Goal: Transaction & Acquisition: Purchase product/service

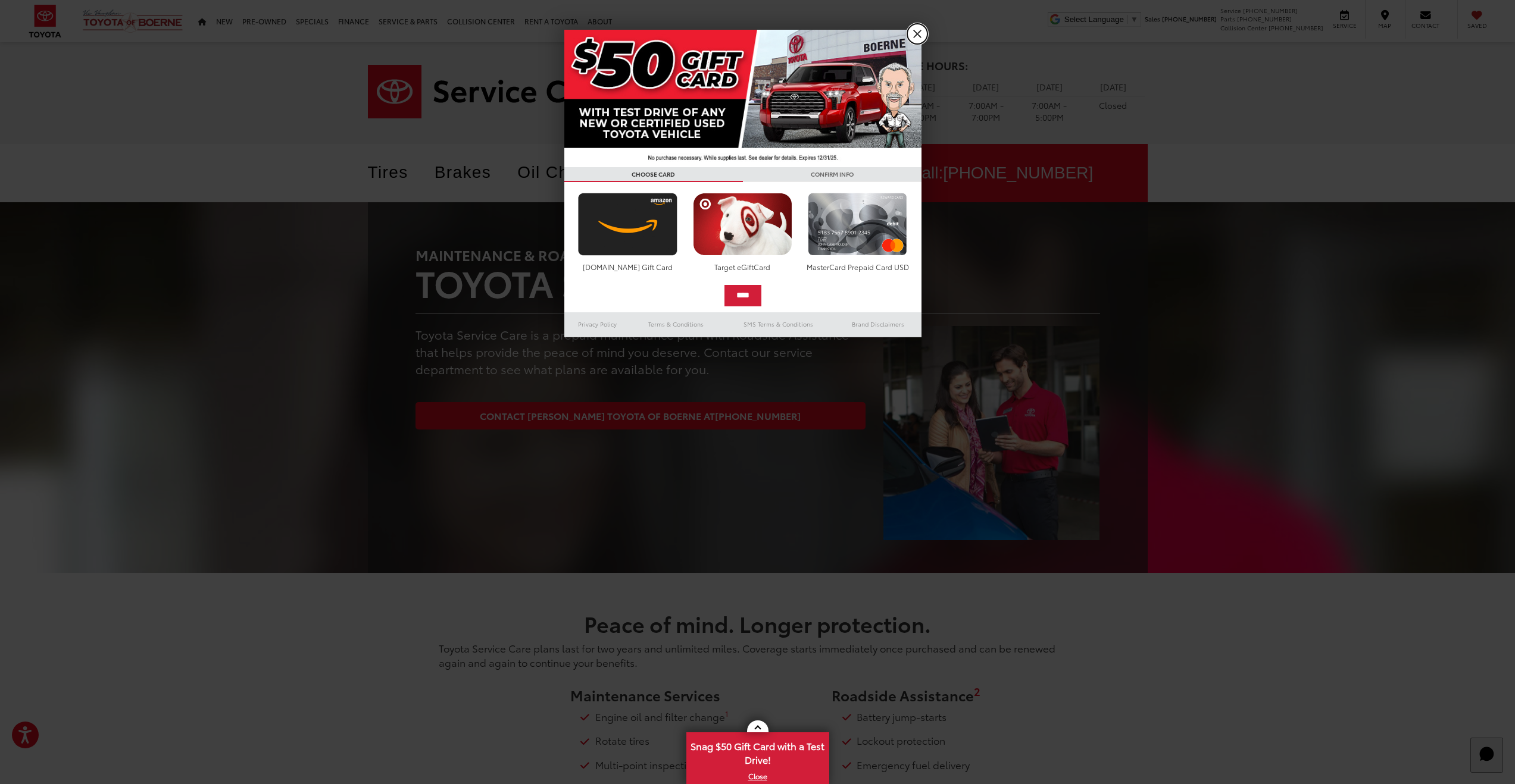
click at [911, 35] on link "X" at bounding box center [916, 34] width 20 height 20
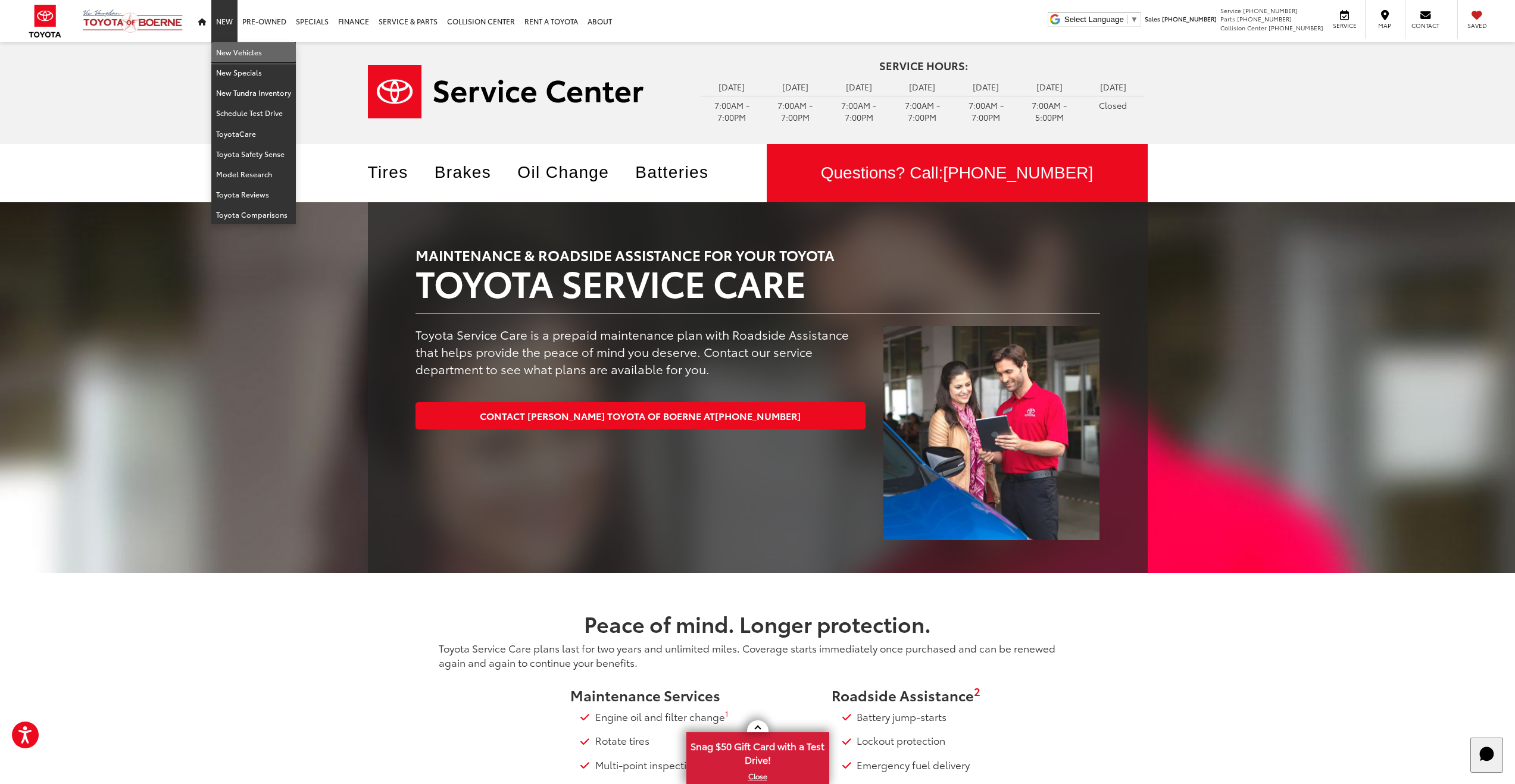
click at [226, 53] on link "New Vehicles" at bounding box center [254, 52] width 85 height 20
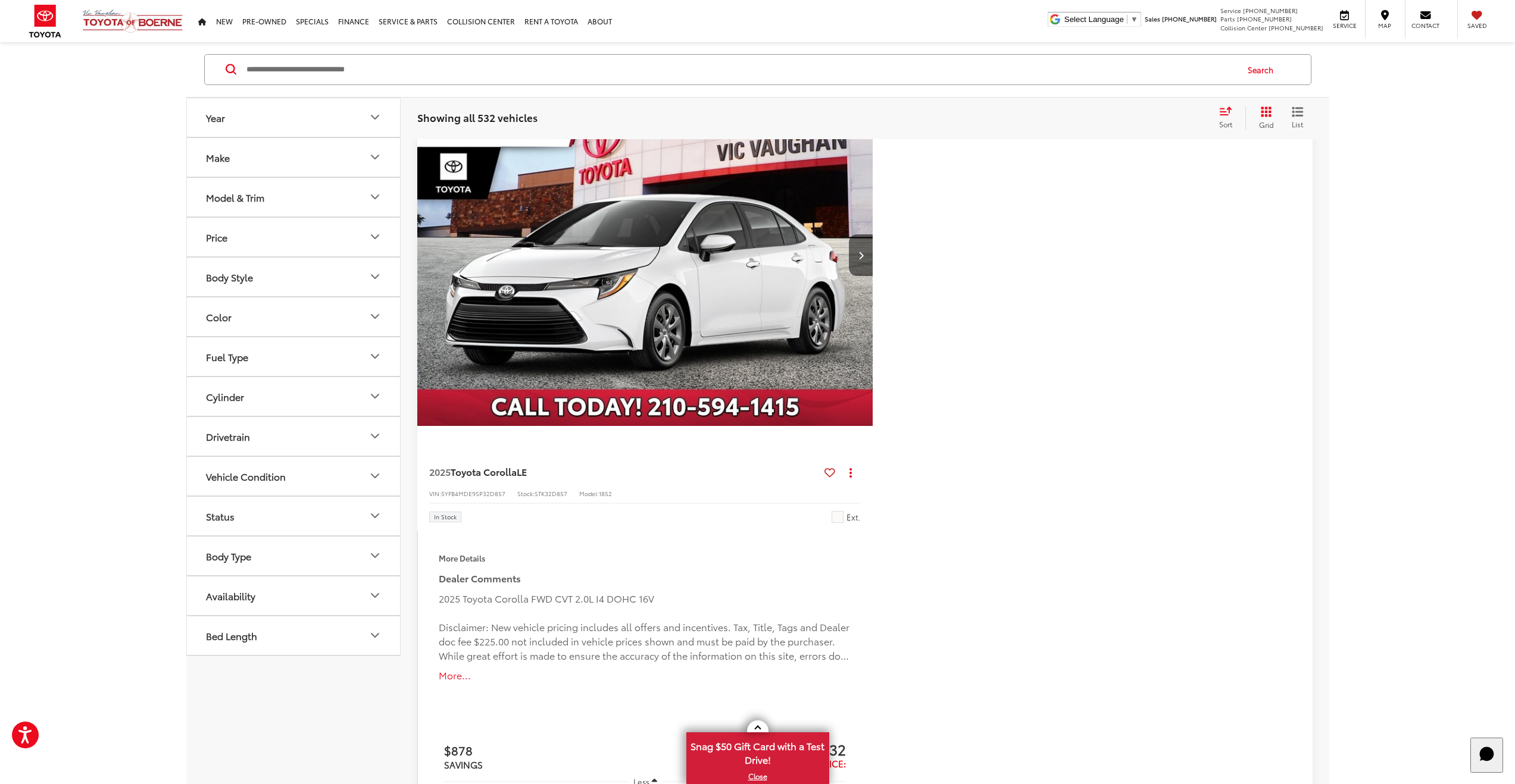
scroll to position [193, 0]
click at [371, 193] on icon "Model & Trim" at bounding box center [375, 197] width 15 height 15
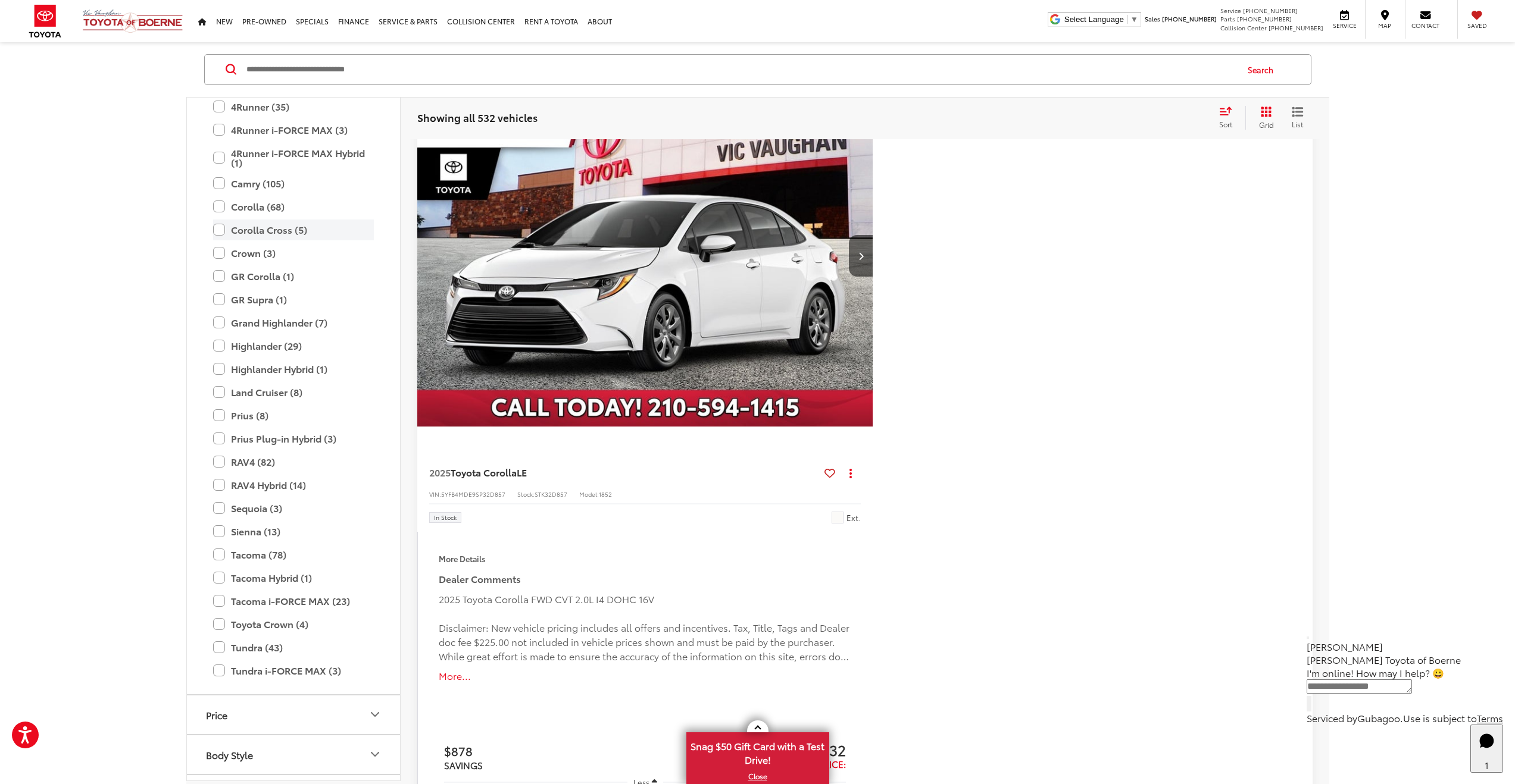
scroll to position [130, 0]
click at [217, 104] on label "4Runner (35)" at bounding box center [294, 107] width 161 height 21
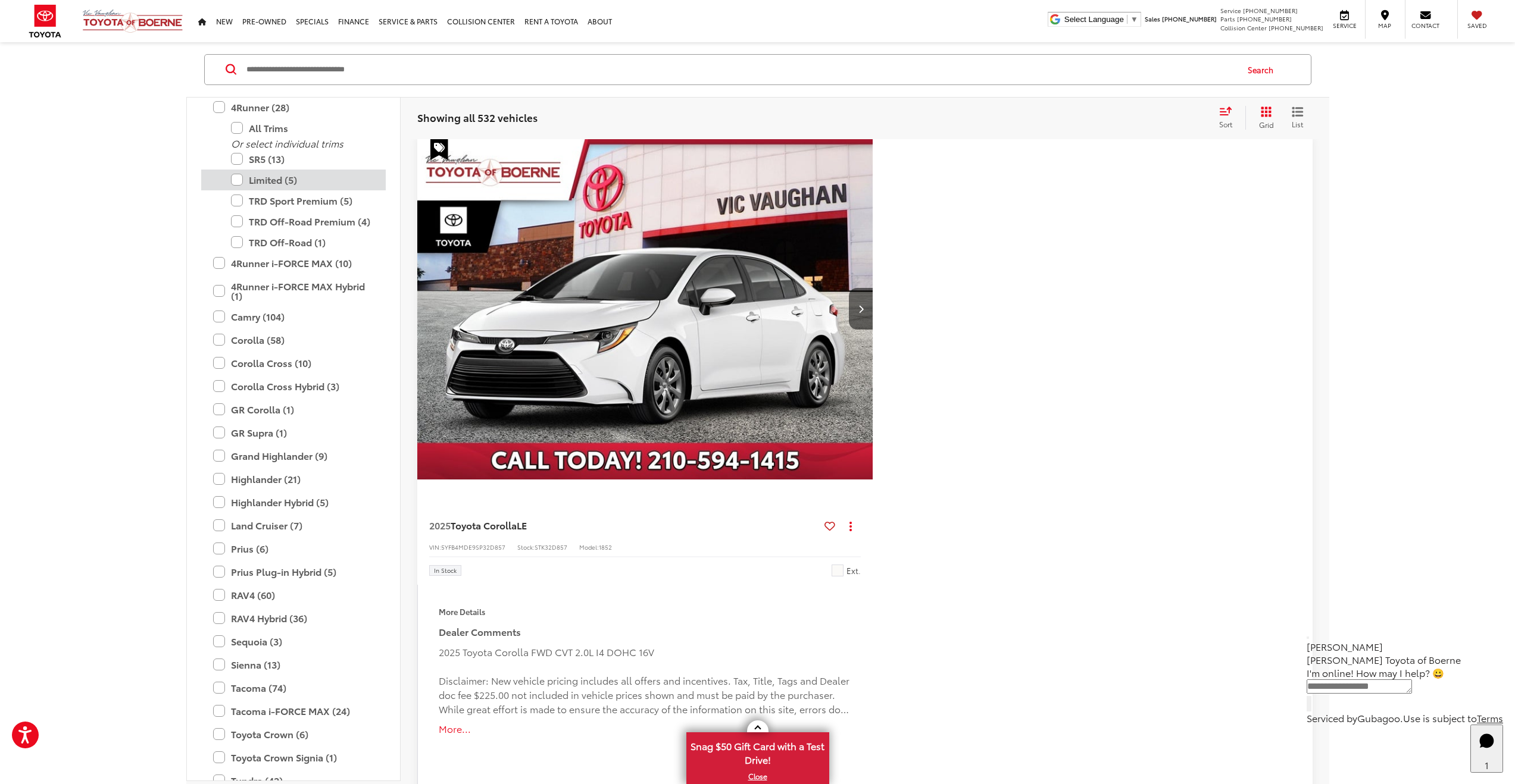
scroll to position [136, 0]
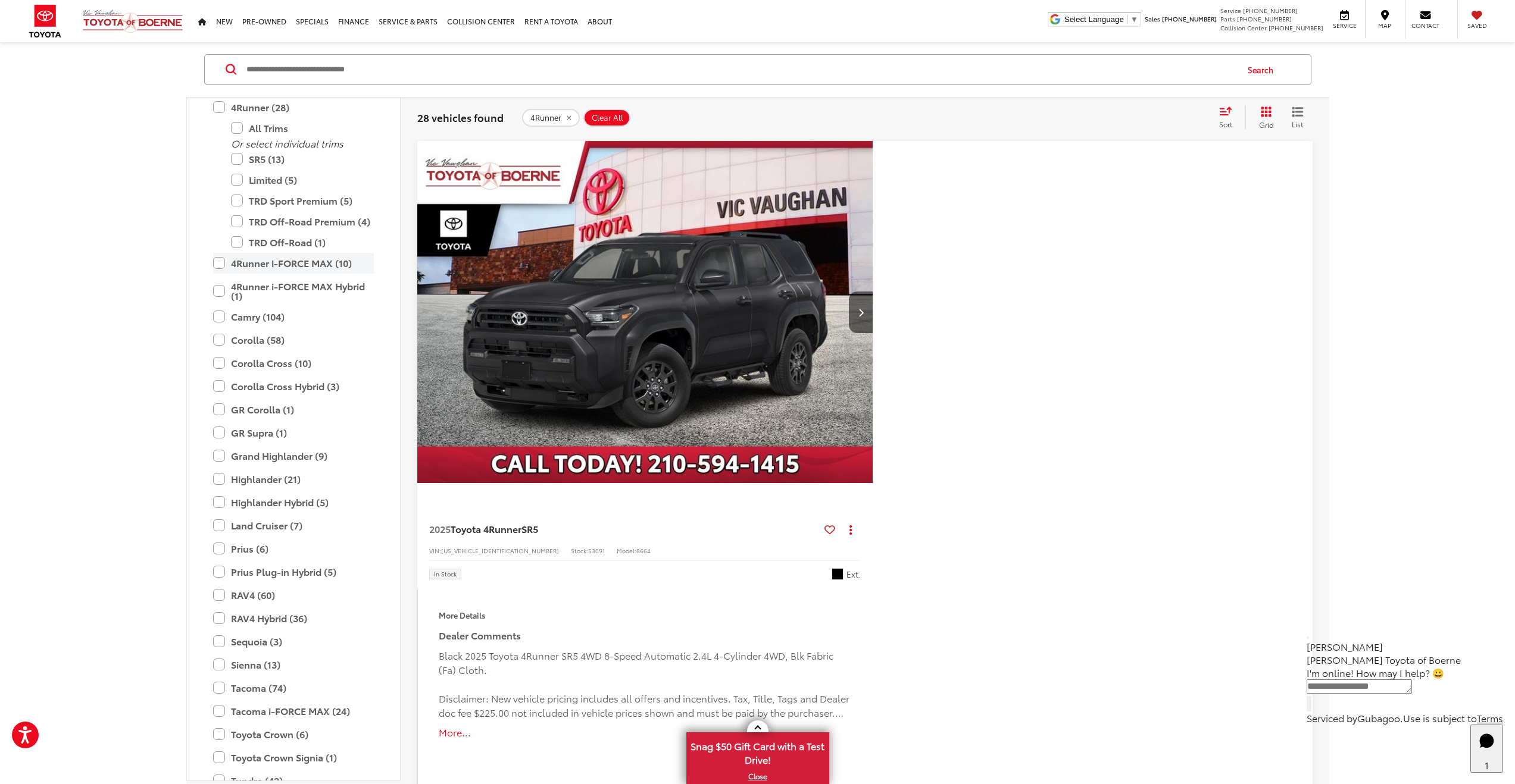
click at [218, 261] on label "4Runner i-FORCE MAX (10)" at bounding box center [294, 263] width 161 height 21
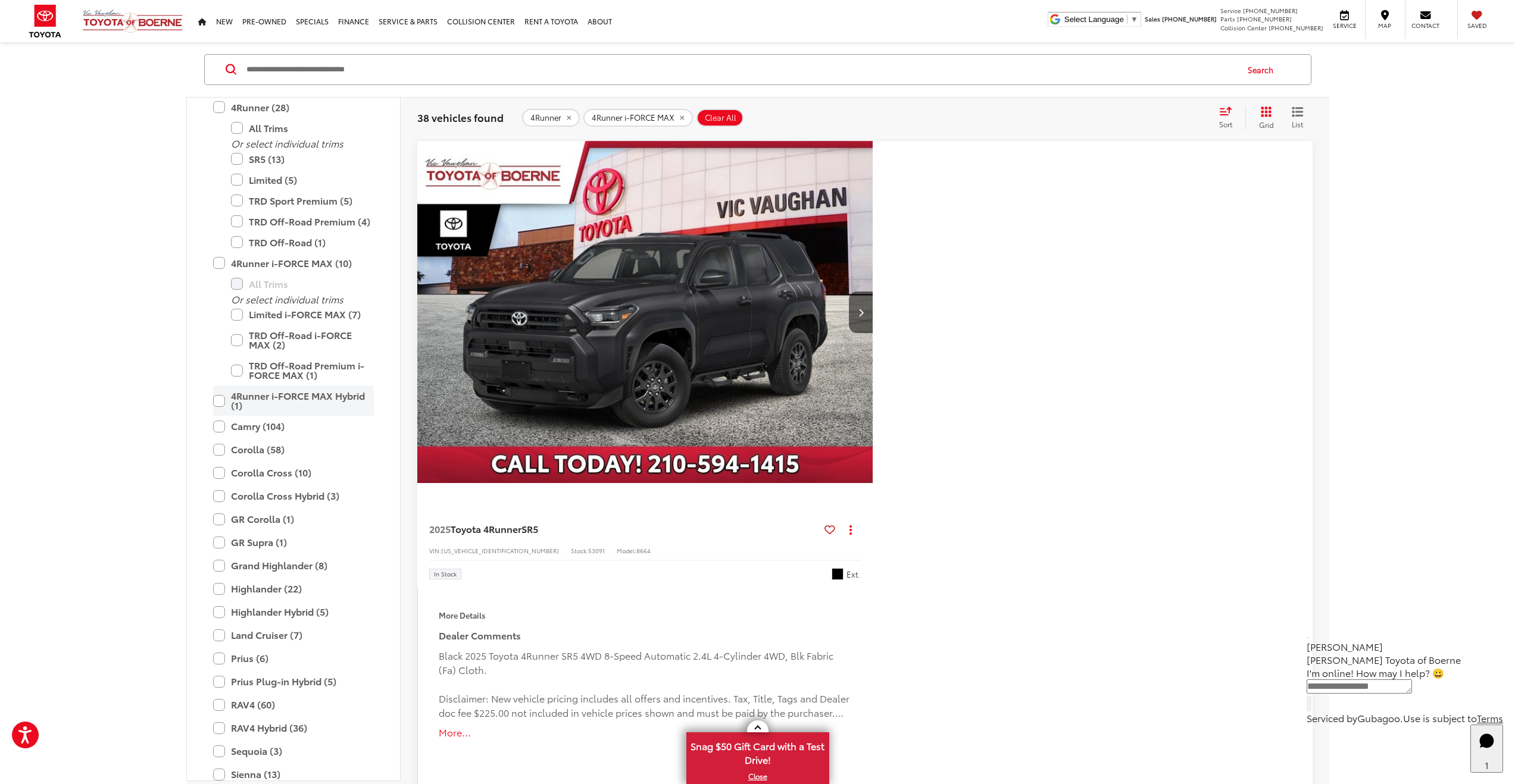
click at [219, 401] on label "4Runner i-FORCE MAX Hybrid (1)" at bounding box center [294, 401] width 161 height 30
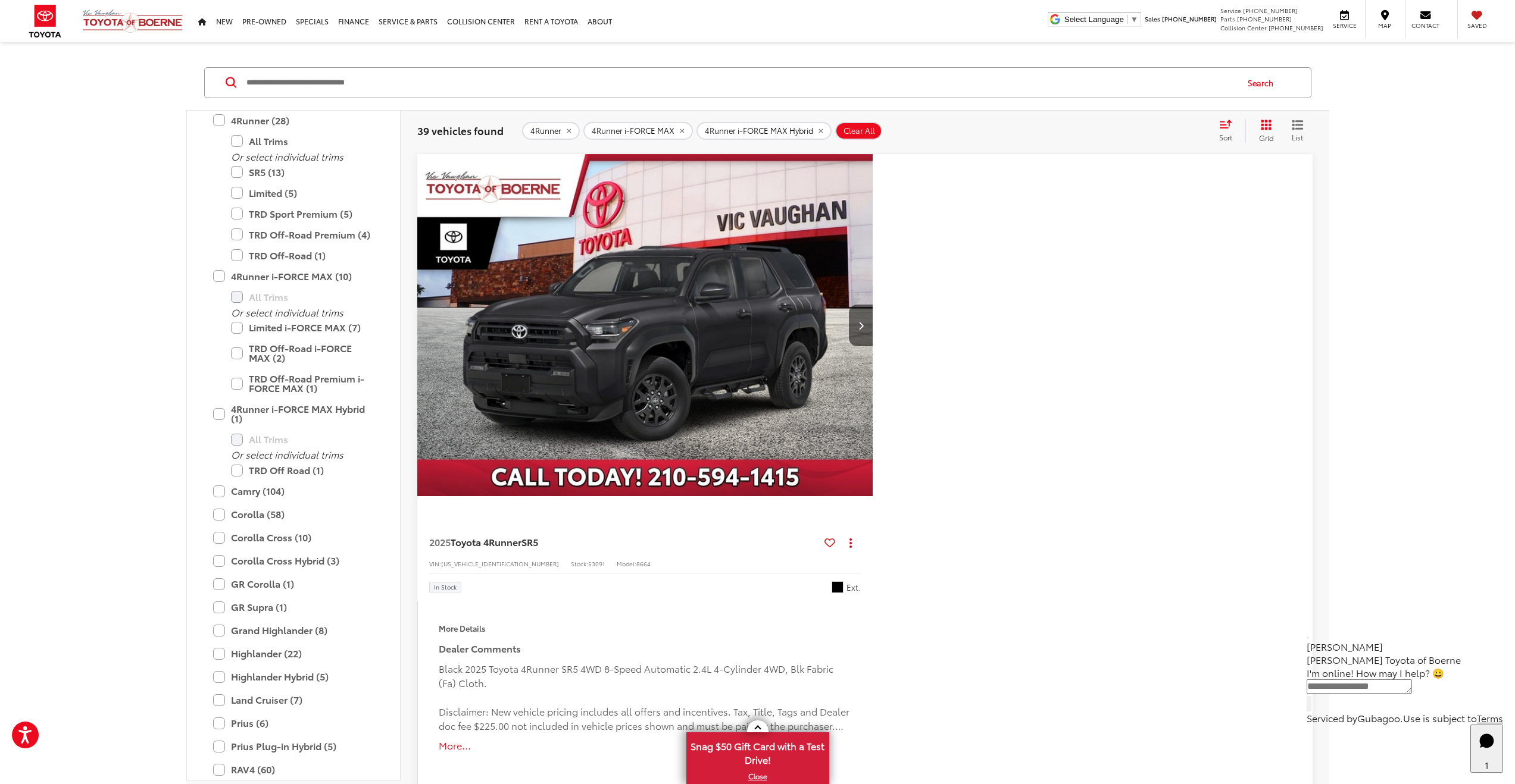
click at [1223, 136] on span "Sort" at bounding box center [1225, 137] width 13 height 10
click at [1183, 167] on span "High to Low" at bounding box center [1187, 161] width 54 height 14
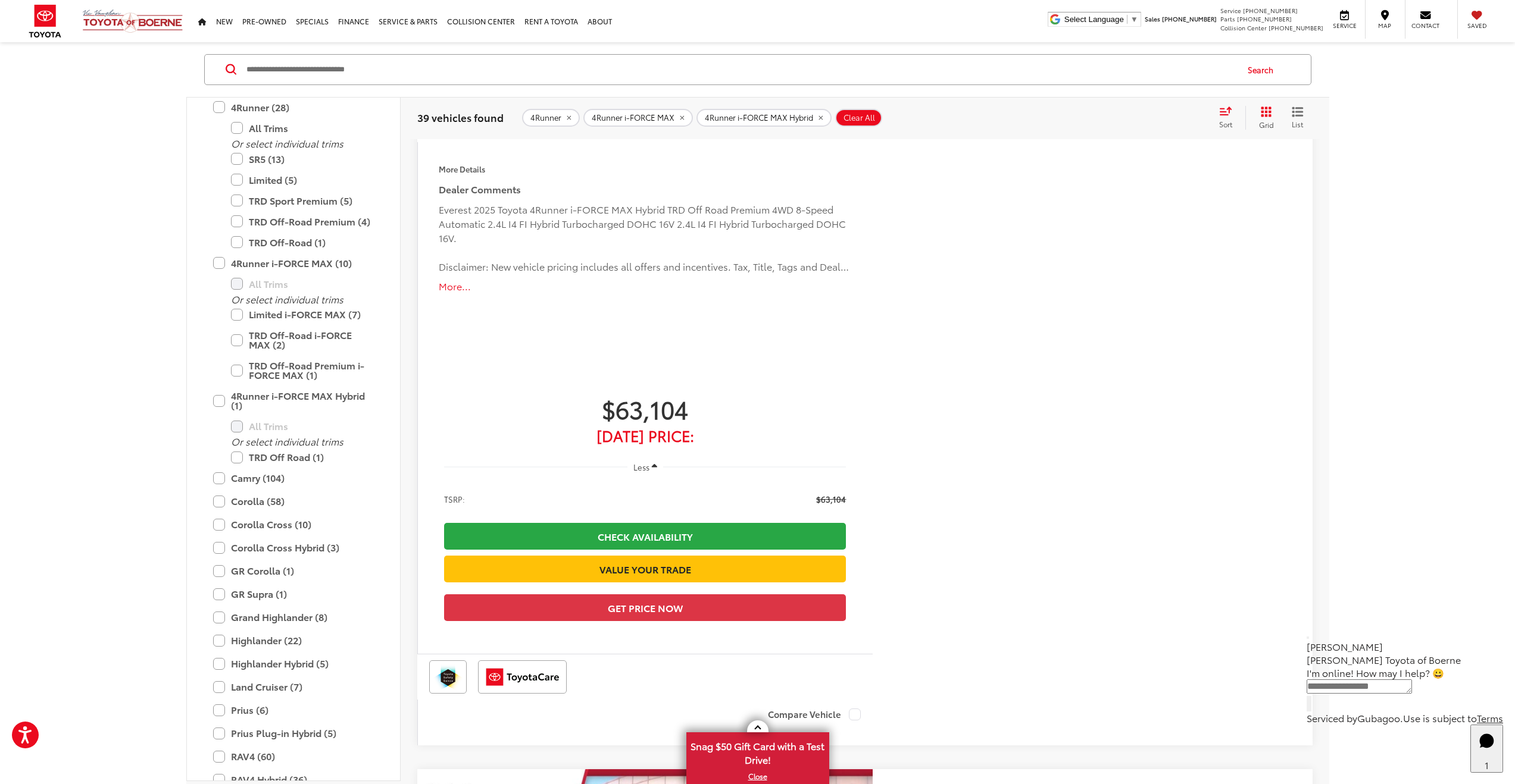
scroll to position [609, 0]
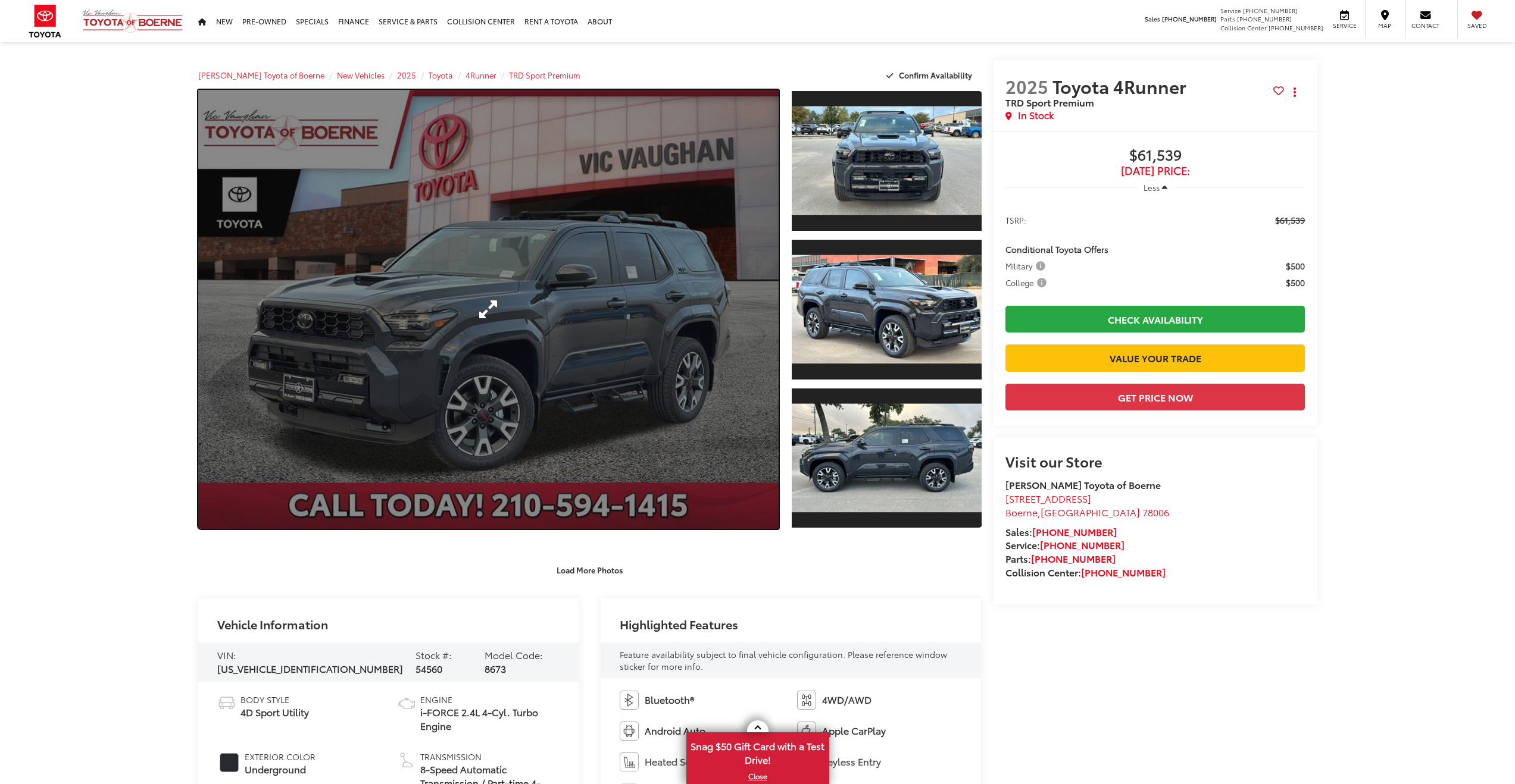
click at [602, 332] on link "Expand Photo 0" at bounding box center [488, 309] width 581 height 439
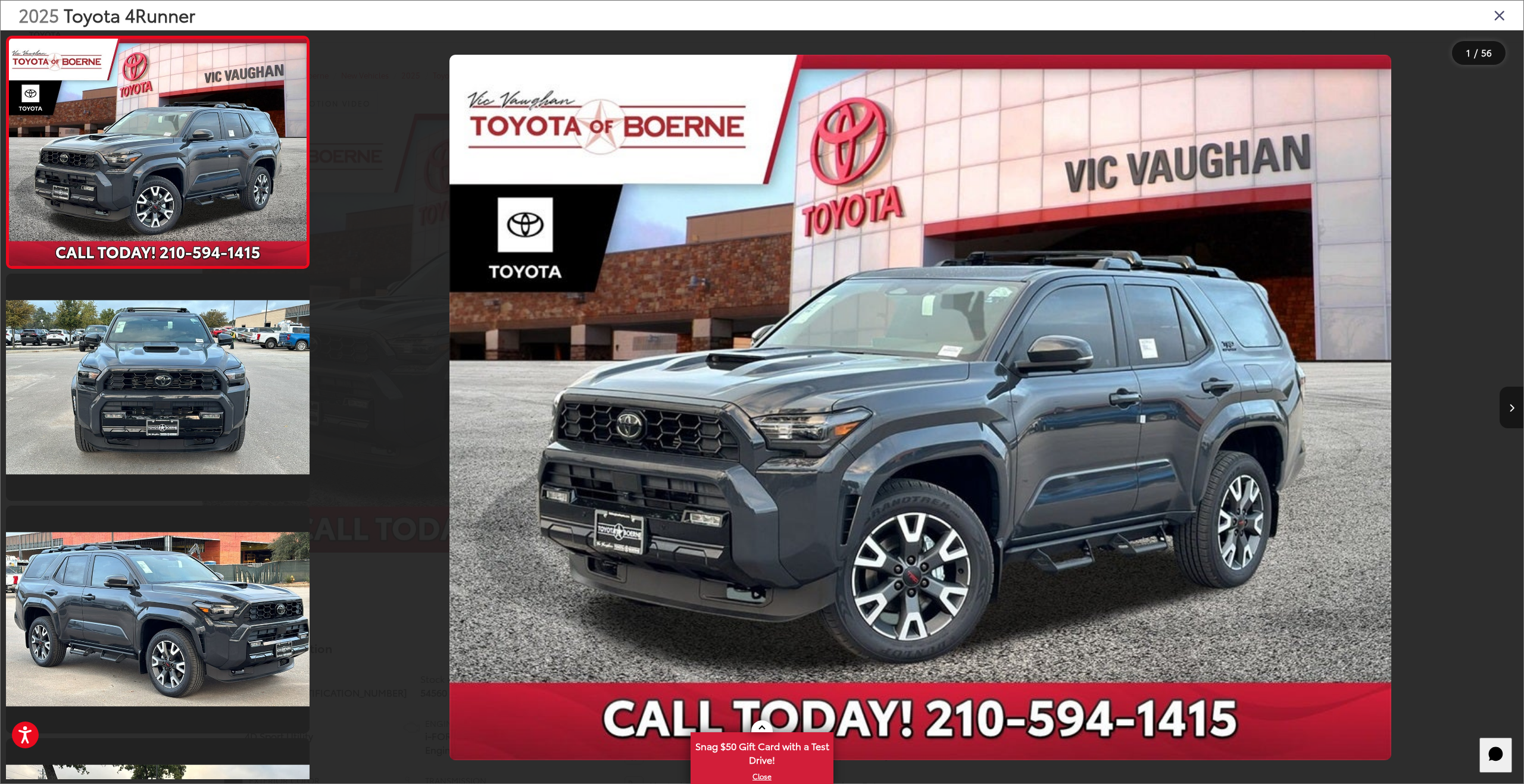
click at [1514, 410] on button "Next image" at bounding box center [1512, 408] width 24 height 41
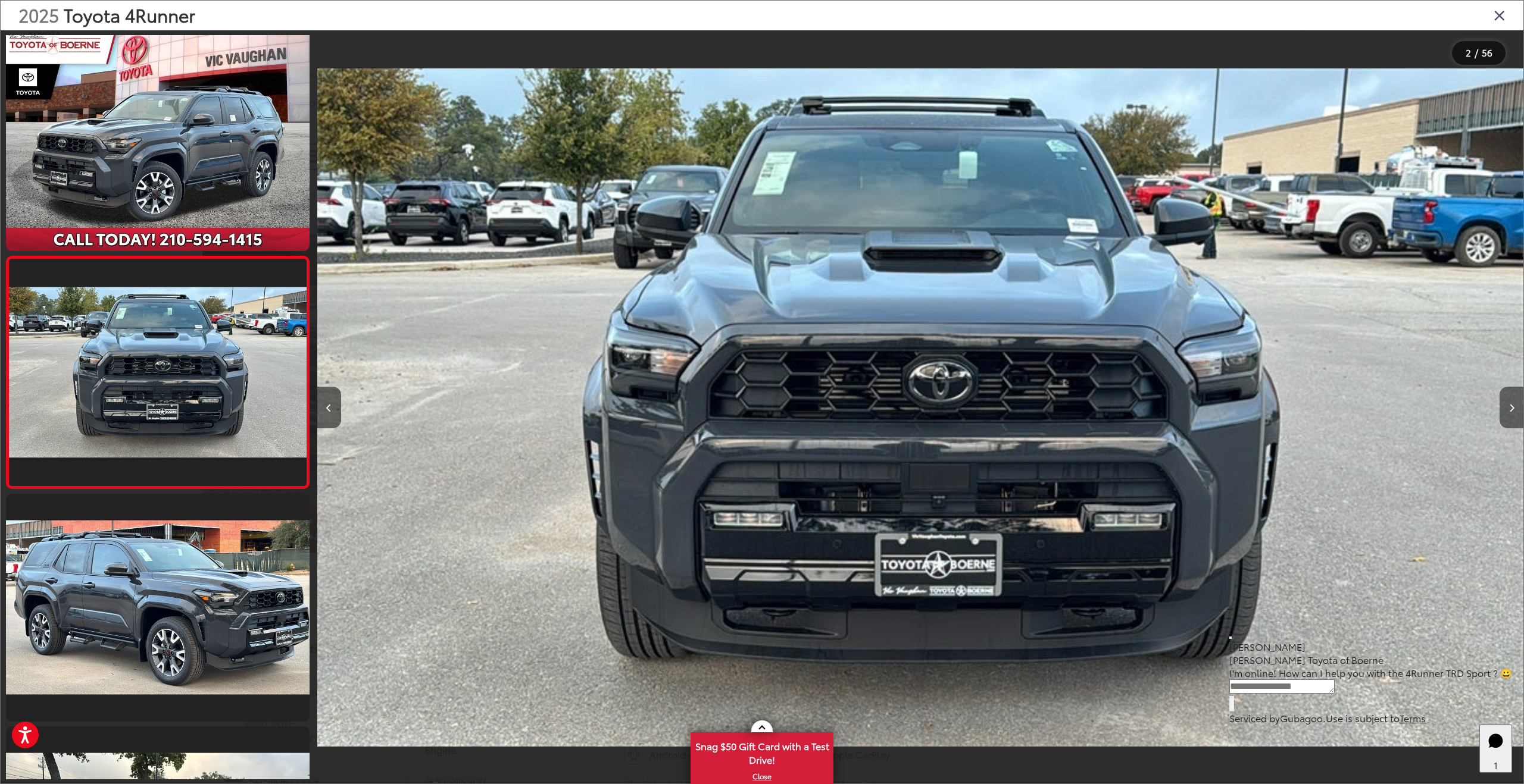
click at [1514, 410] on button "Next image" at bounding box center [1512, 408] width 24 height 41
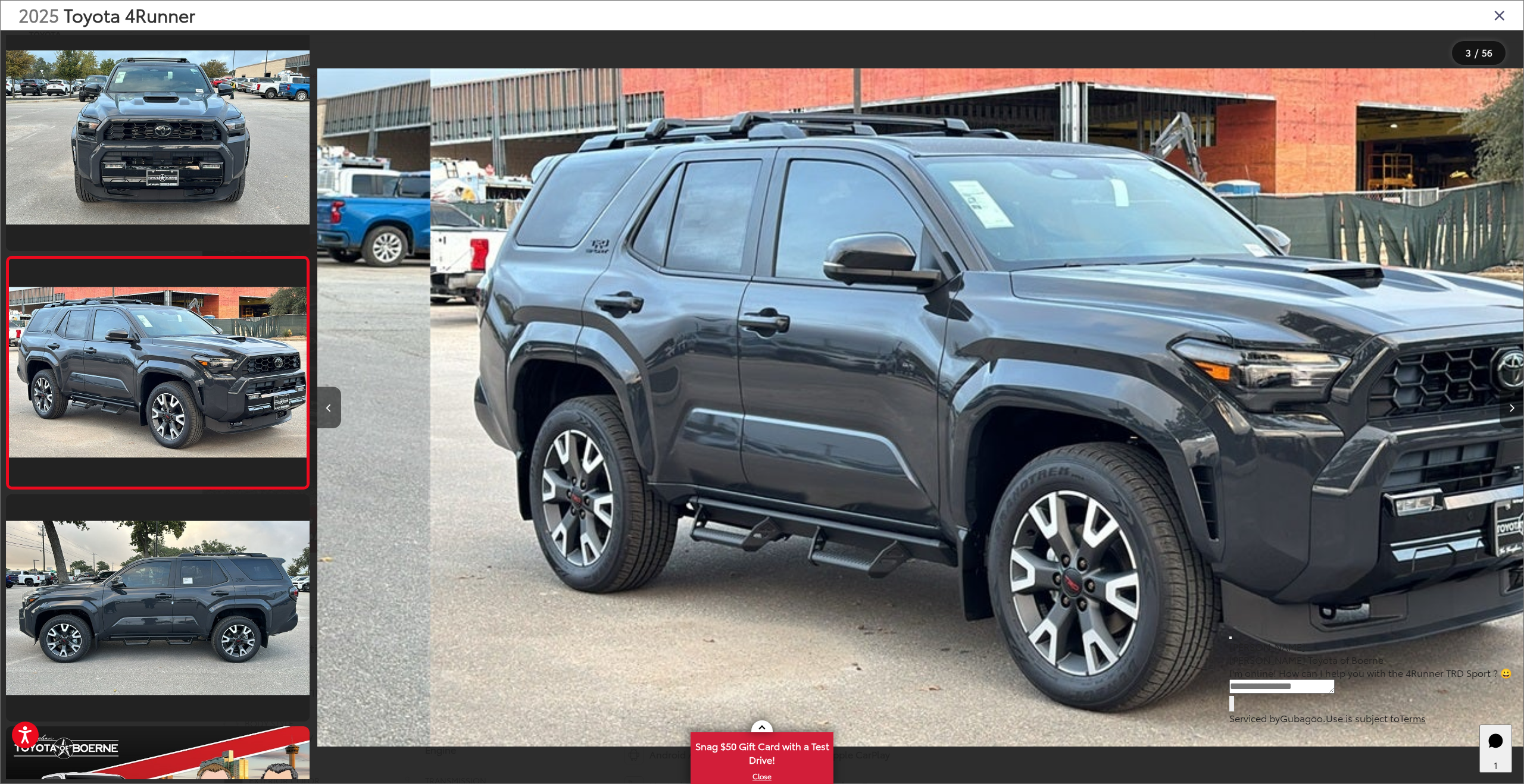
scroll to position [0, 2413]
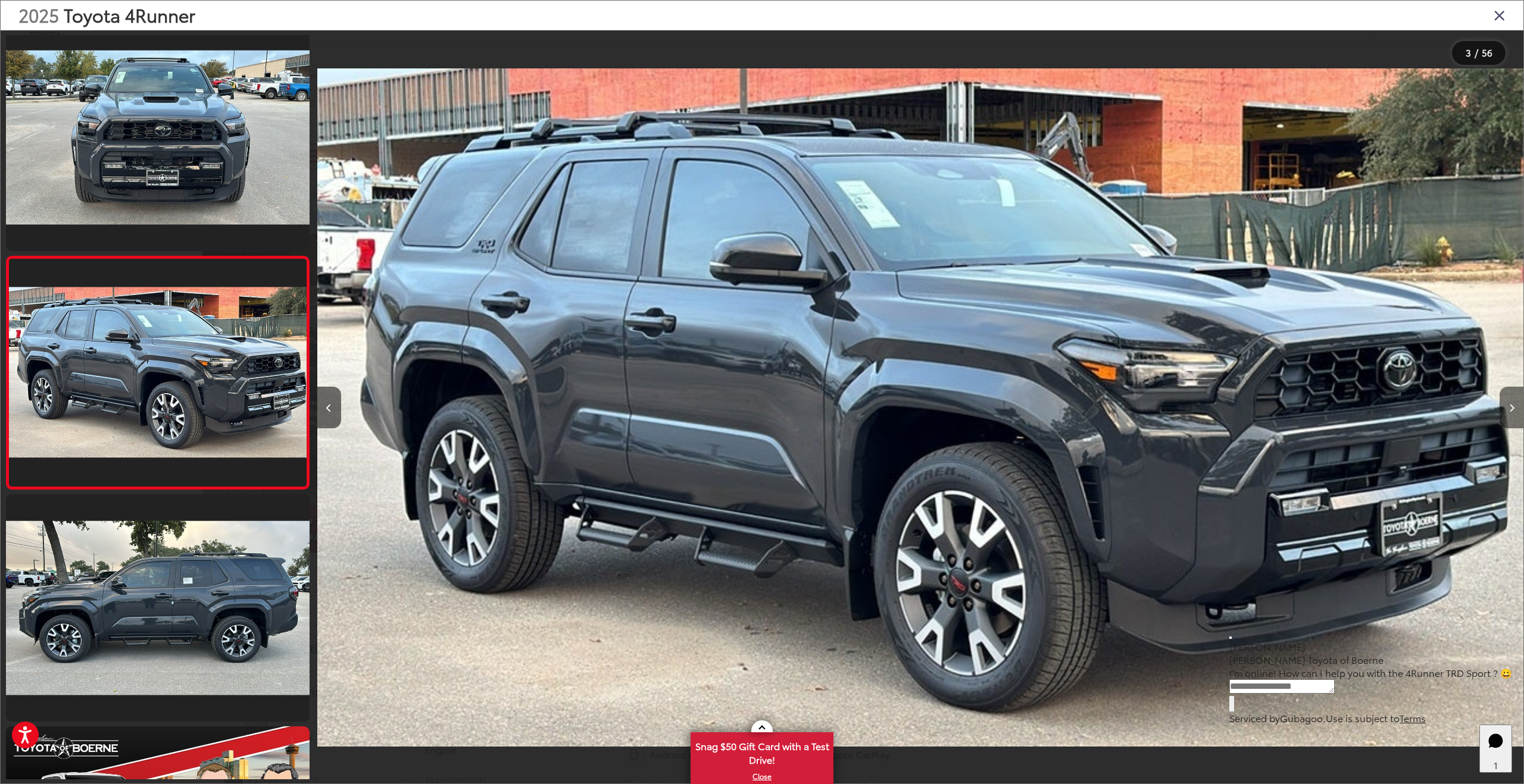
click at [1514, 410] on button "Next image" at bounding box center [1512, 408] width 24 height 41
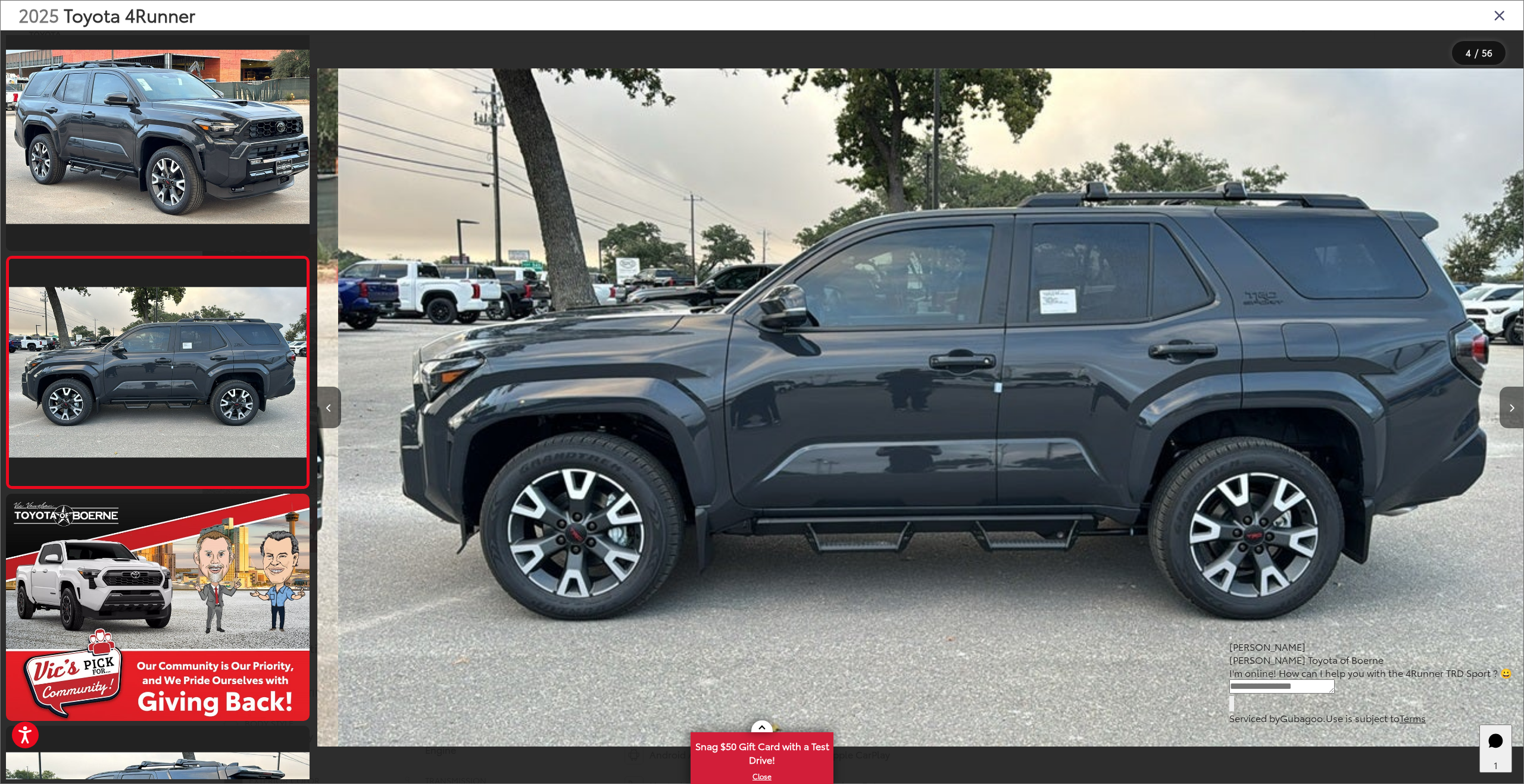
scroll to position [0, 3619]
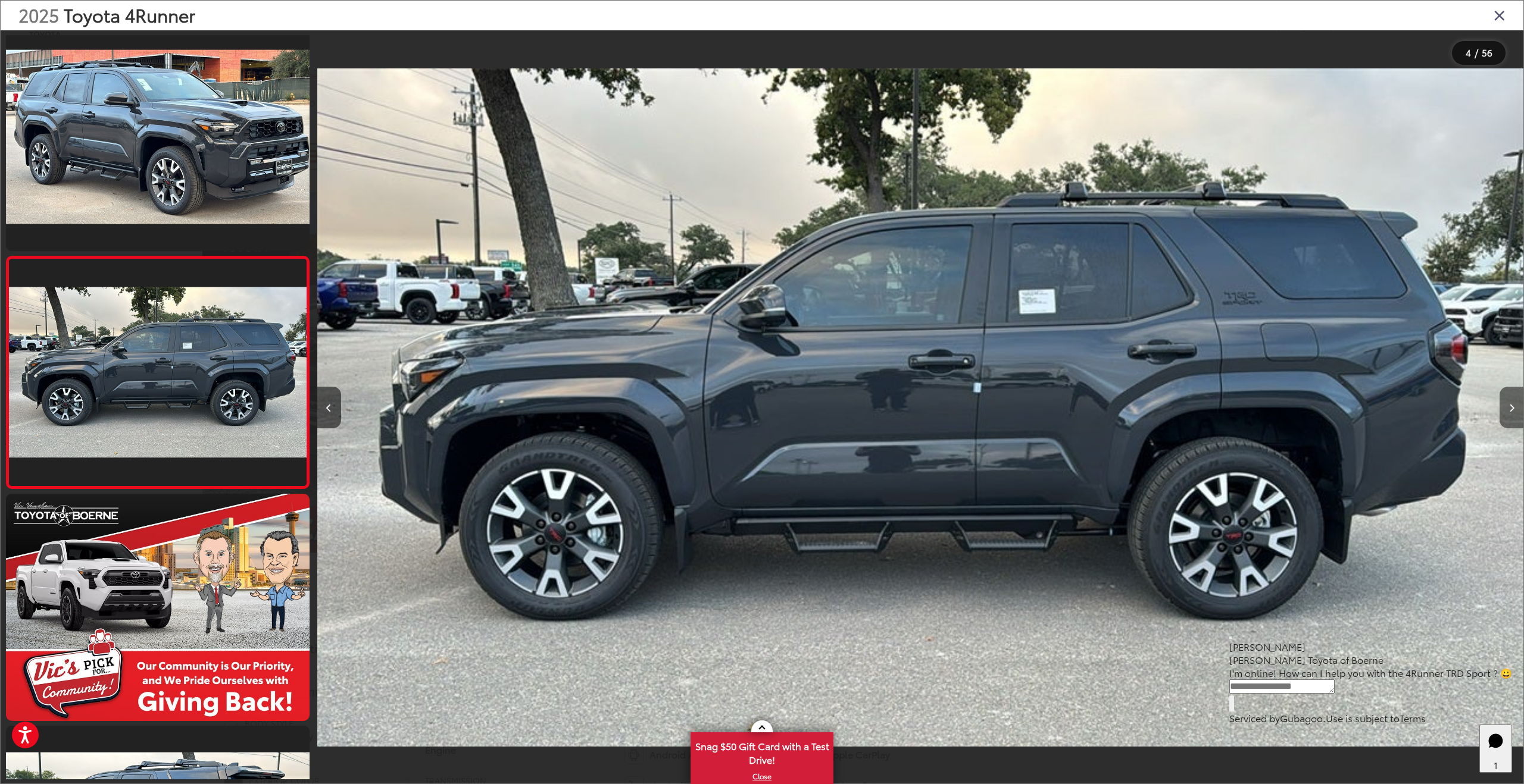
click at [1514, 410] on button "Next image" at bounding box center [1512, 408] width 24 height 41
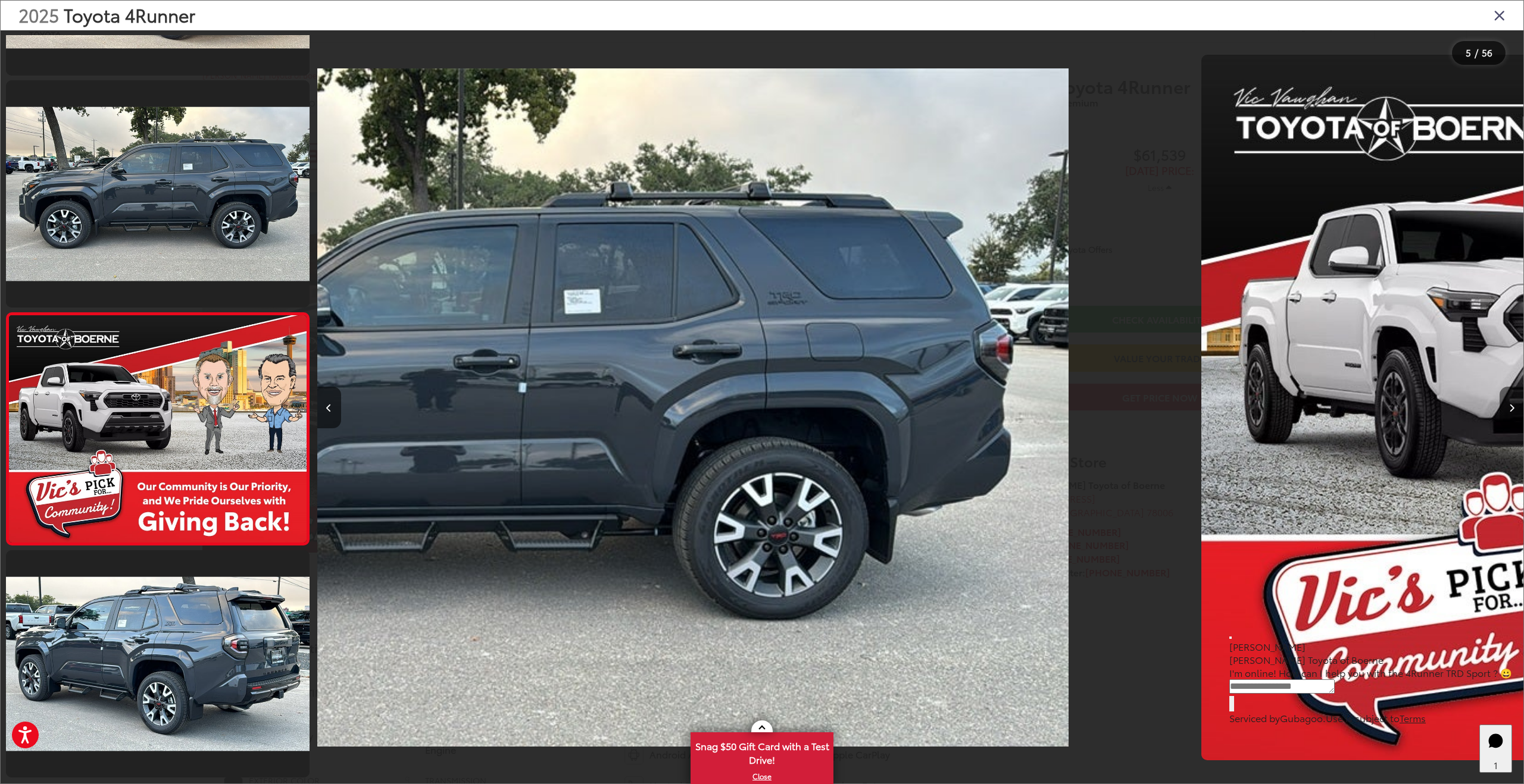
scroll to position [709, 0]
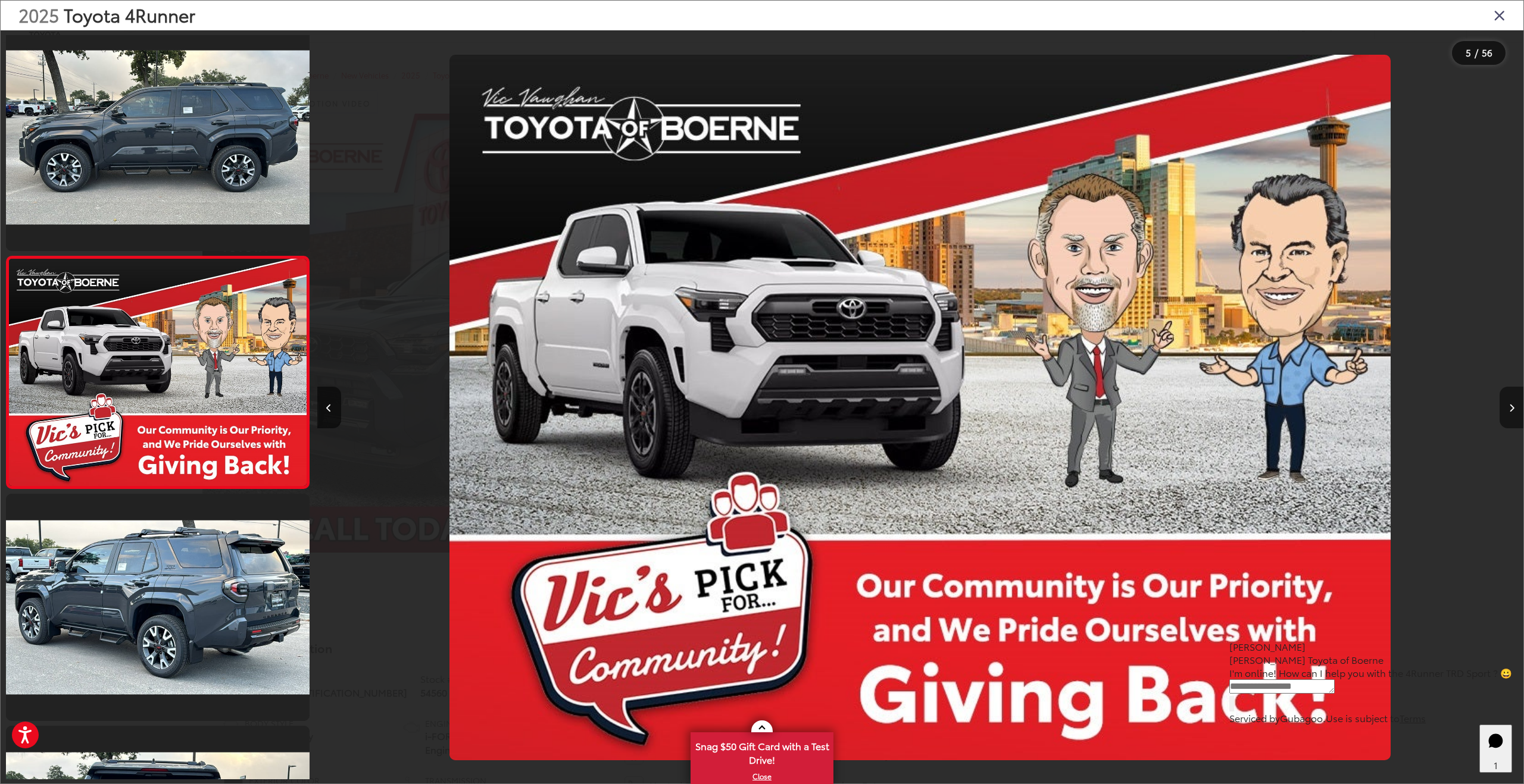
click at [1514, 410] on button "Next image" at bounding box center [1512, 408] width 24 height 41
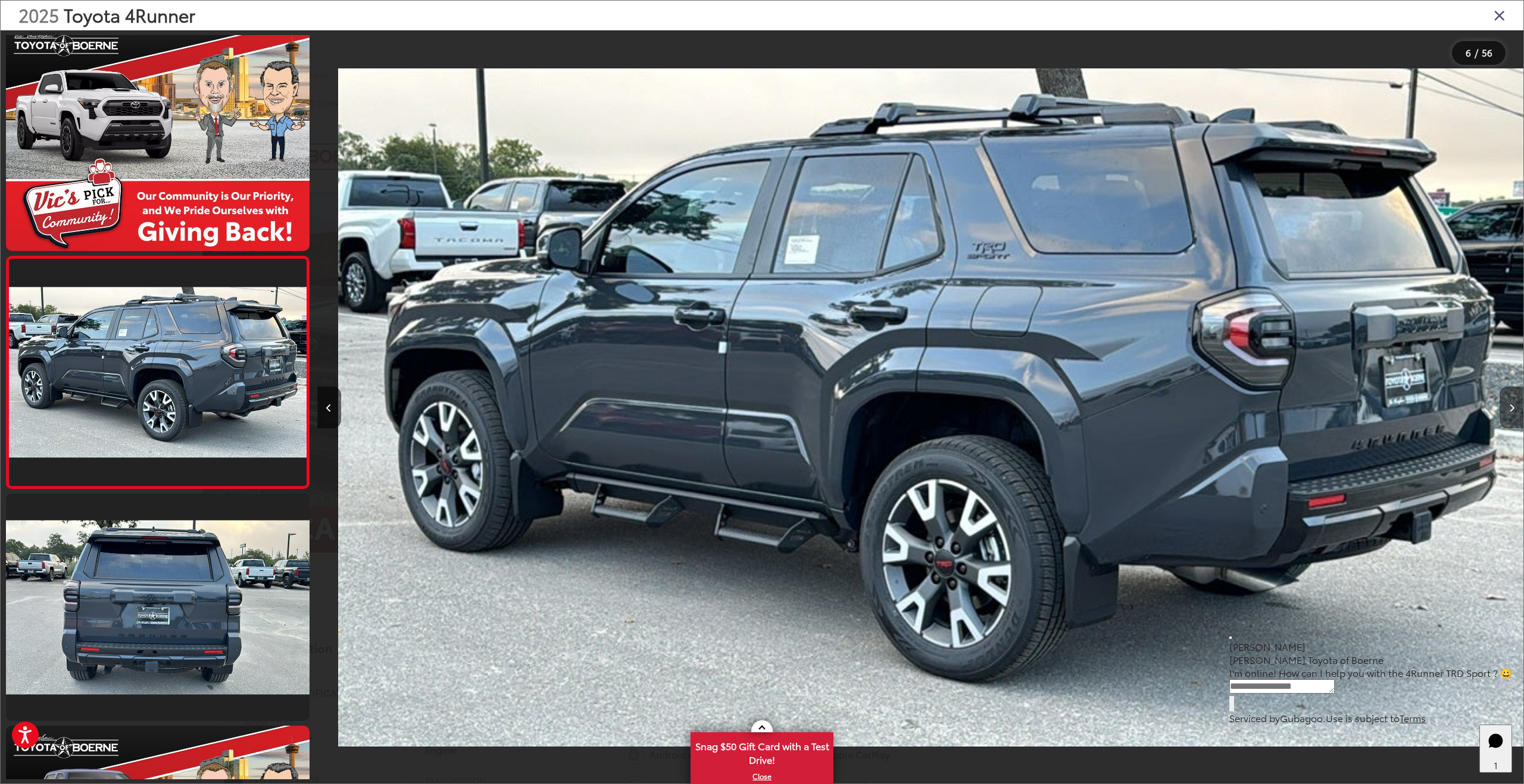
scroll to position [0, 6032]
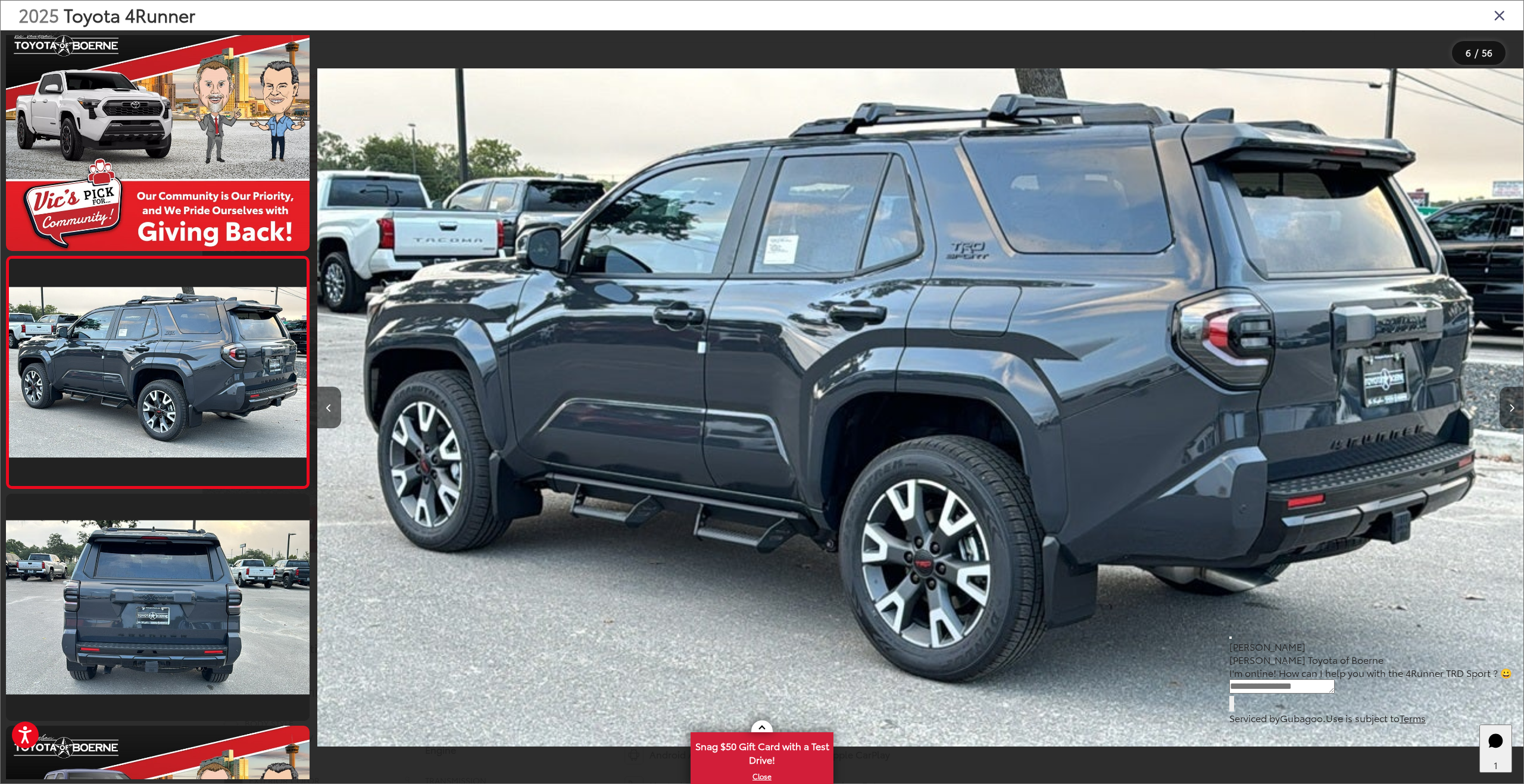
click at [1514, 410] on button "Next image" at bounding box center [1512, 408] width 24 height 41
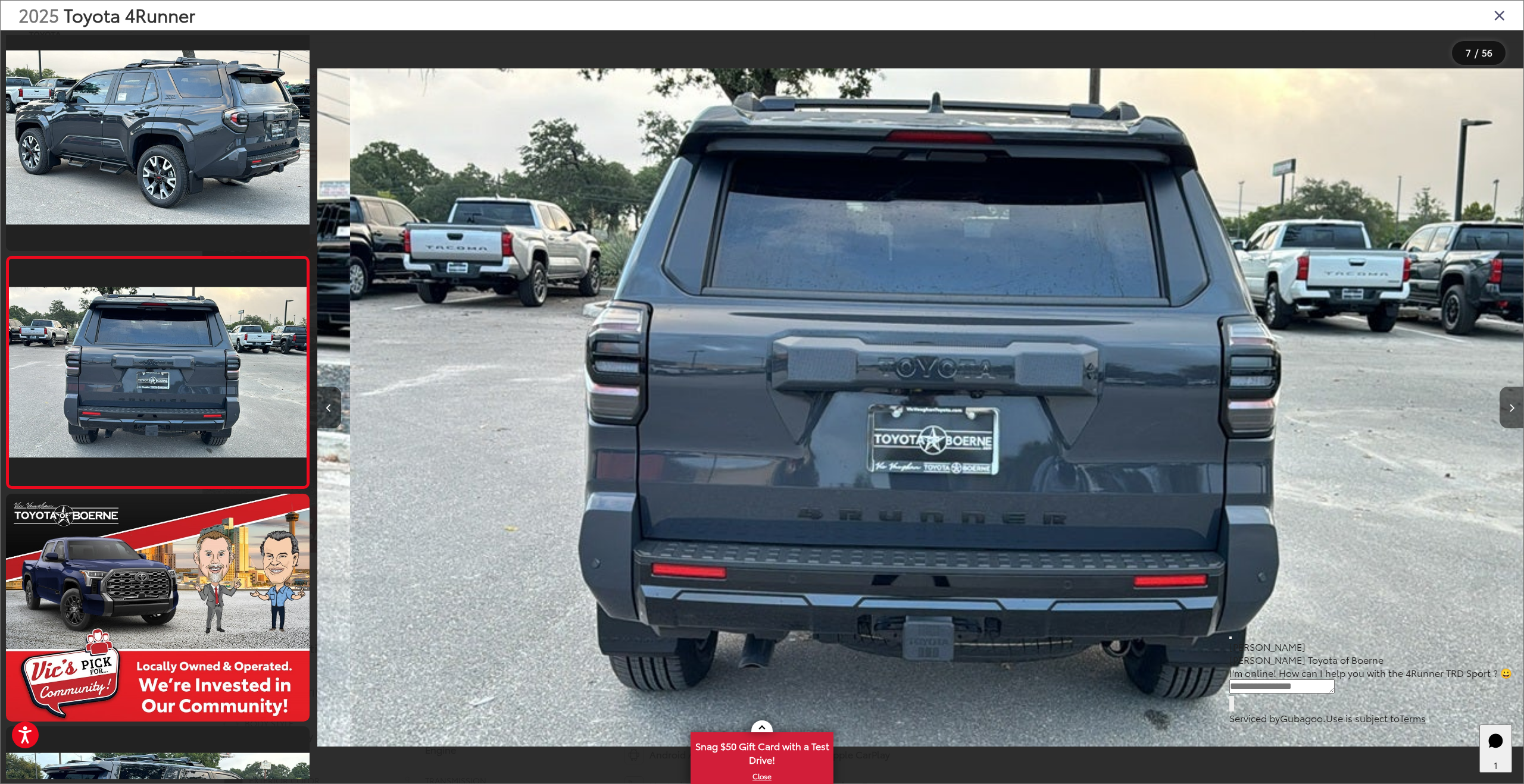
scroll to position [0, 7238]
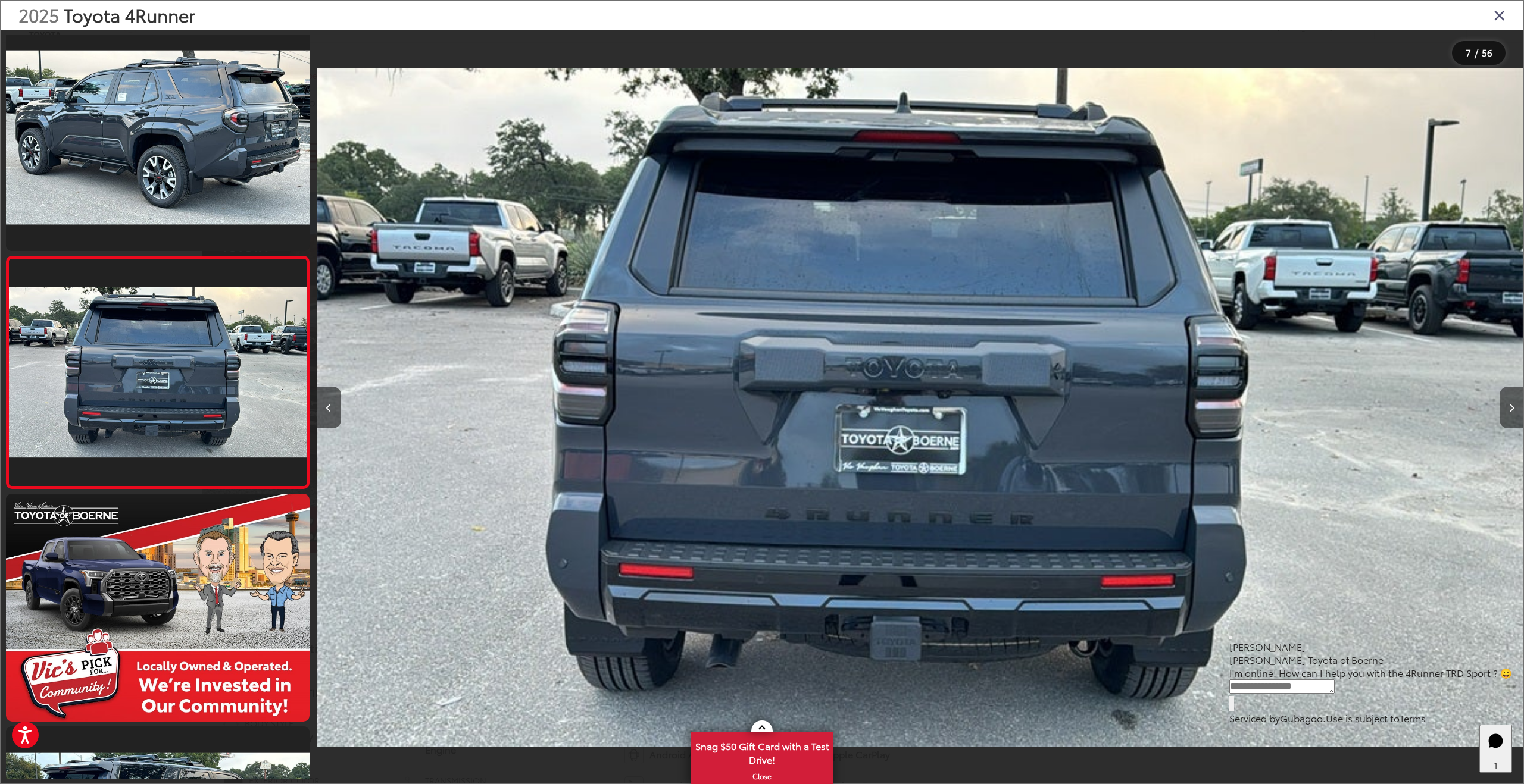
click at [1514, 410] on button "Next image" at bounding box center [1512, 408] width 24 height 41
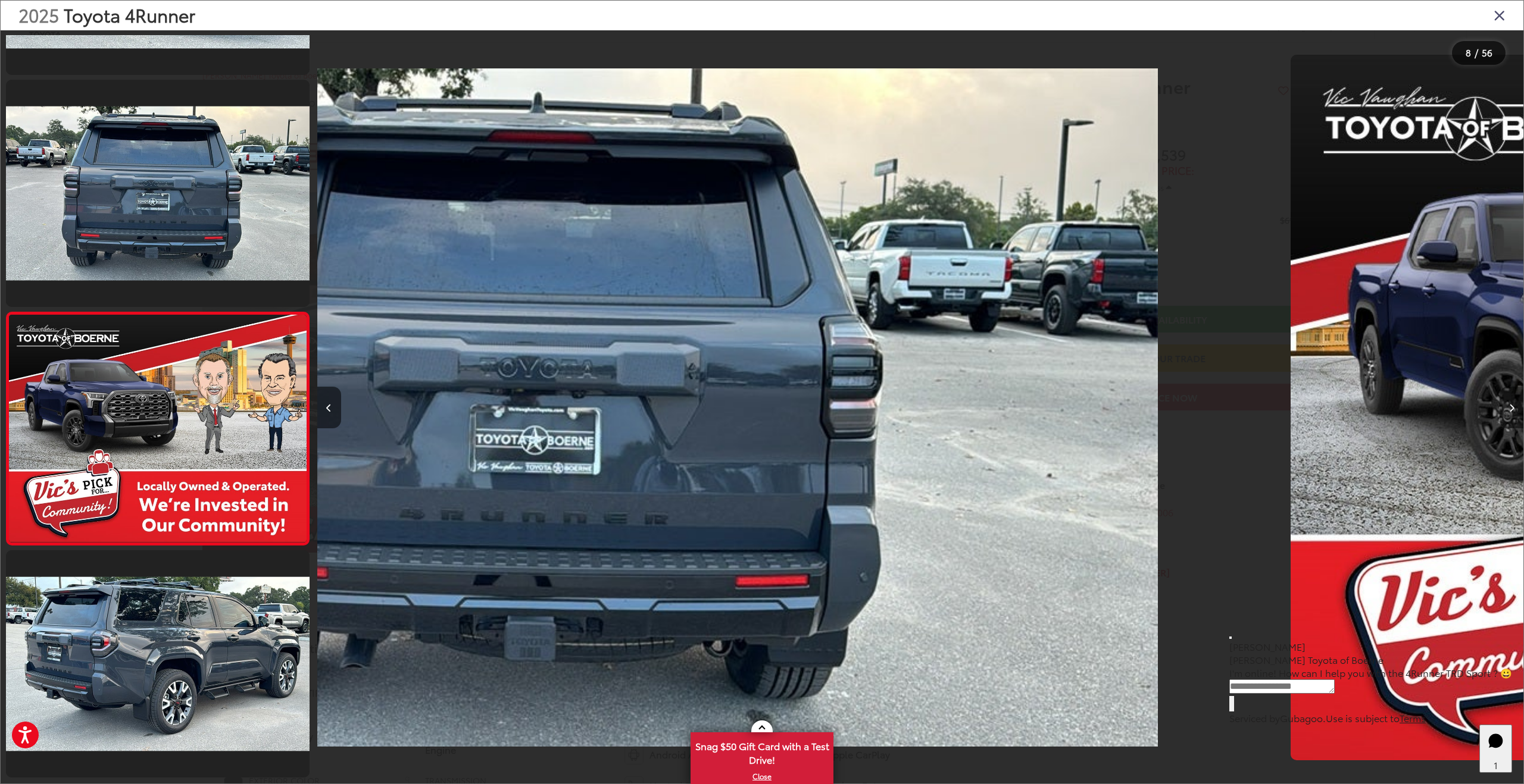
scroll to position [1405, 0]
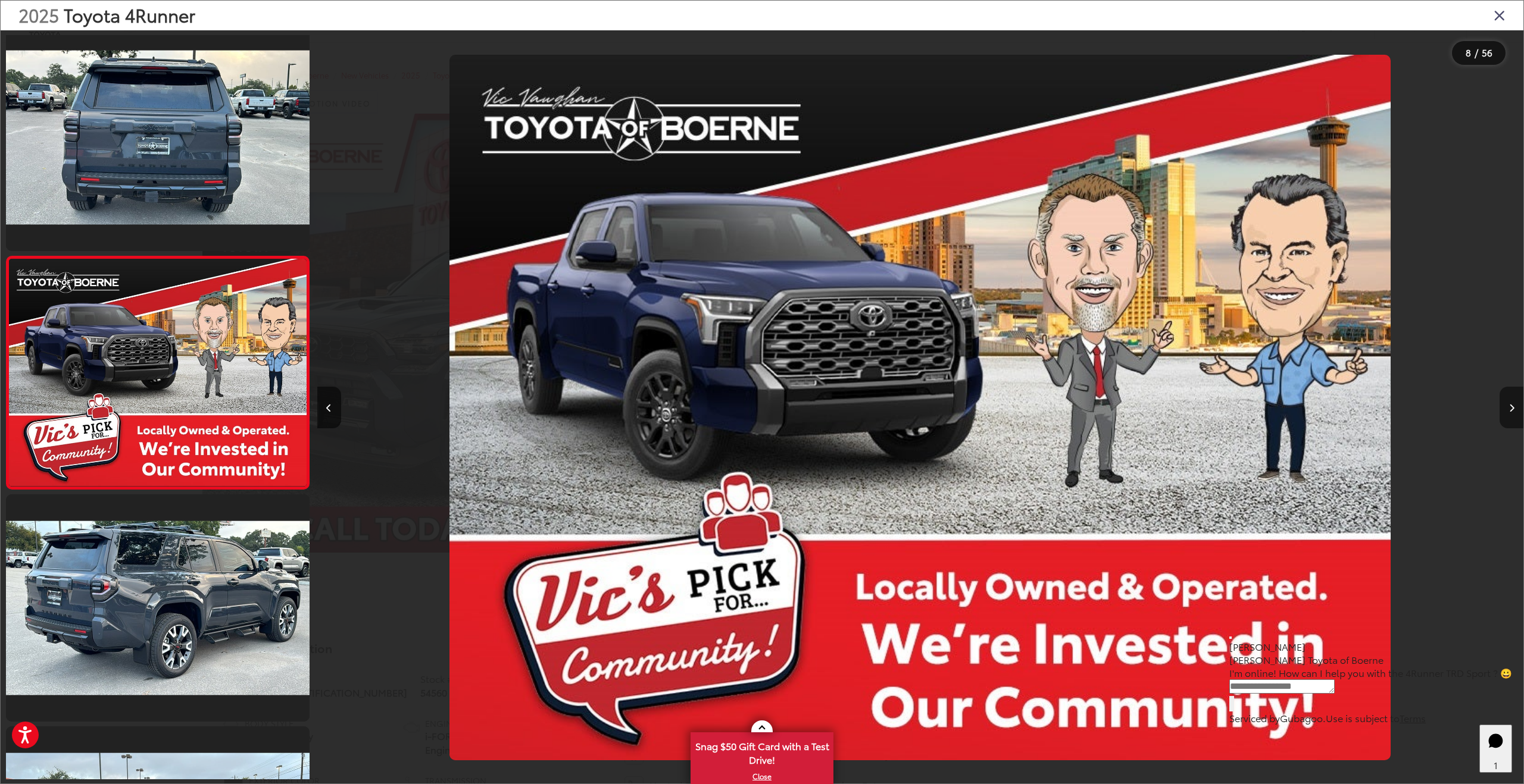
click at [1514, 410] on button "Next image" at bounding box center [1512, 408] width 24 height 41
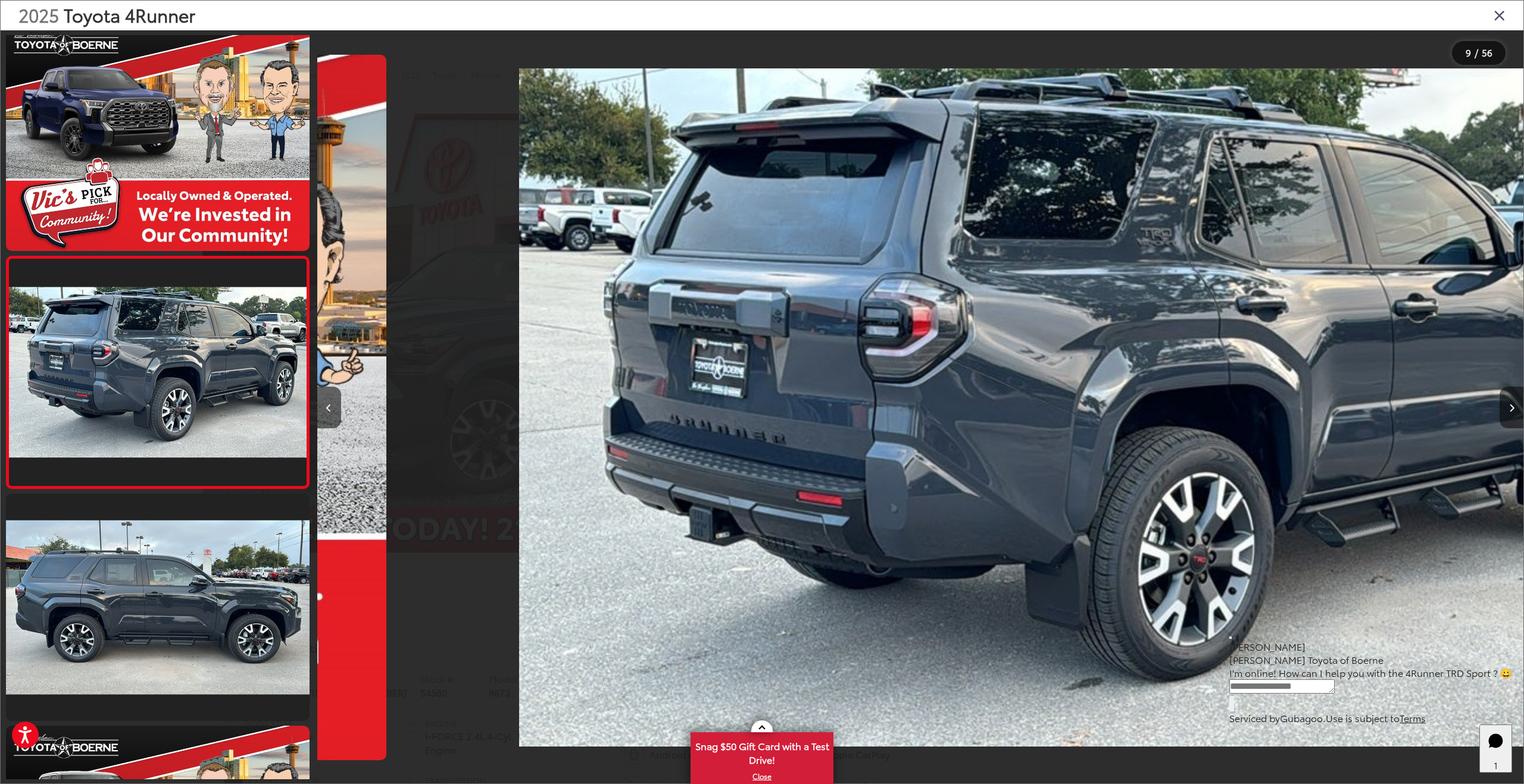
scroll to position [0, 9650]
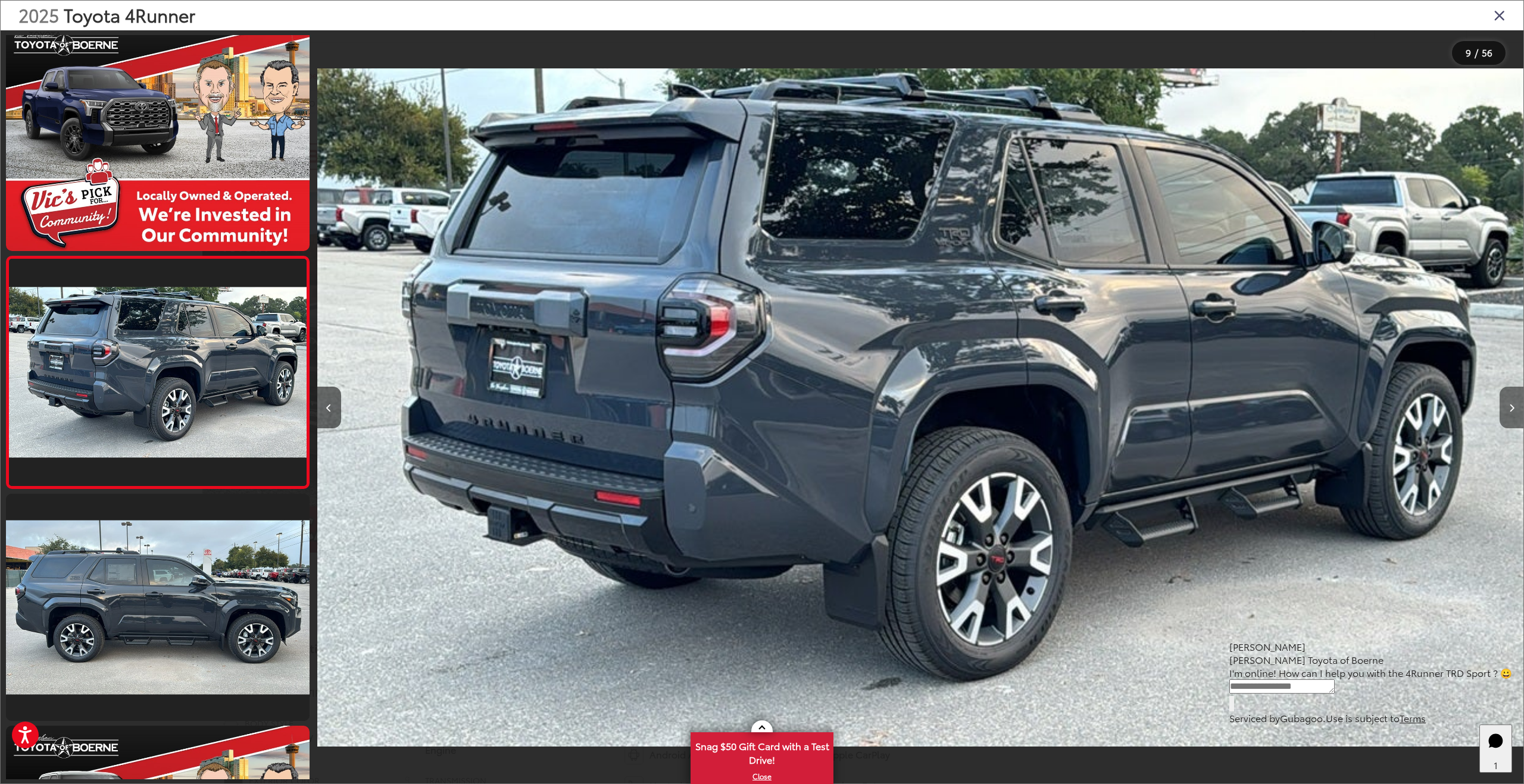
click at [1514, 410] on button "Next image" at bounding box center [1512, 408] width 24 height 41
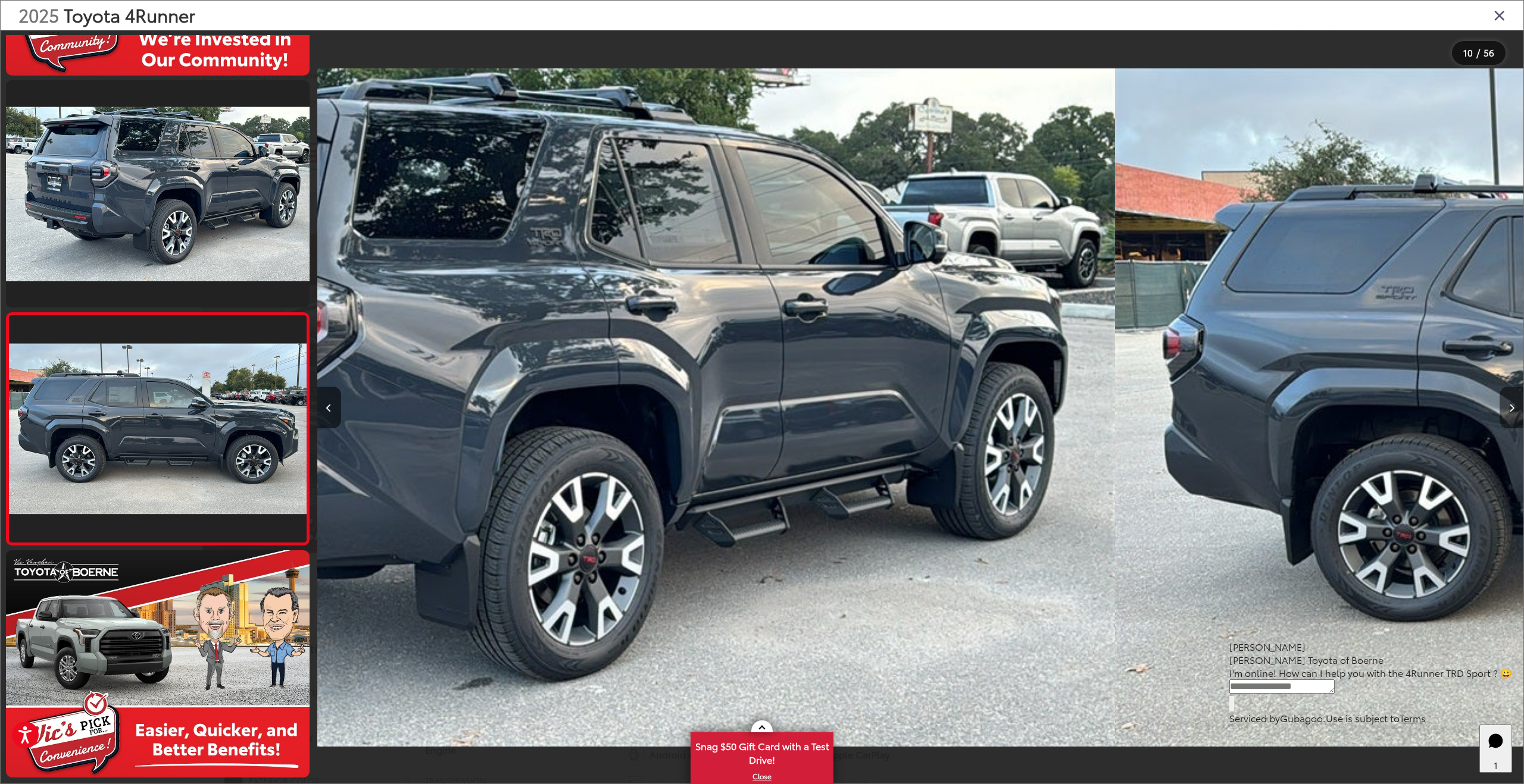
scroll to position [0, 0]
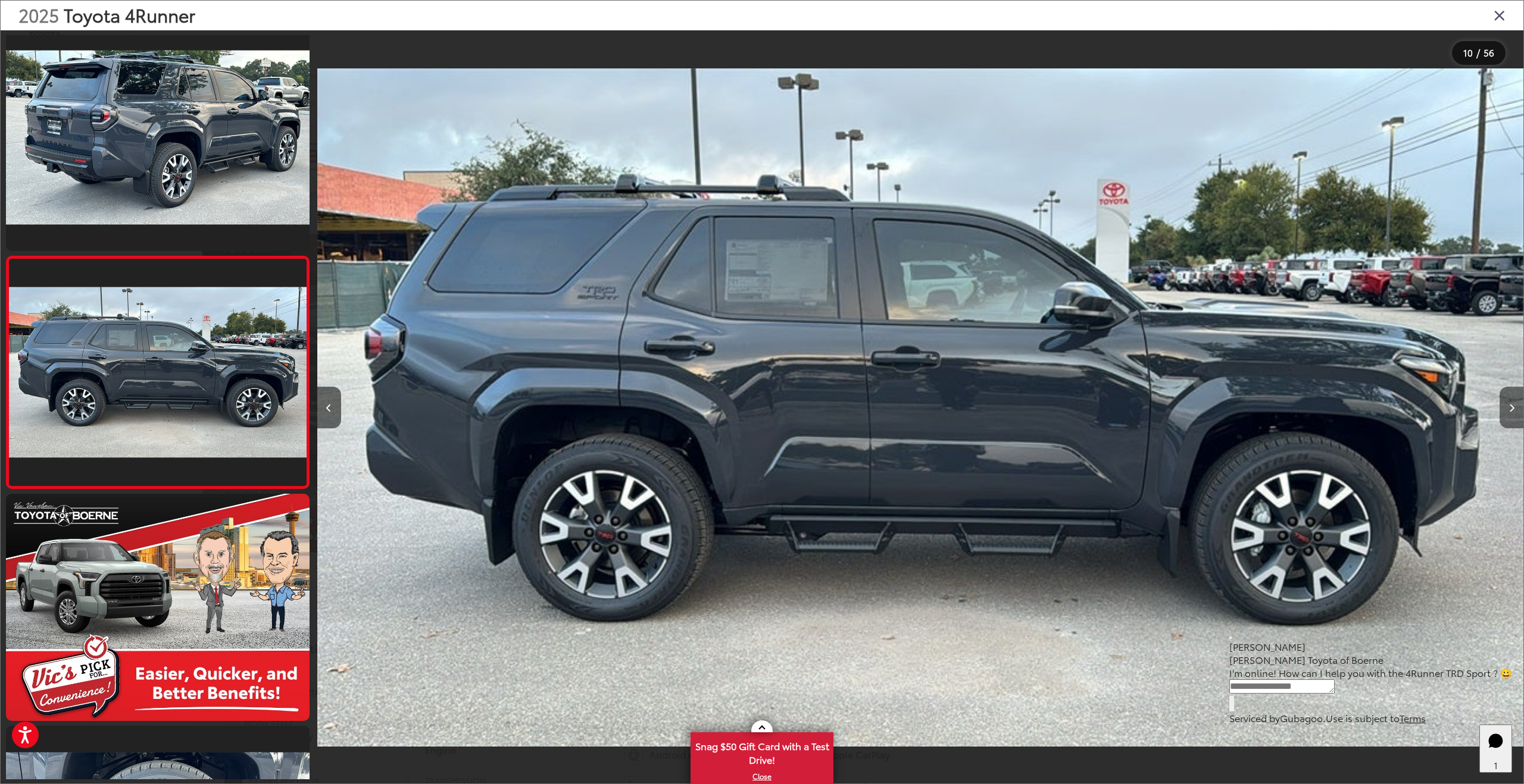
click at [1514, 410] on button "Next image" at bounding box center [1512, 408] width 24 height 41
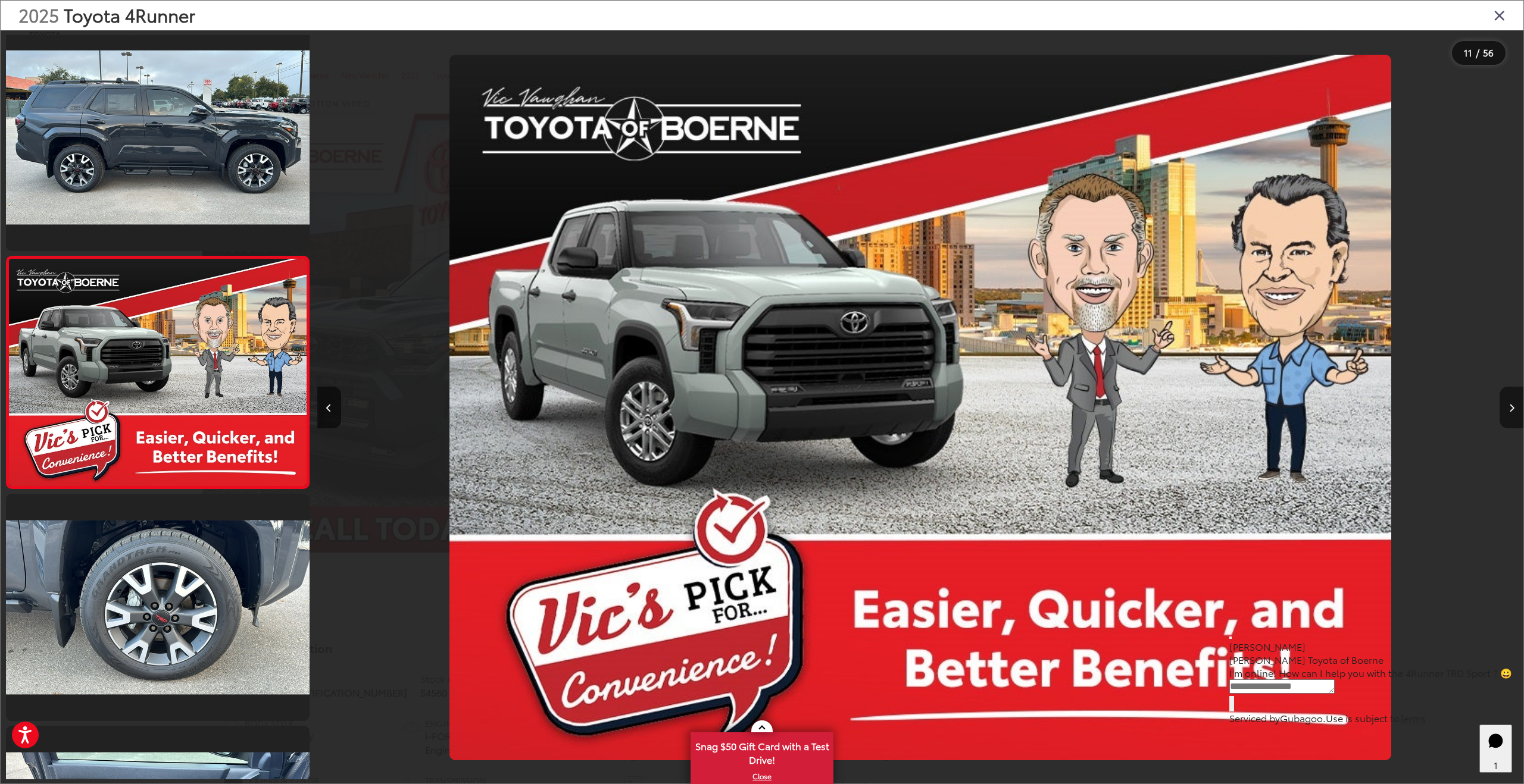
click at [1514, 410] on button "Next image" at bounding box center [1512, 408] width 24 height 41
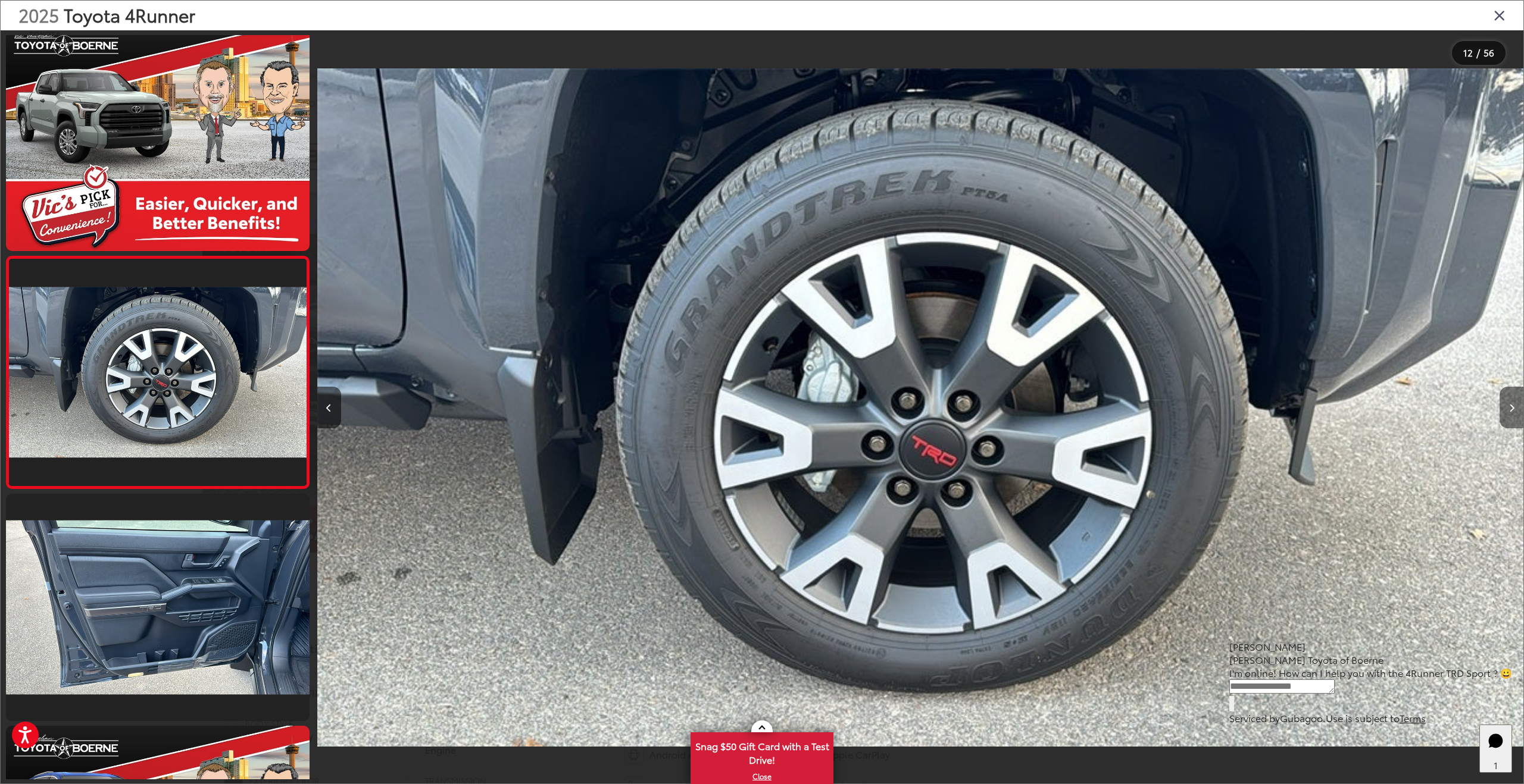
click at [1514, 410] on button "Next image" at bounding box center [1512, 408] width 24 height 41
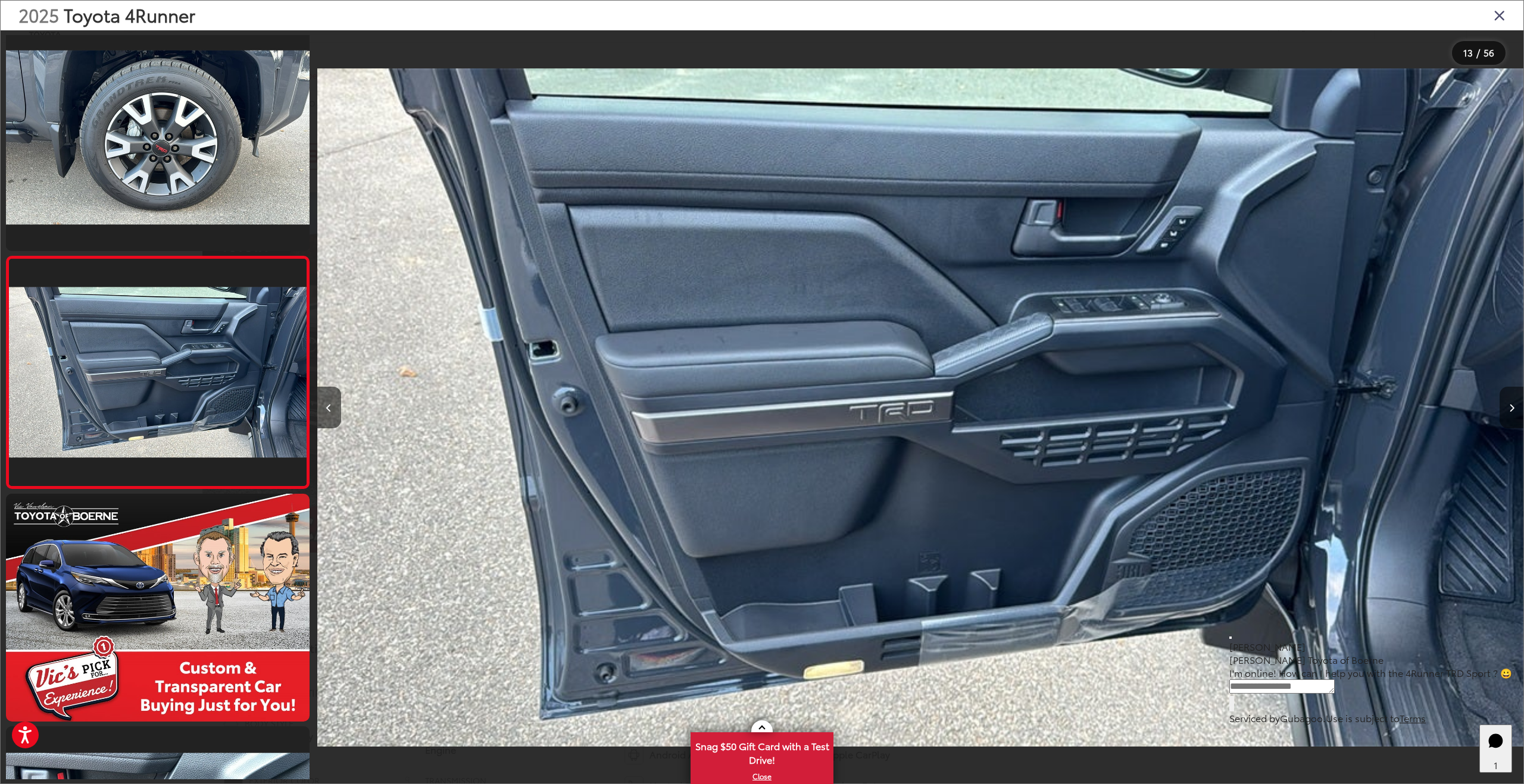
click at [1514, 410] on button "Next image" at bounding box center [1512, 408] width 24 height 41
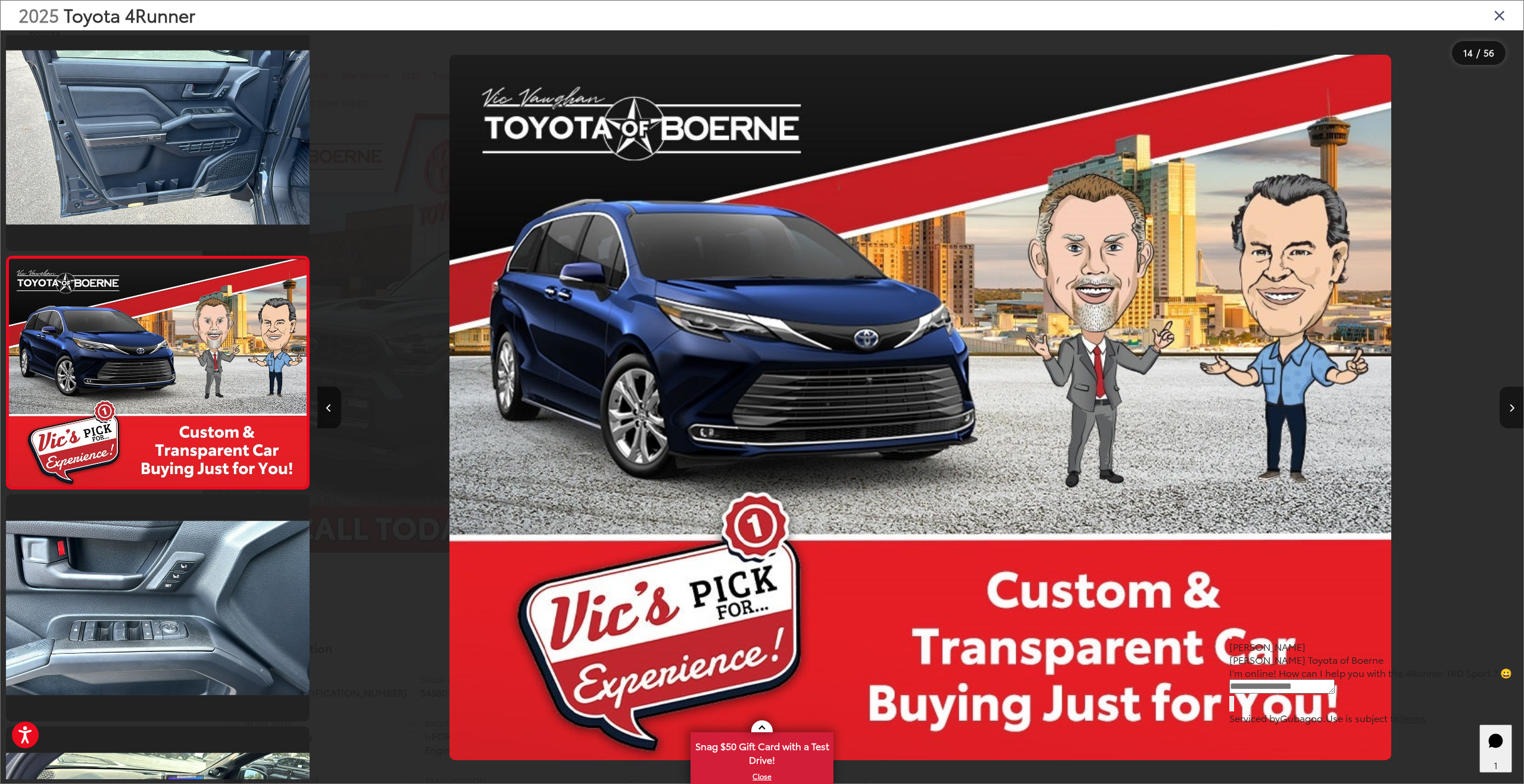
click at [1514, 410] on button "Next image" at bounding box center [1512, 408] width 24 height 41
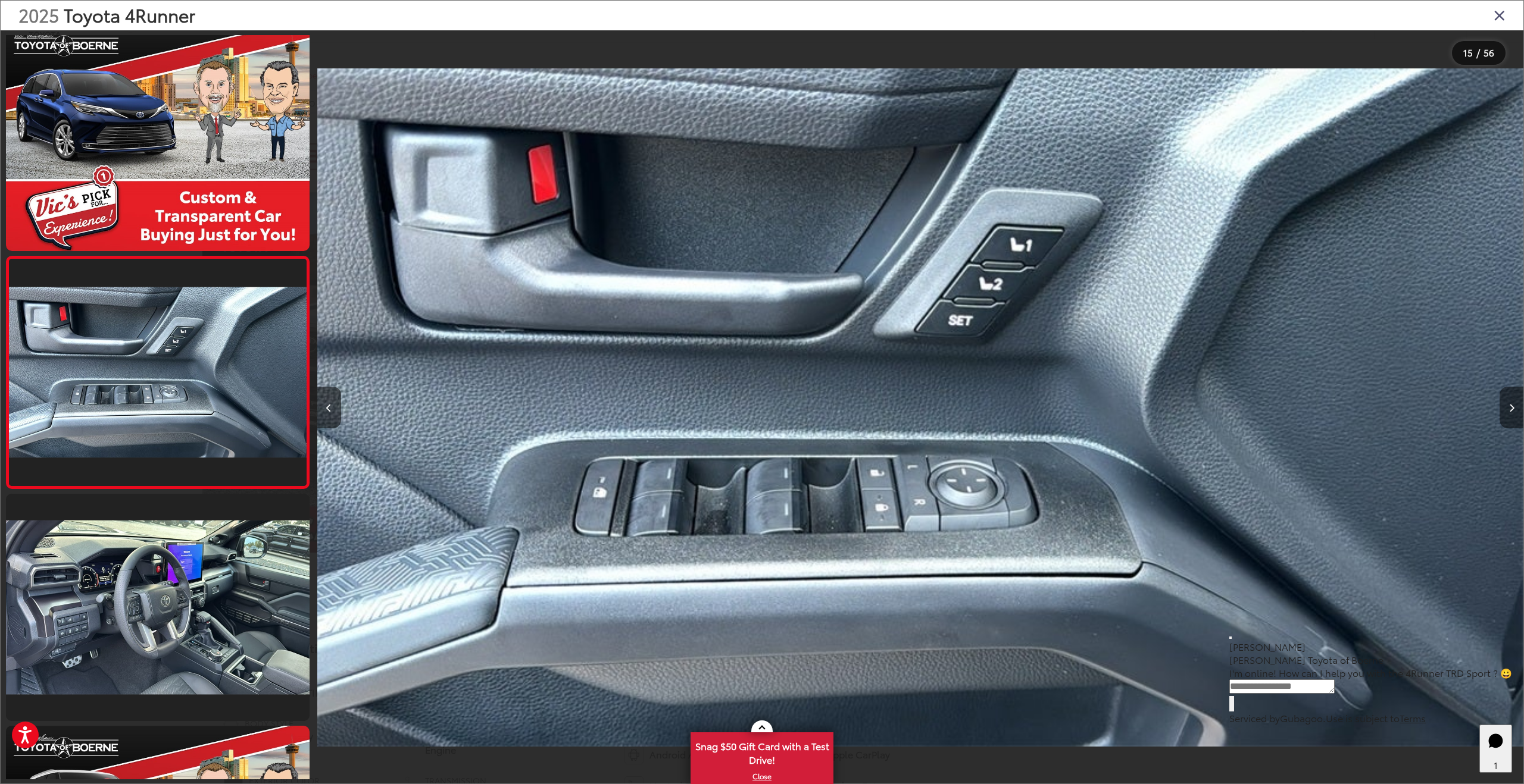
click at [1514, 410] on button "Next image" at bounding box center [1512, 408] width 24 height 41
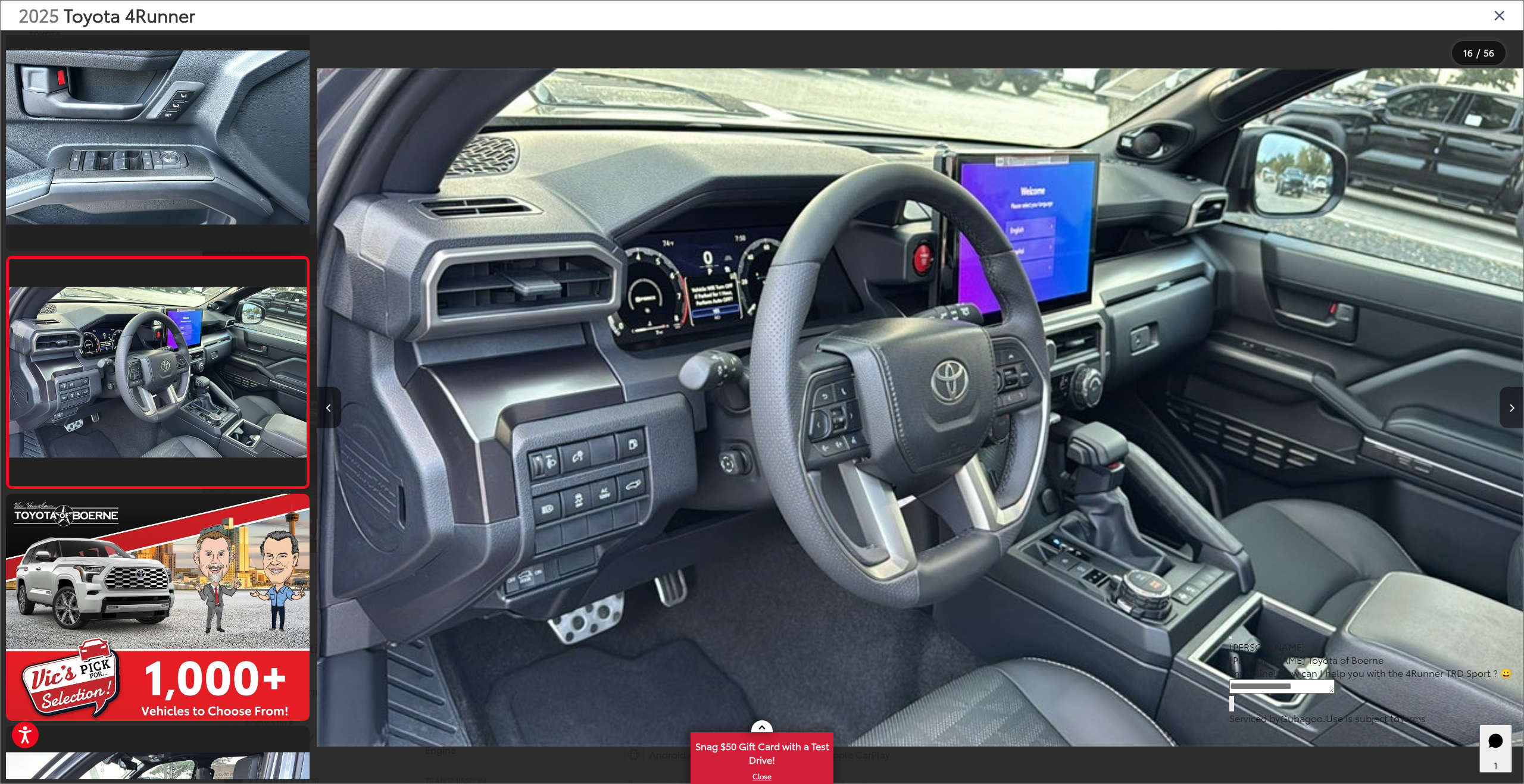
click at [1514, 410] on button "Next image" at bounding box center [1512, 408] width 24 height 41
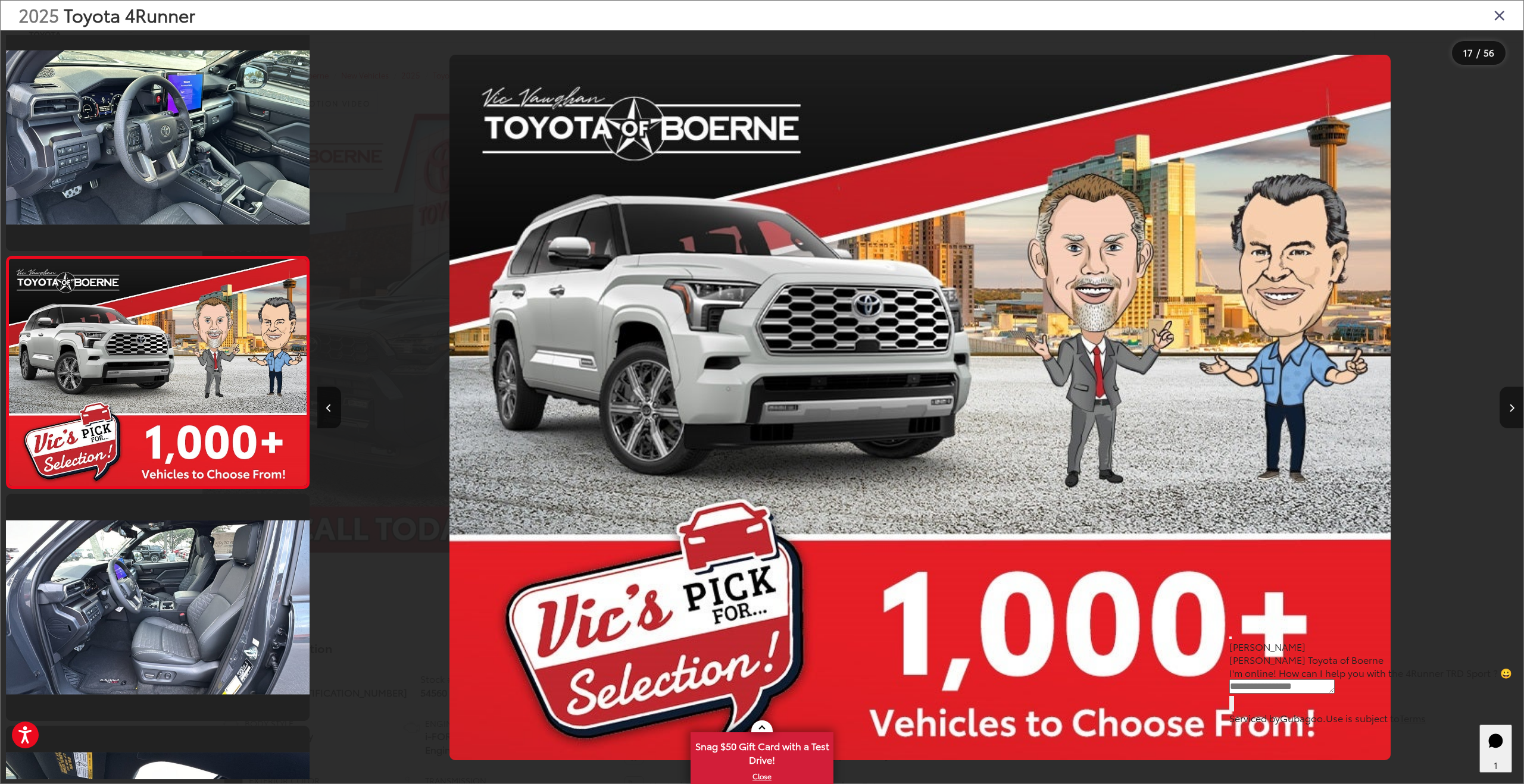
click at [1514, 410] on button "Next image" at bounding box center [1512, 408] width 24 height 41
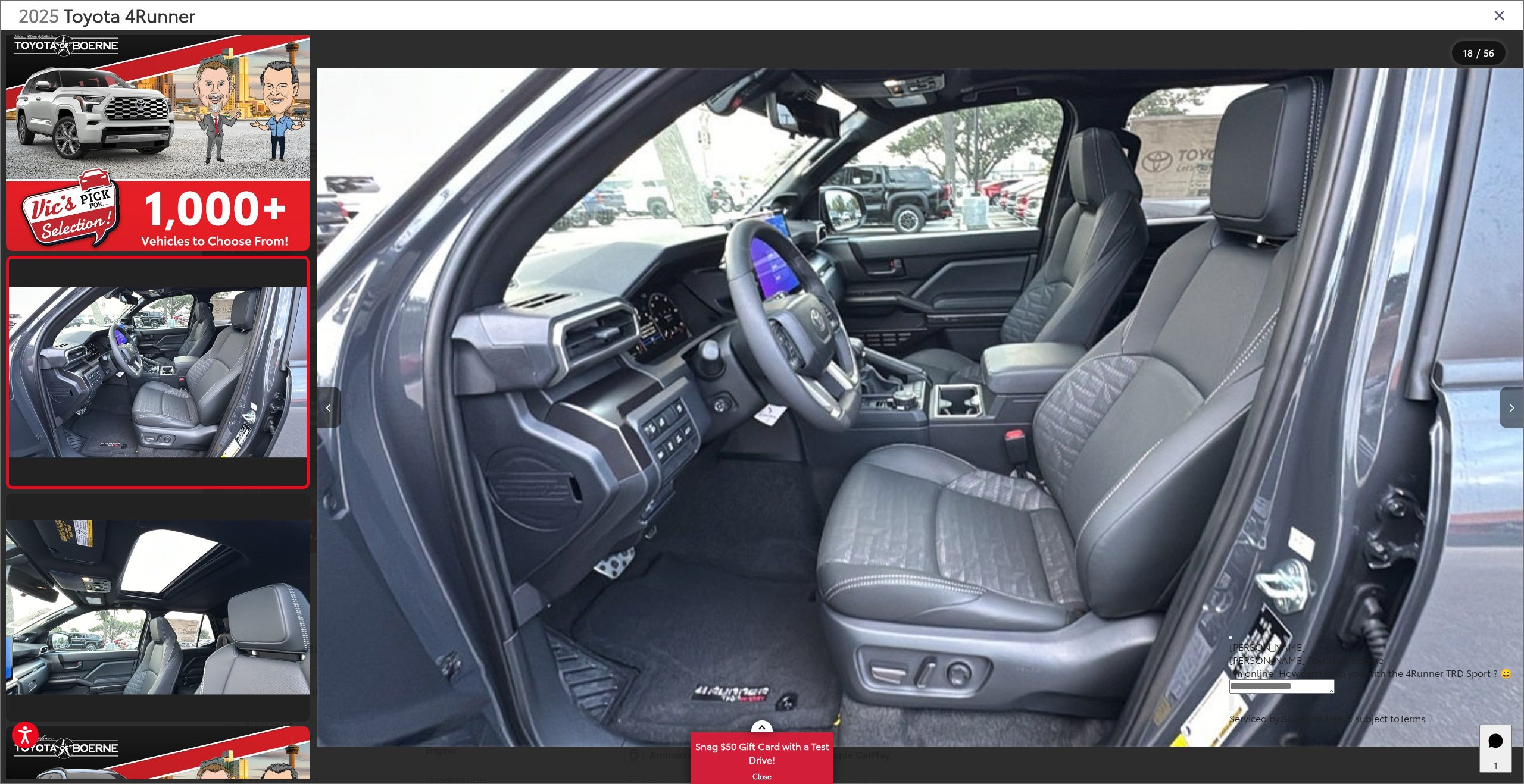
click at [1514, 410] on button "Next image" at bounding box center [1512, 408] width 24 height 41
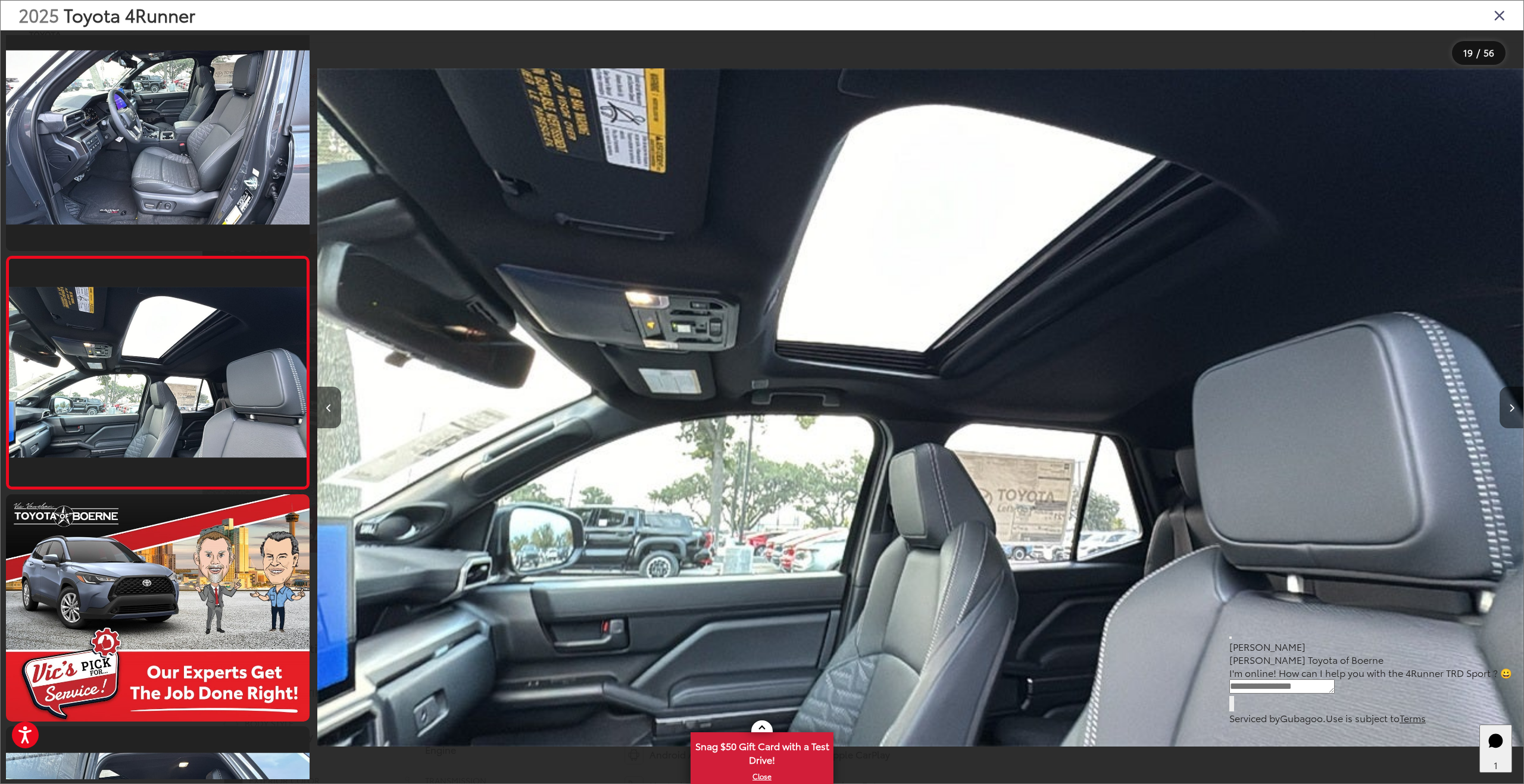
click at [1514, 410] on button "Next image" at bounding box center [1512, 408] width 24 height 41
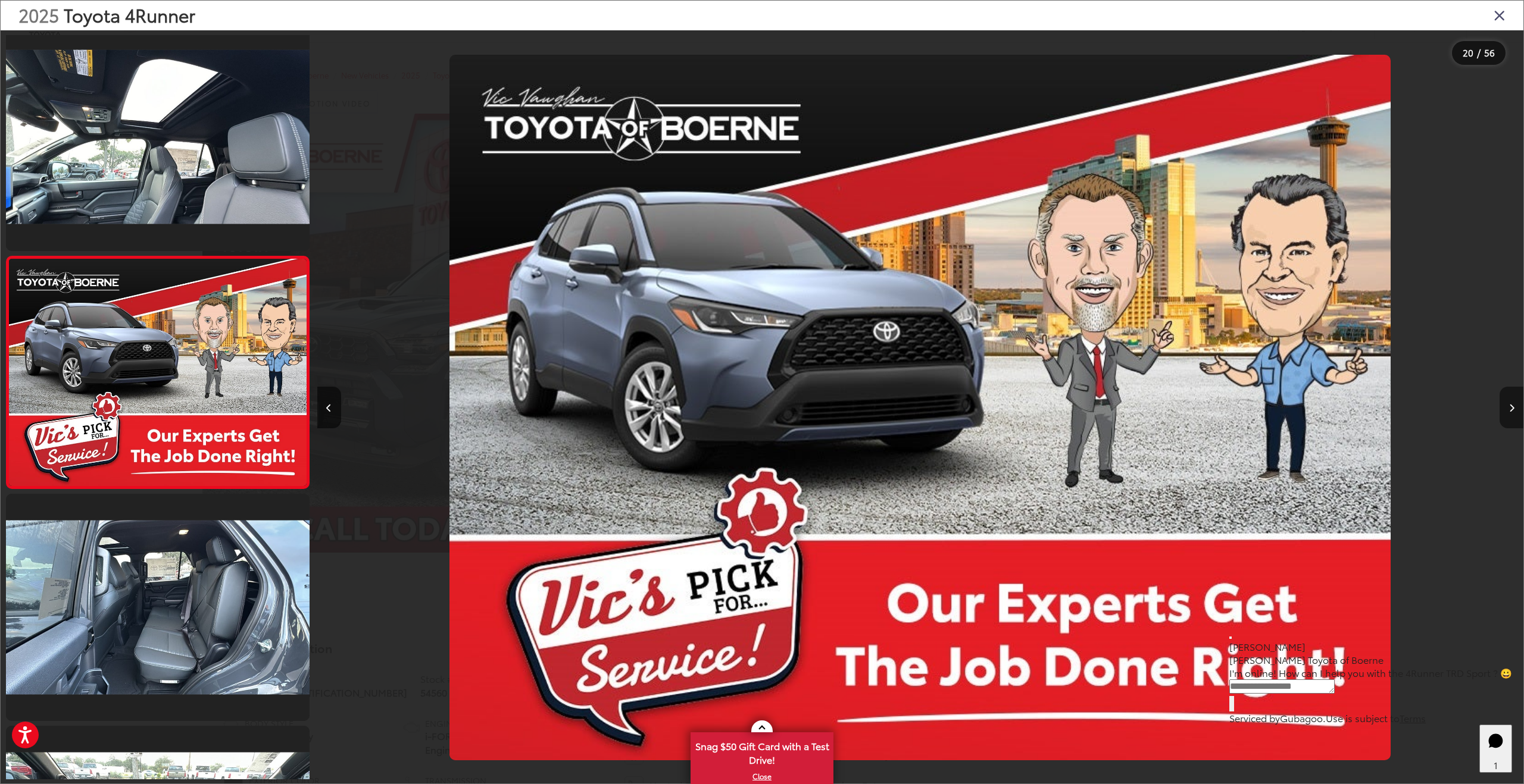
click at [1514, 410] on button "Next image" at bounding box center [1512, 408] width 24 height 41
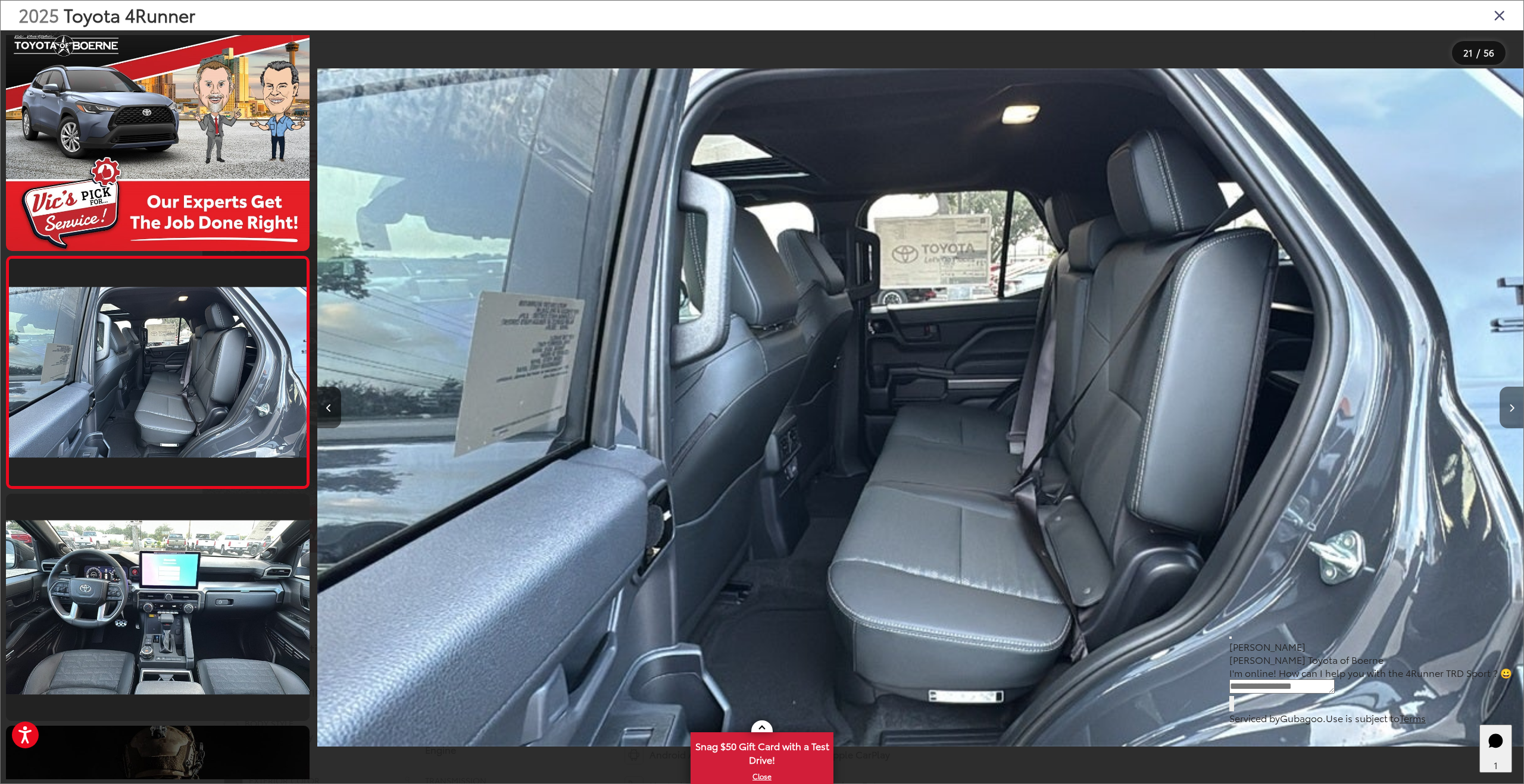
click at [1514, 410] on button "Next image" at bounding box center [1512, 408] width 24 height 41
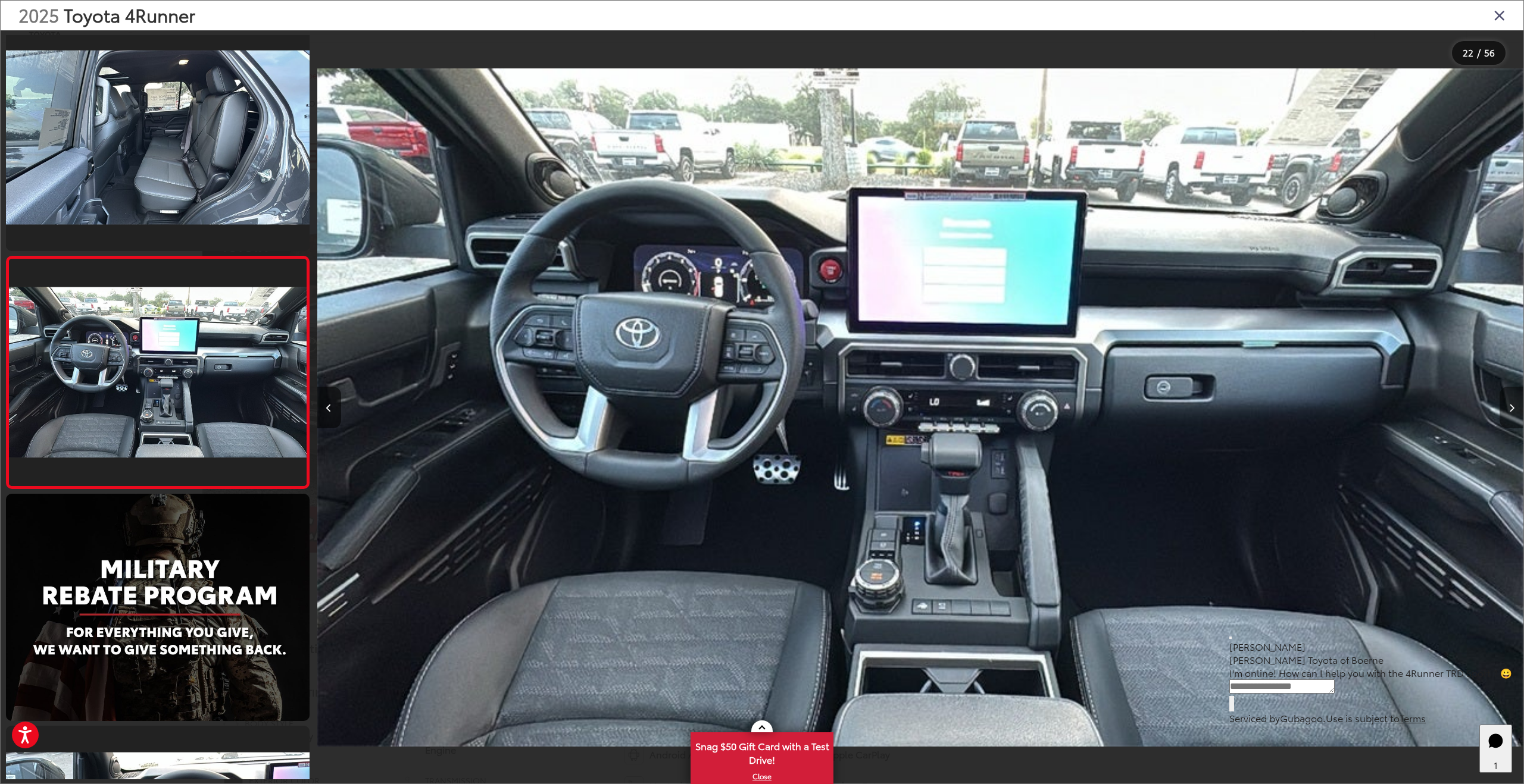
click at [1514, 410] on button "Next image" at bounding box center [1512, 408] width 24 height 41
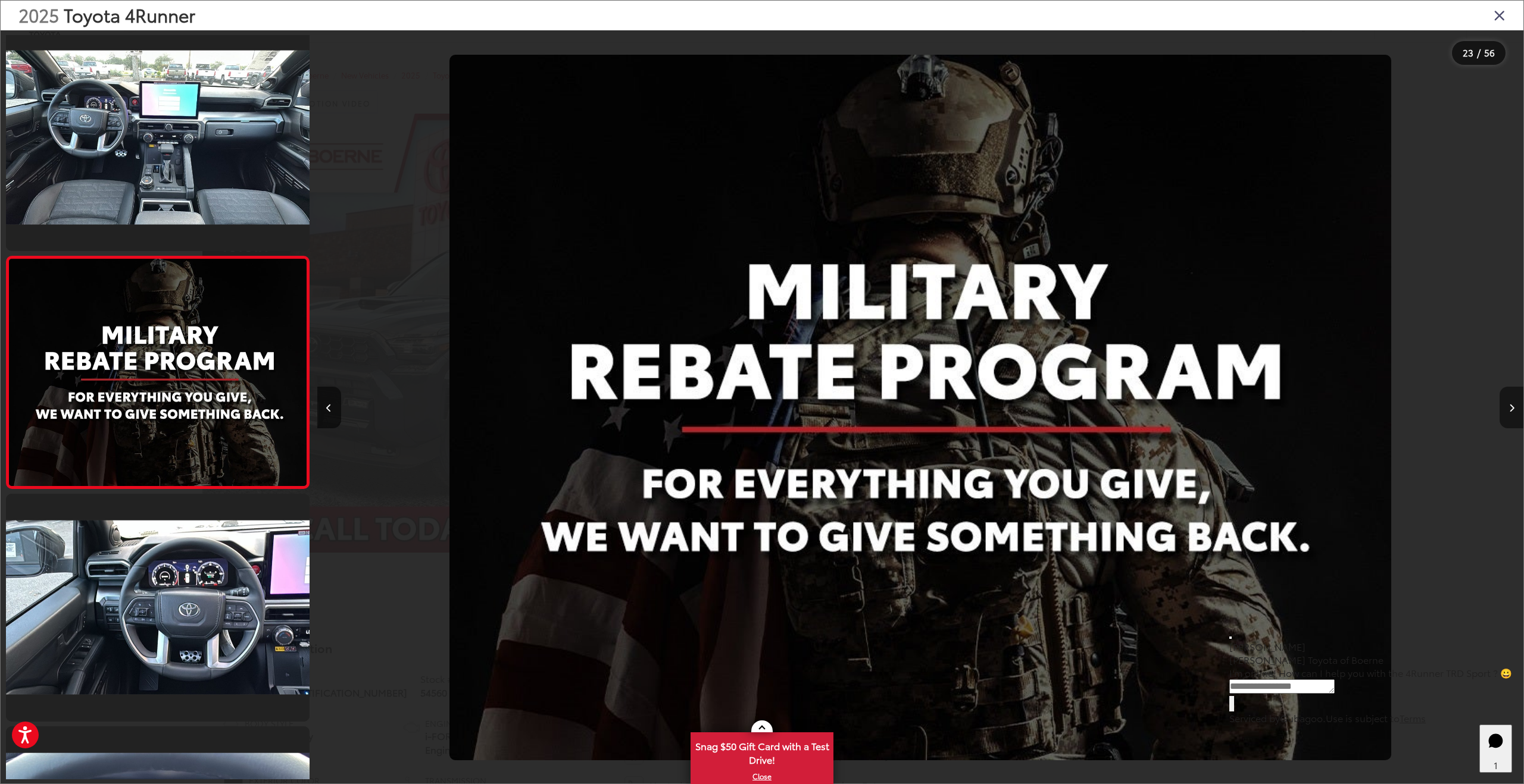
click at [1514, 410] on button "Next image" at bounding box center [1512, 408] width 24 height 41
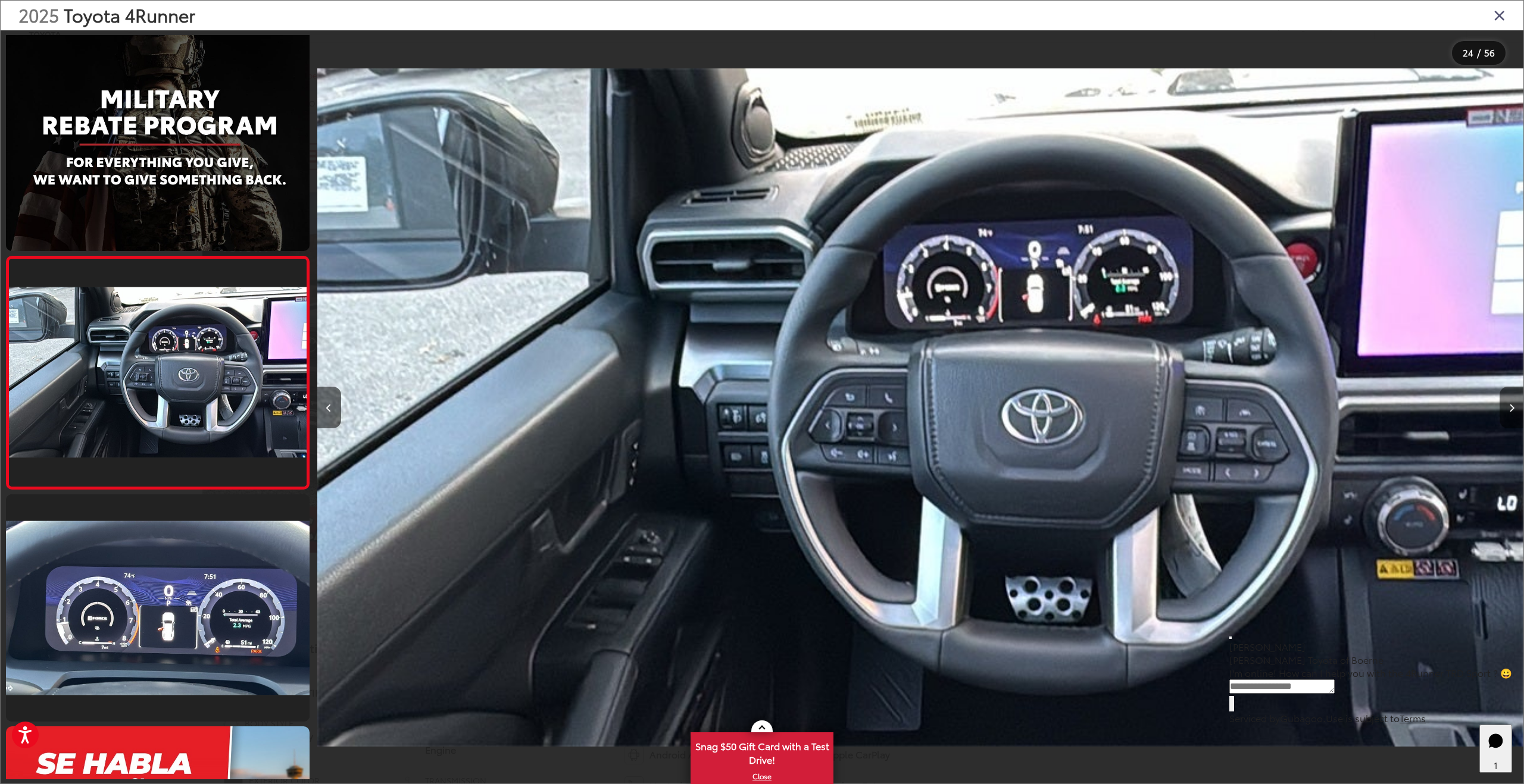
click at [1514, 410] on button "Next image" at bounding box center [1512, 408] width 24 height 41
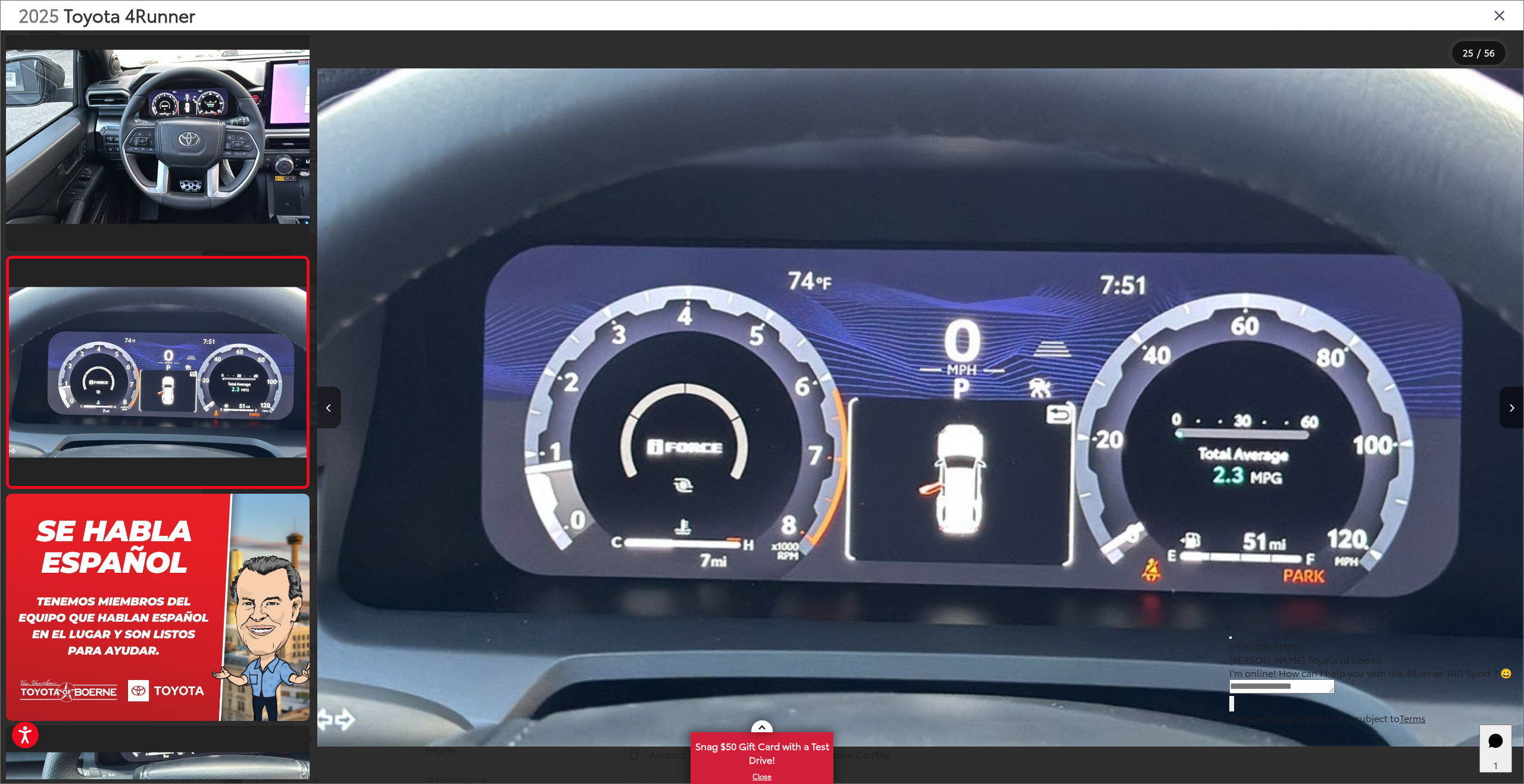
click at [327, 408] on icon "Previous image" at bounding box center [329, 408] width 5 height 9
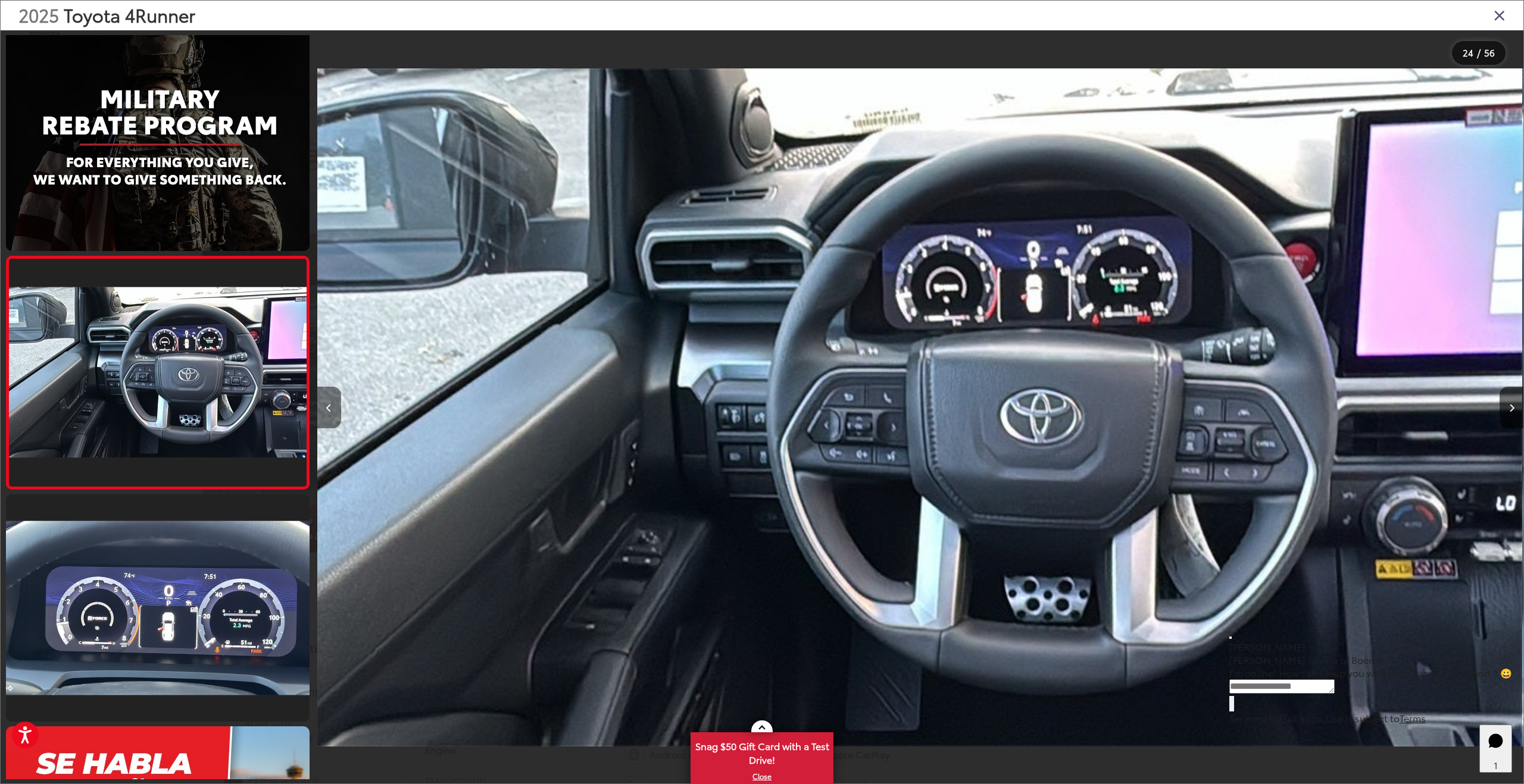
scroll to position [0, 27746]
click at [327, 408] on icon "Previous image" at bounding box center [329, 408] width 5 height 9
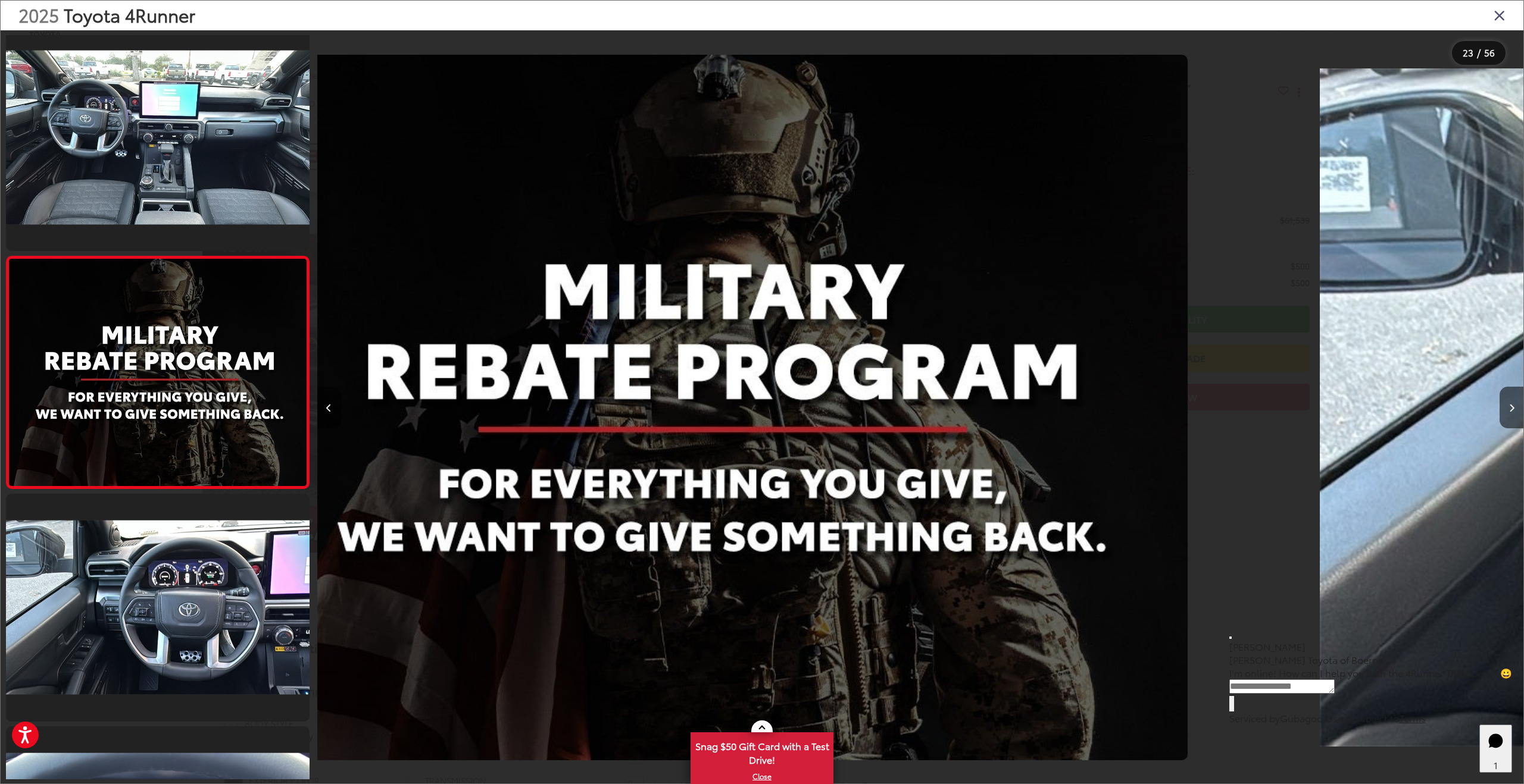
scroll to position [0, 26540]
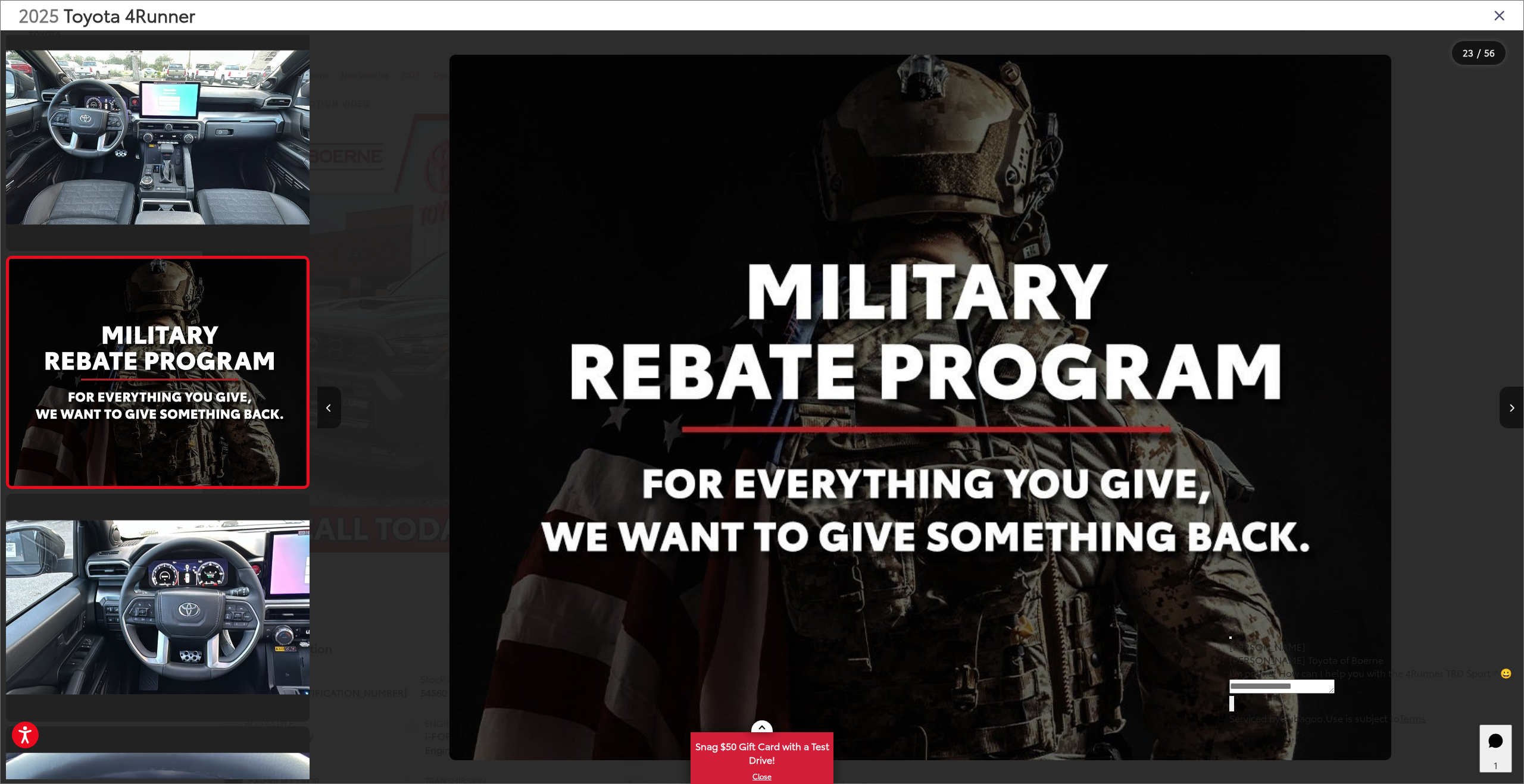
click at [327, 408] on icon "Previous image" at bounding box center [329, 408] width 5 height 9
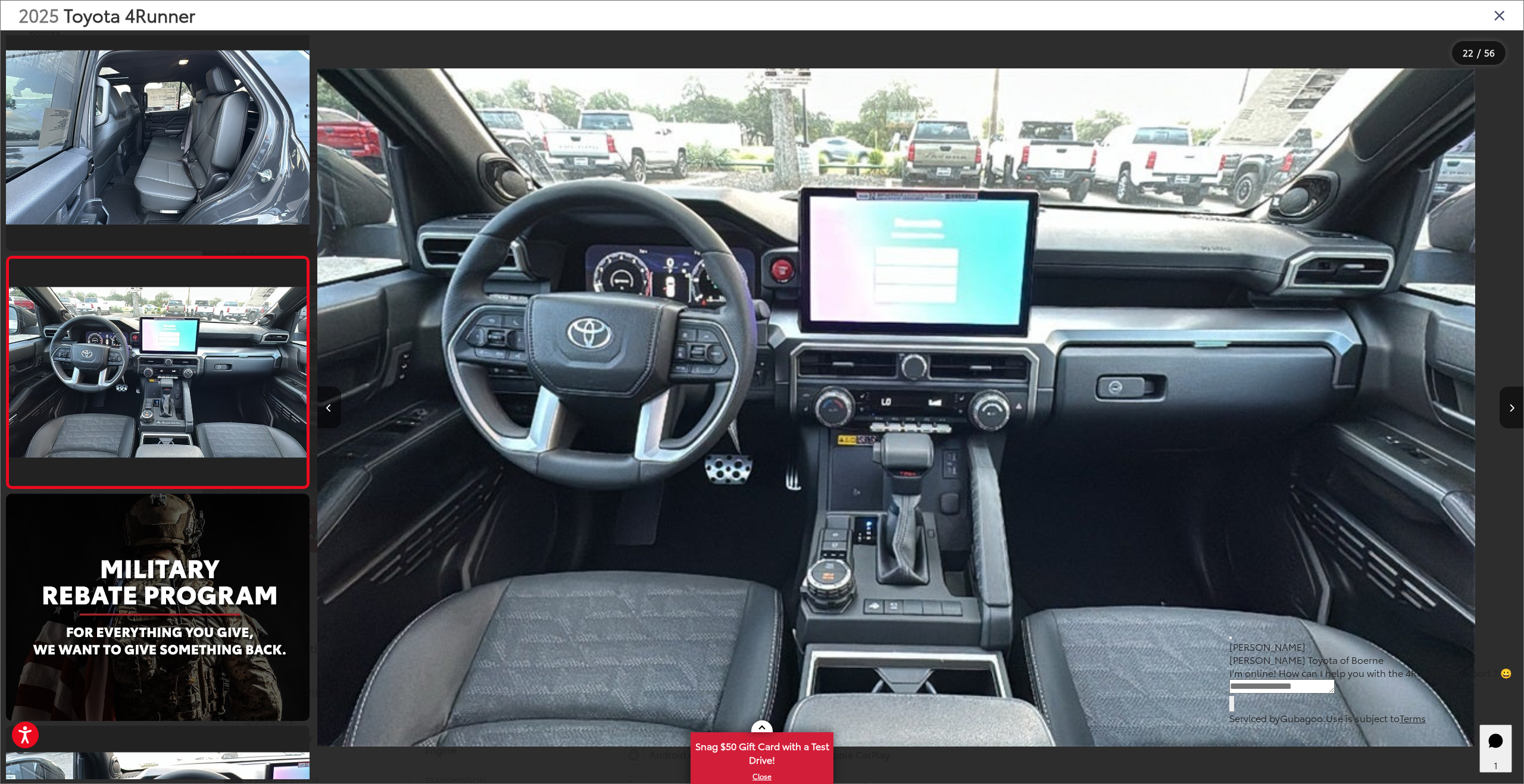
scroll to position [0, 25333]
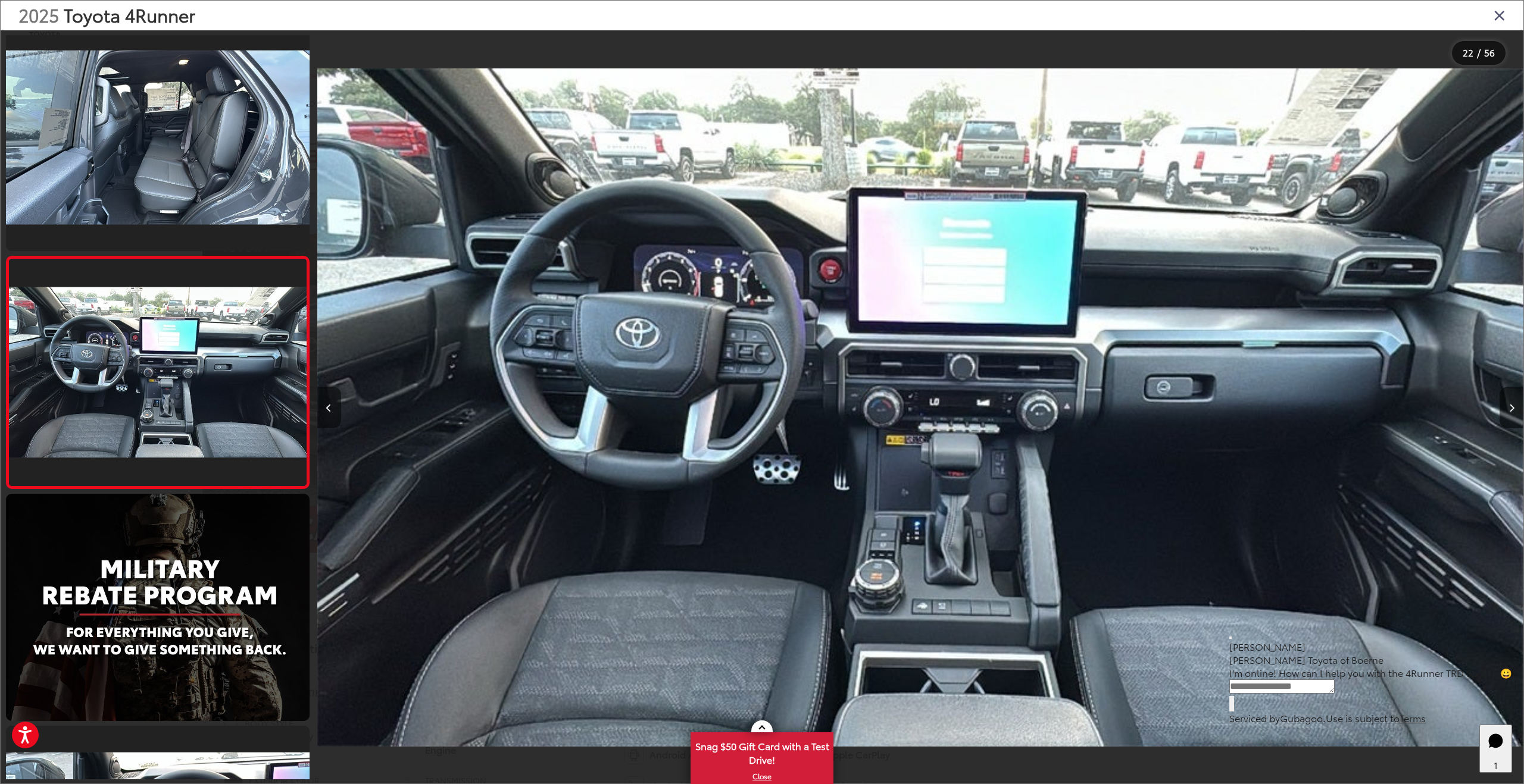
click at [327, 408] on icon "Previous image" at bounding box center [329, 408] width 5 height 9
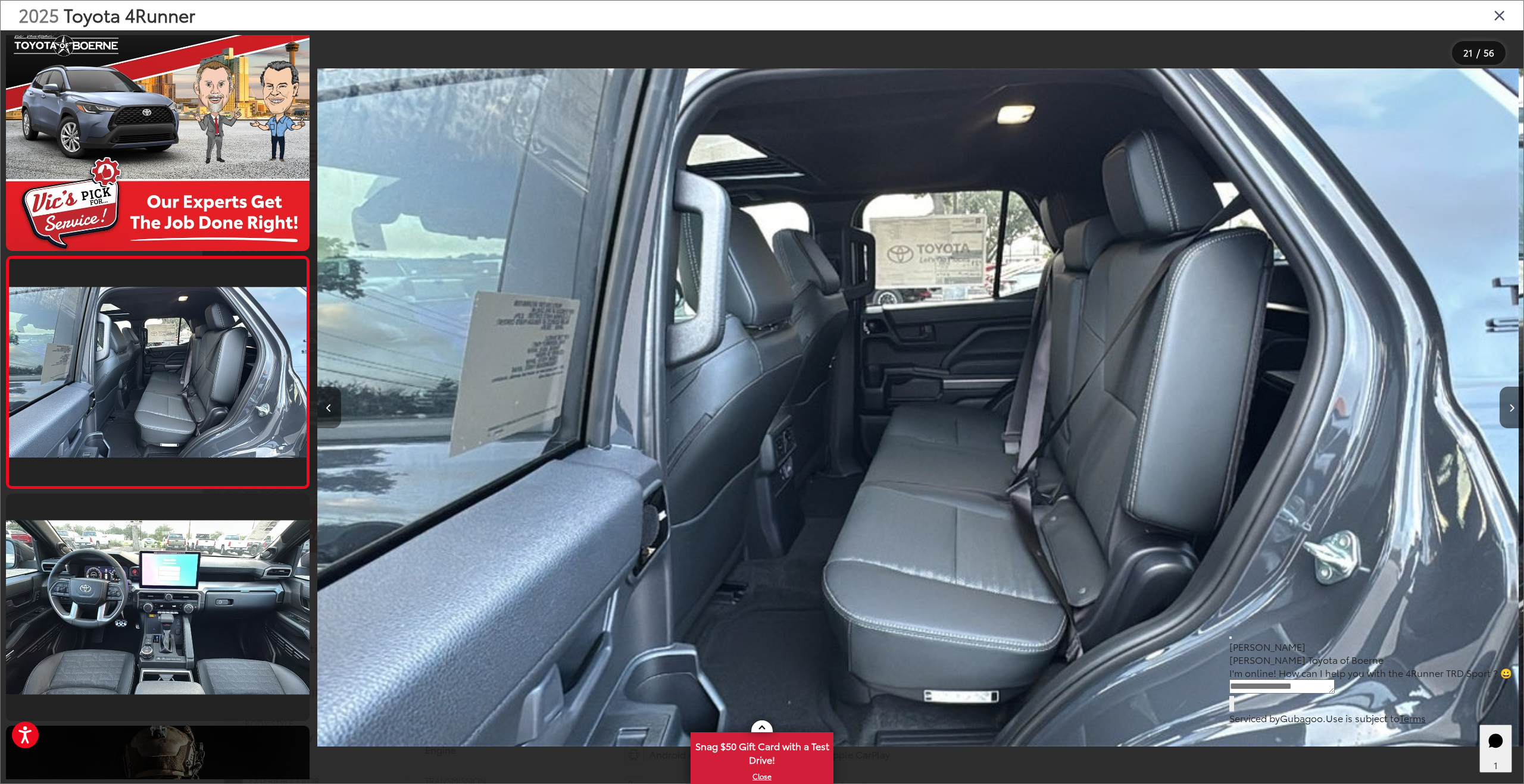
scroll to position [0, 24127]
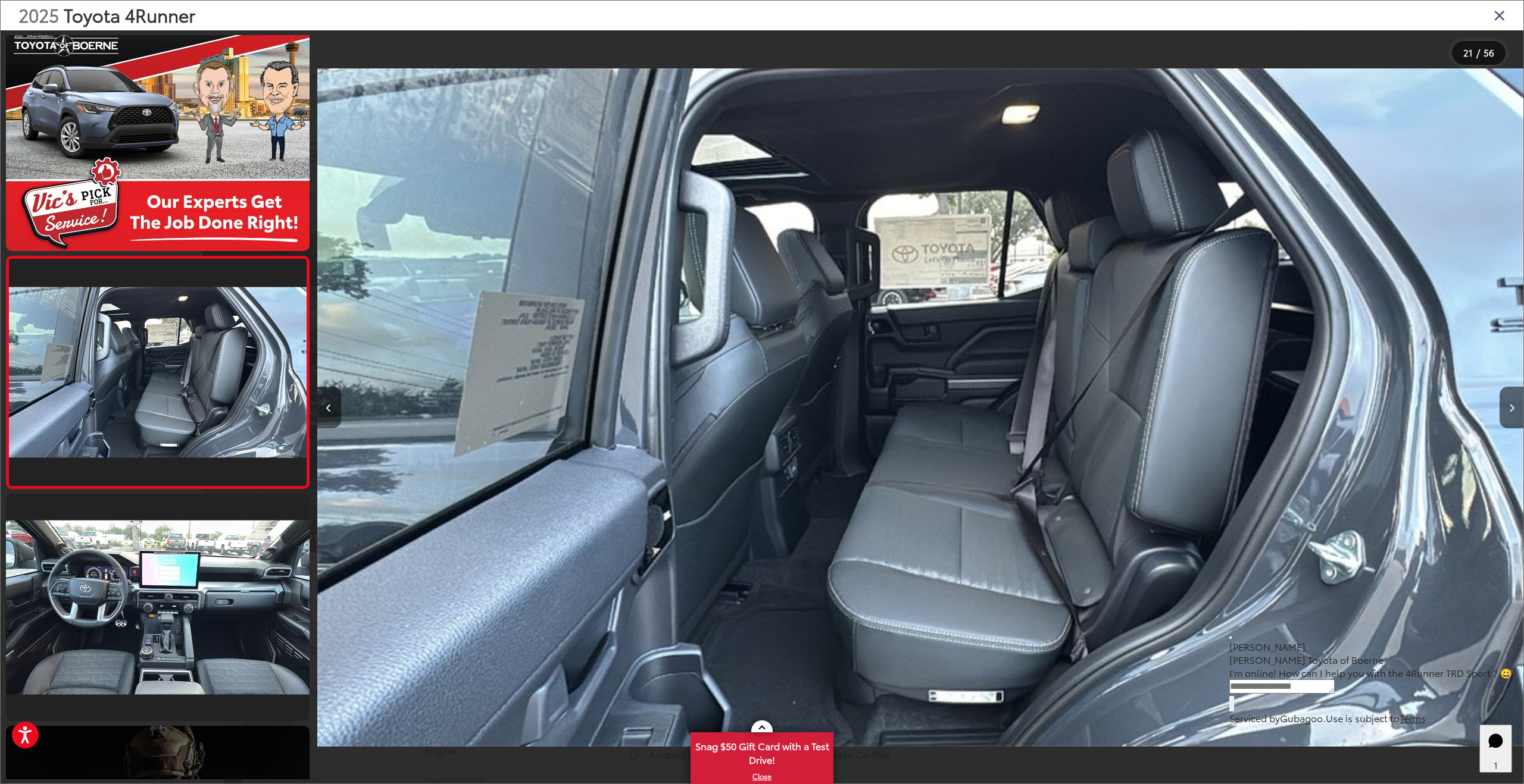
click at [327, 408] on icon "Previous image" at bounding box center [329, 408] width 5 height 9
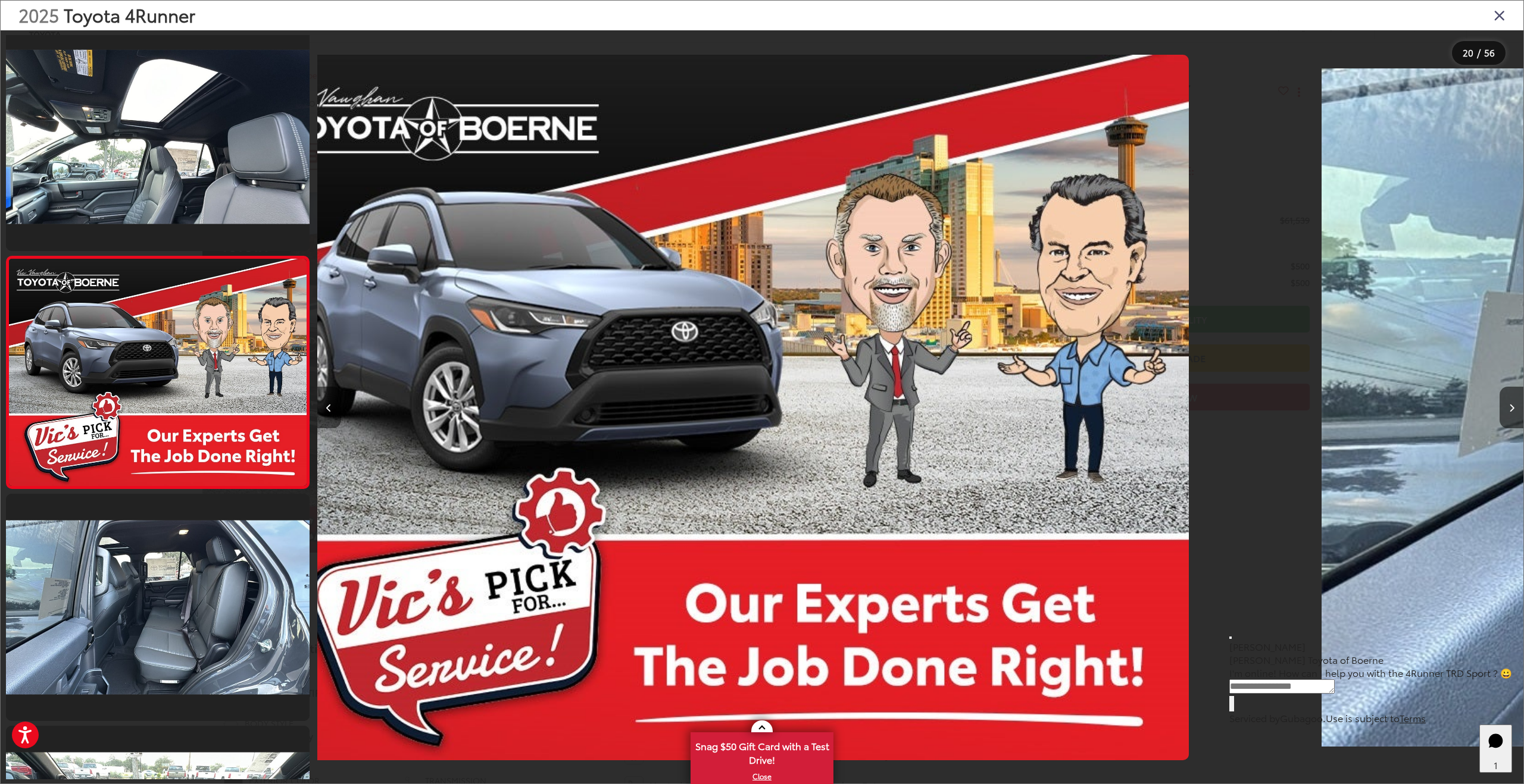
scroll to position [0, 22920]
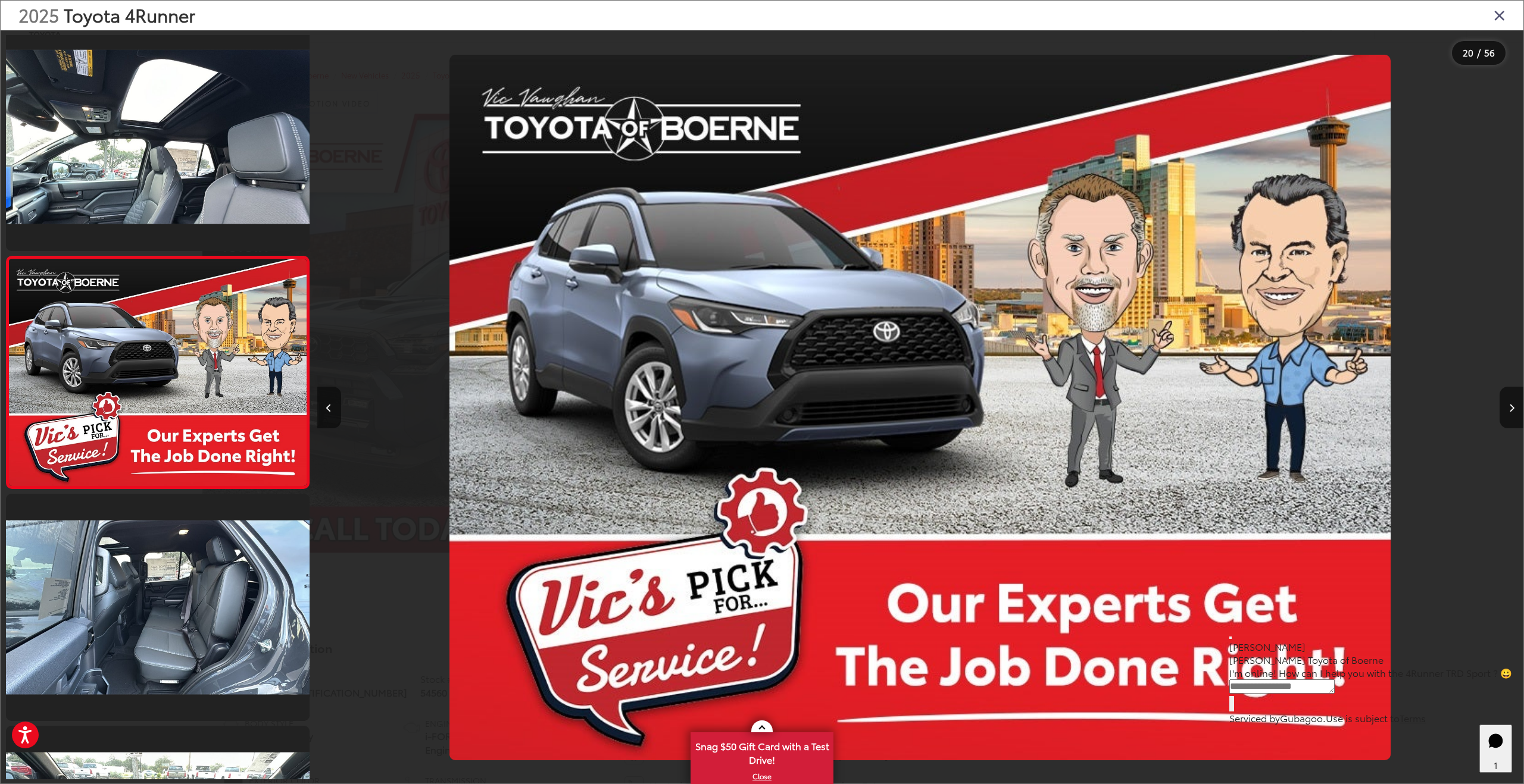
click at [327, 408] on icon "Previous image" at bounding box center [329, 408] width 5 height 9
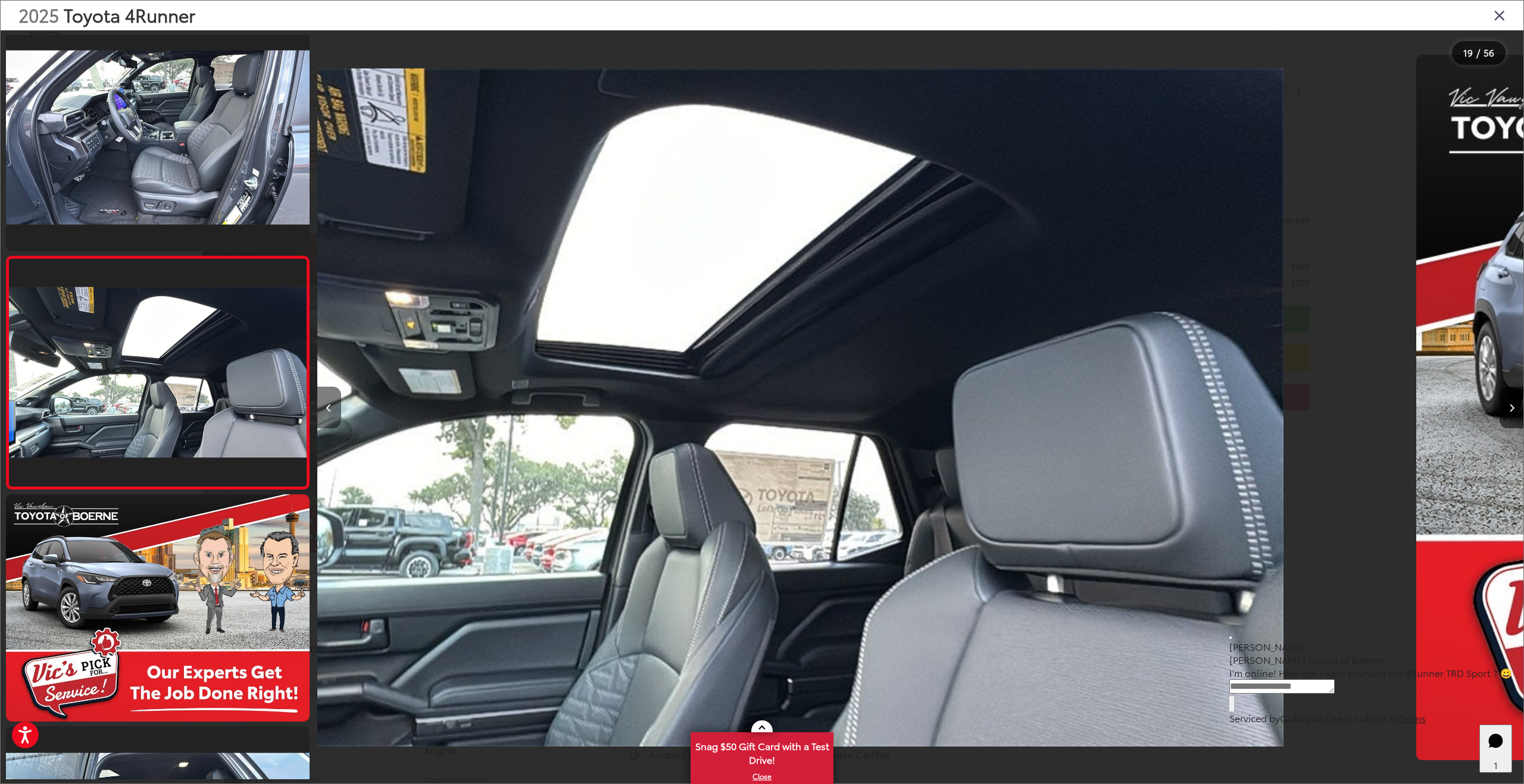
scroll to position [0, 21714]
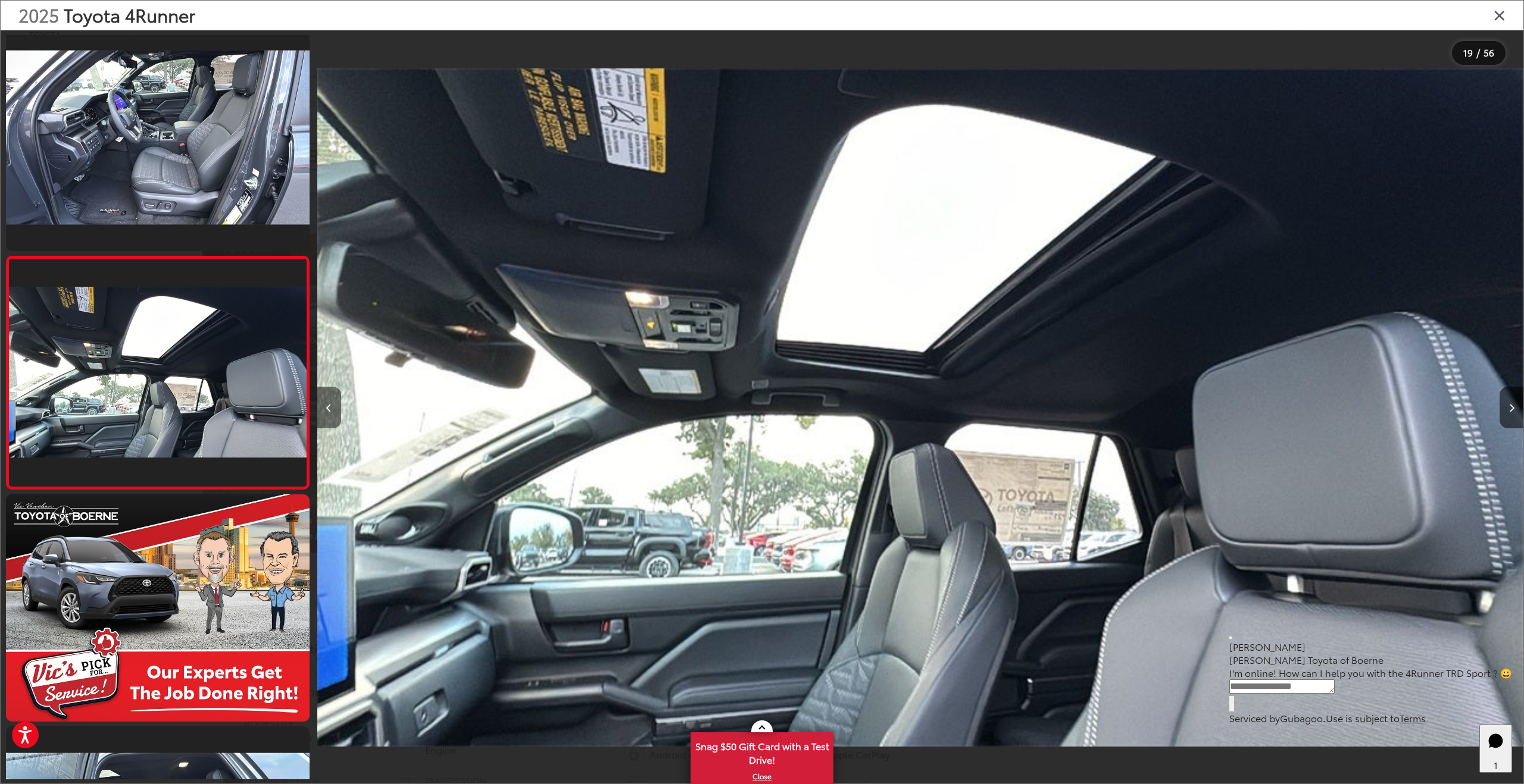
click at [327, 408] on icon "Previous image" at bounding box center [329, 408] width 5 height 9
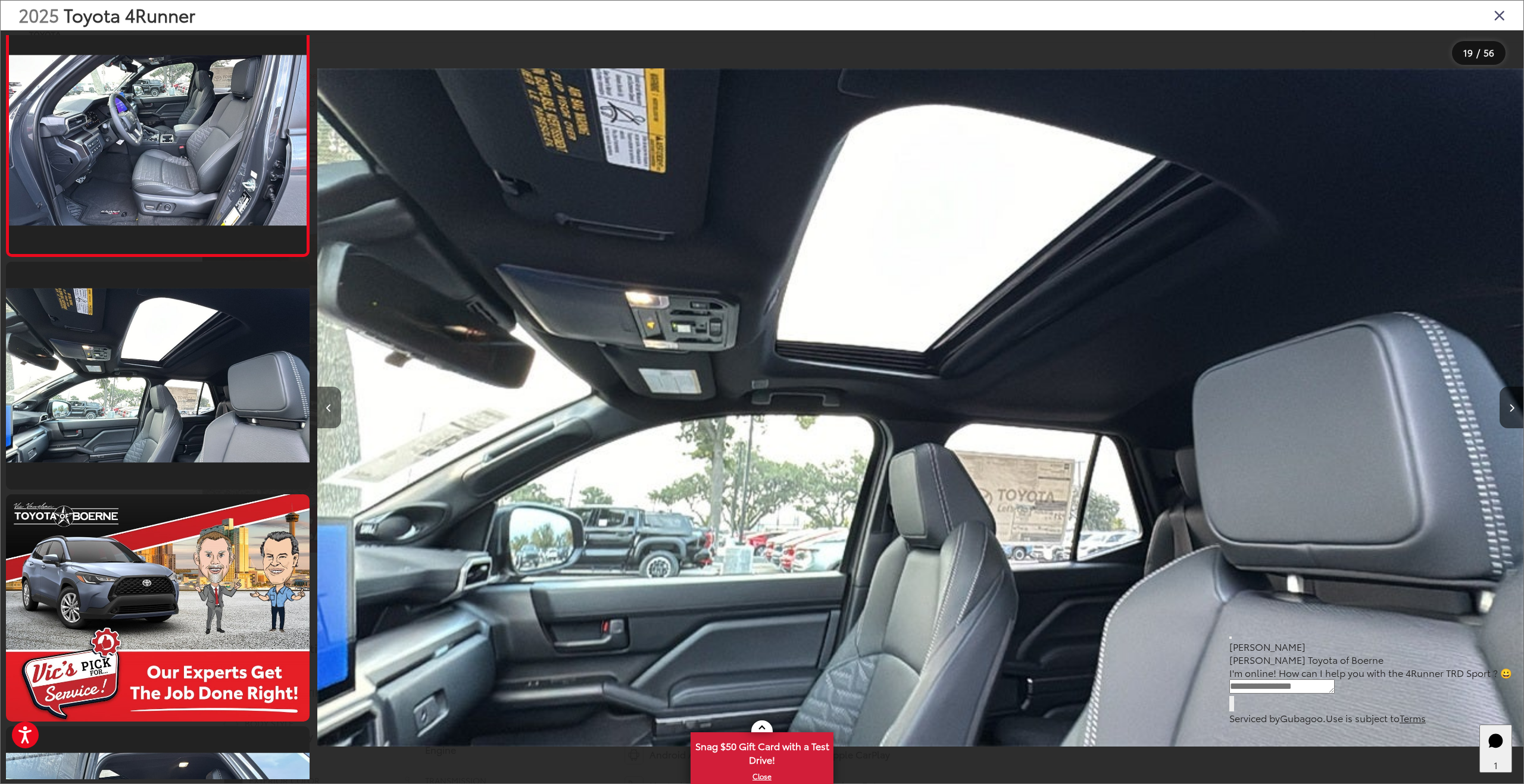
scroll to position [0, 21601]
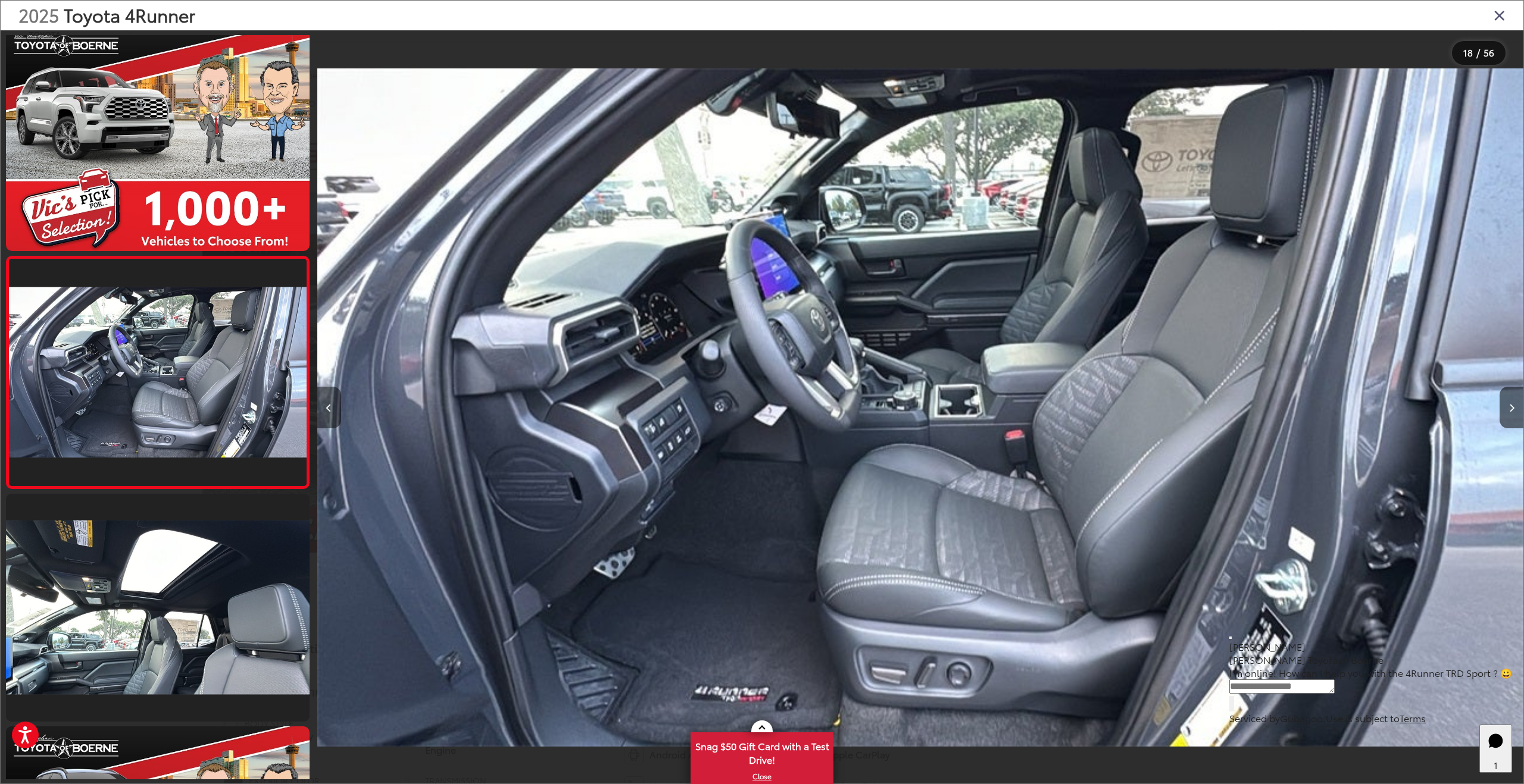
click at [327, 408] on icon "Previous image" at bounding box center [329, 408] width 5 height 9
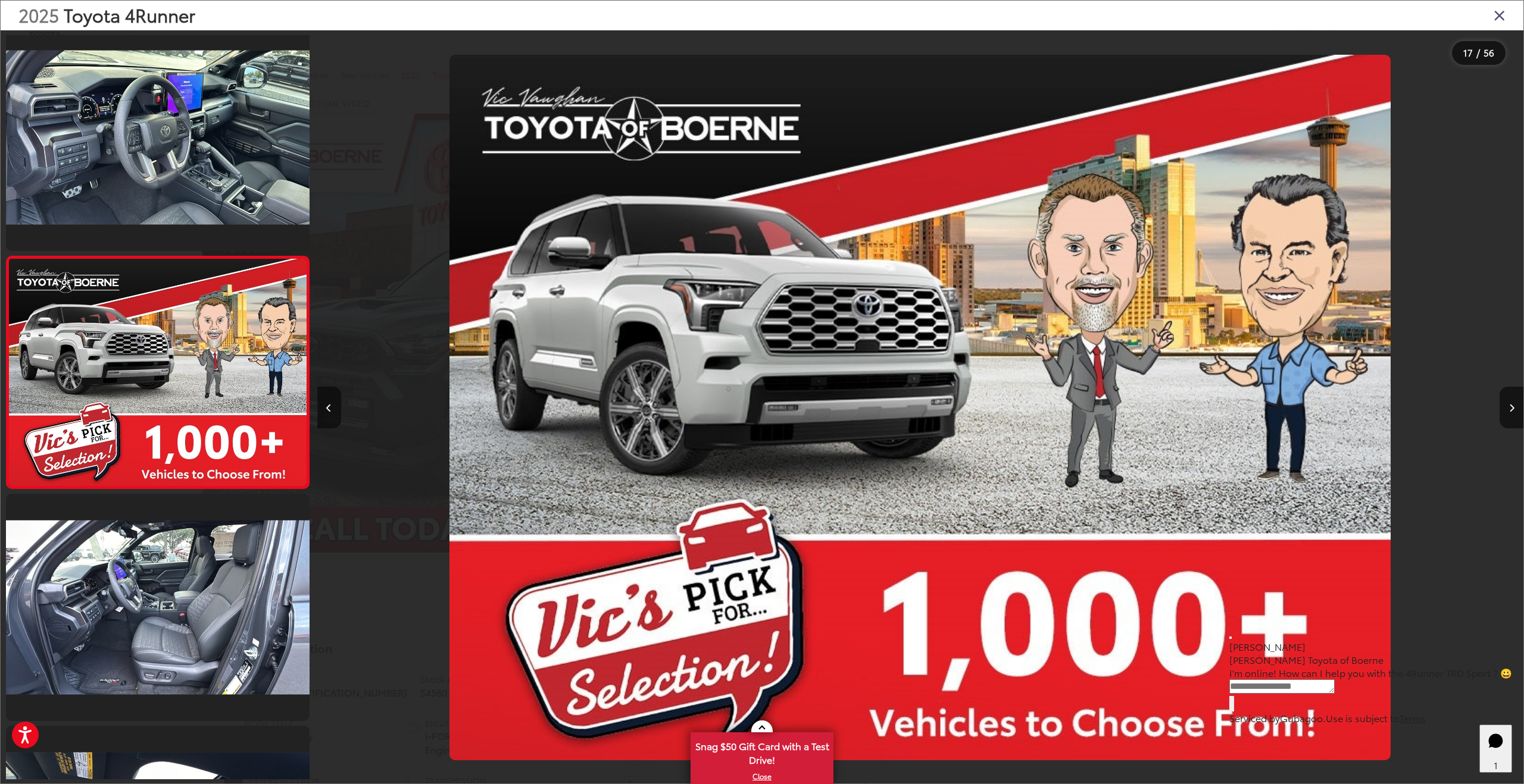
click at [327, 408] on icon "Previous image" at bounding box center [329, 408] width 5 height 9
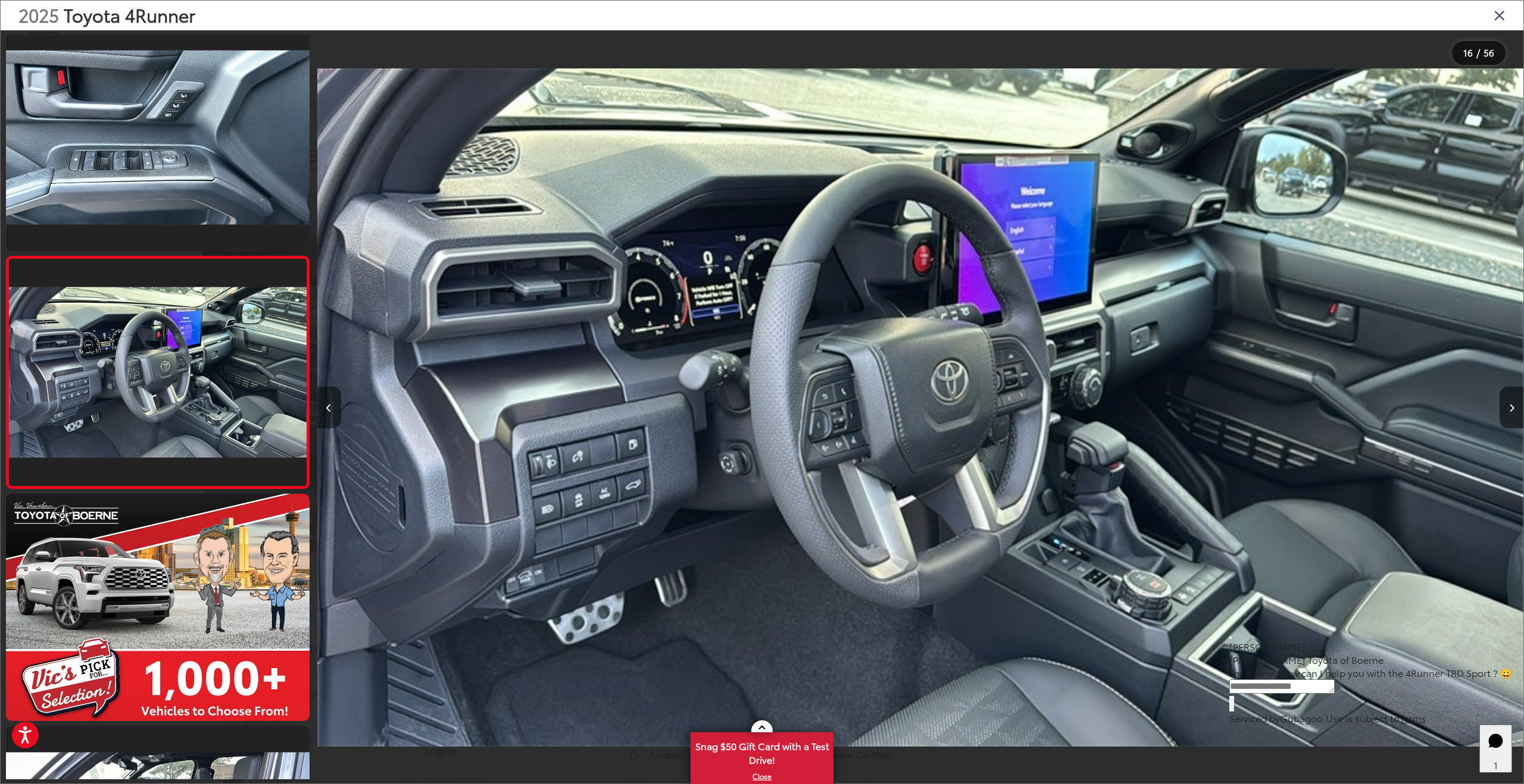
click at [327, 408] on icon "Previous image" at bounding box center [329, 408] width 5 height 9
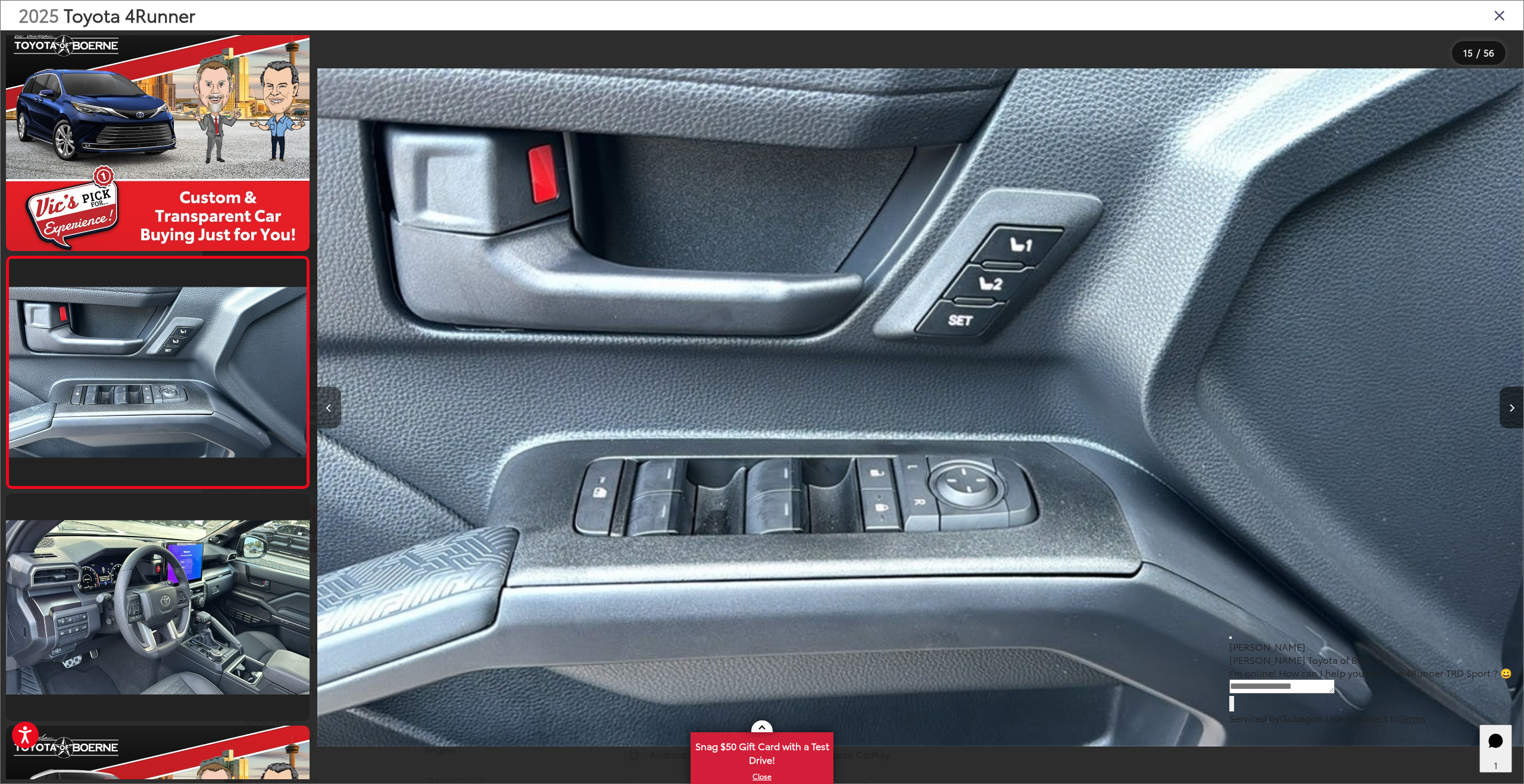
click at [327, 408] on icon "Previous image" at bounding box center [329, 408] width 5 height 9
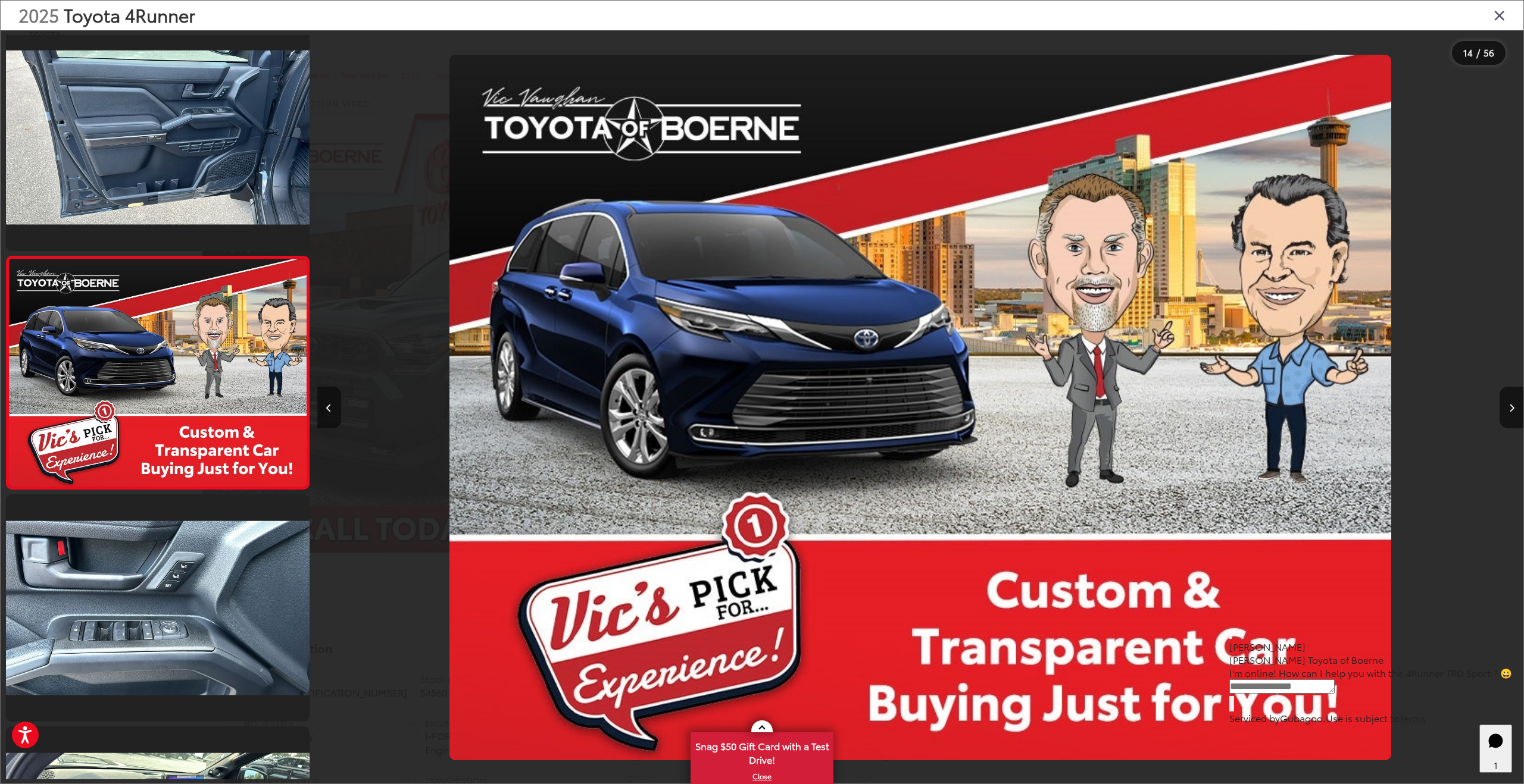
click at [327, 408] on icon "Previous image" at bounding box center [329, 408] width 5 height 9
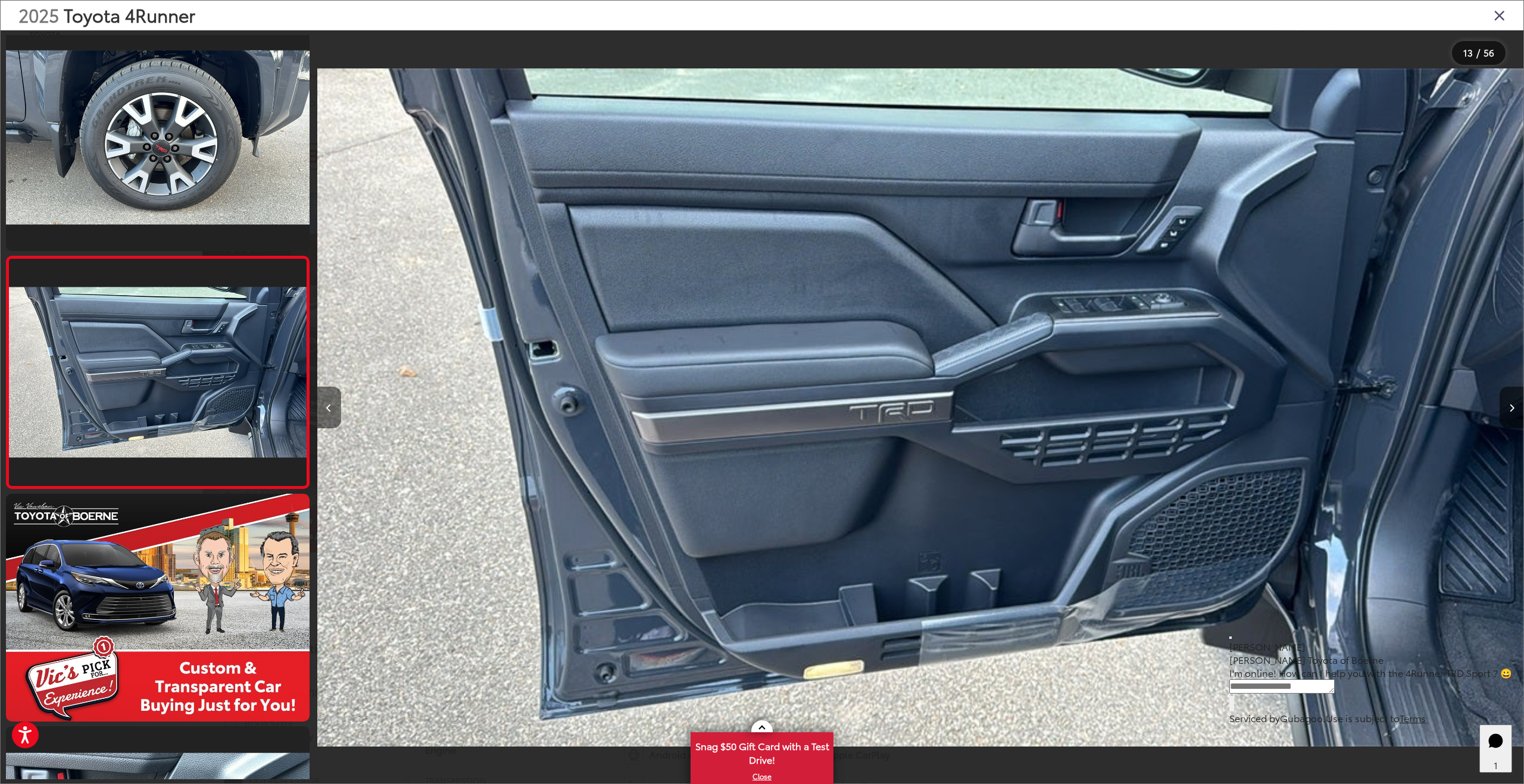
click at [327, 408] on icon "Previous image" at bounding box center [329, 408] width 5 height 9
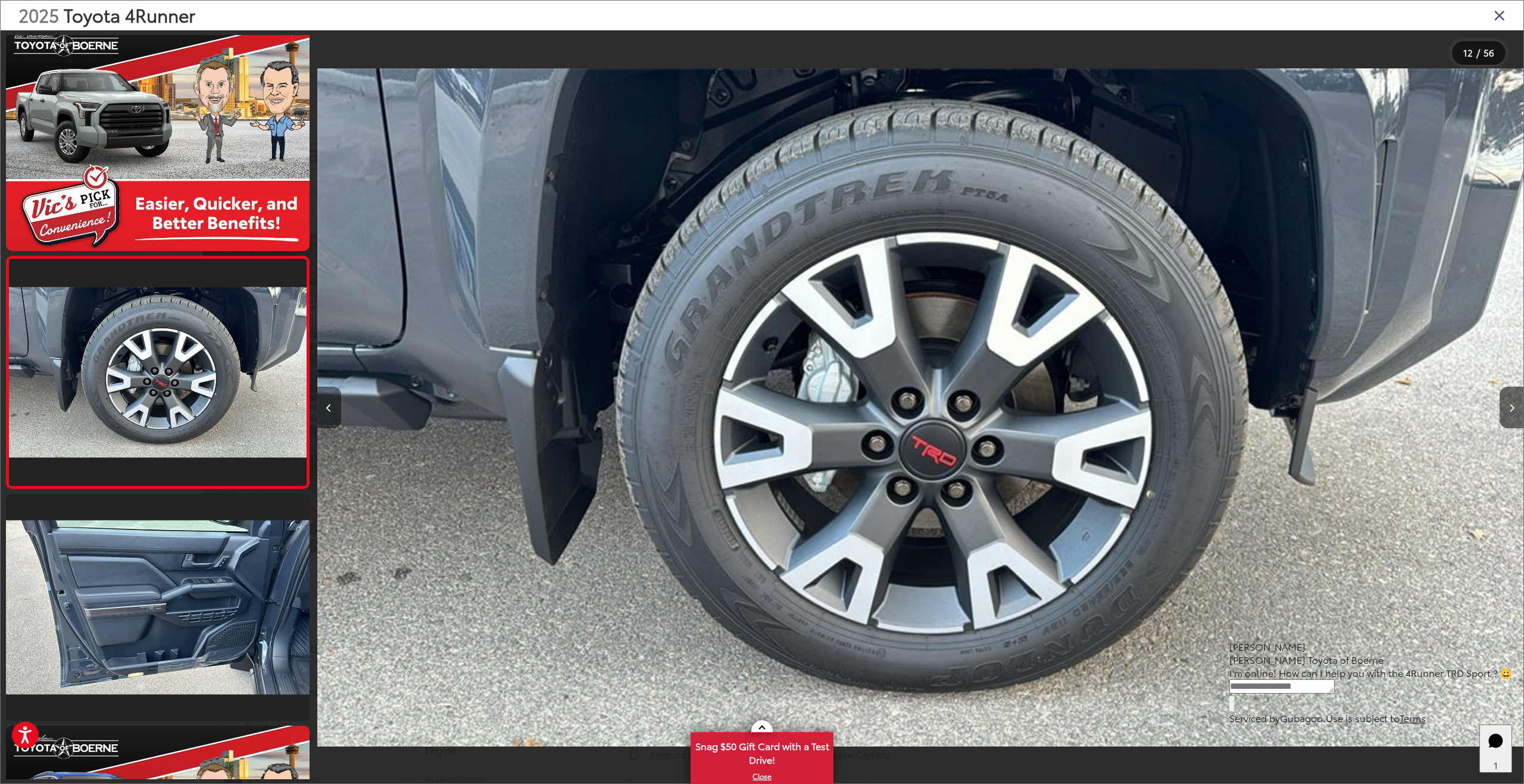
click at [327, 408] on icon "Previous image" at bounding box center [329, 408] width 5 height 9
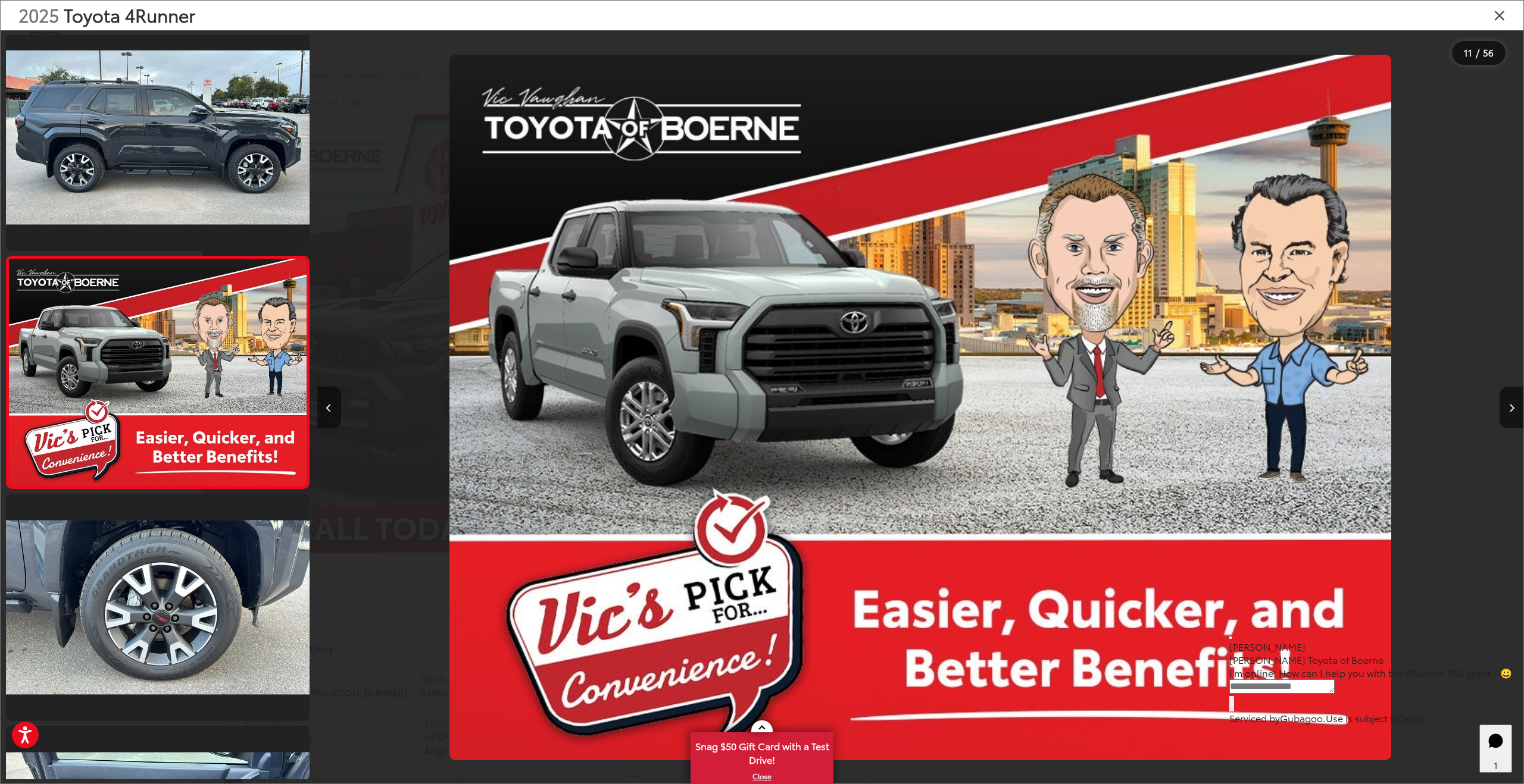
click at [327, 408] on icon "Previous image" at bounding box center [329, 408] width 5 height 9
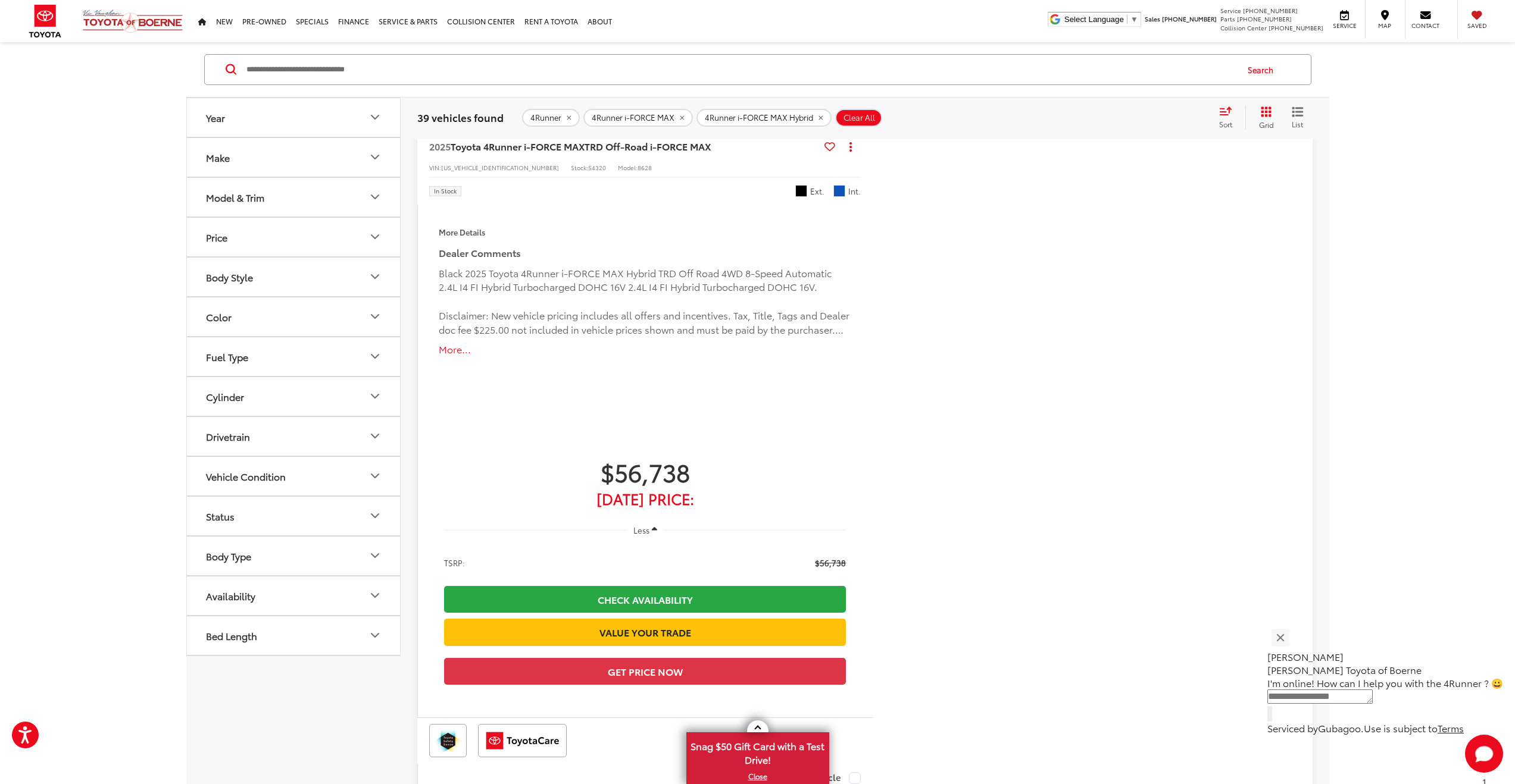
scroll to position [4989, 0]
